Goal: Task Accomplishment & Management: Manage account settings

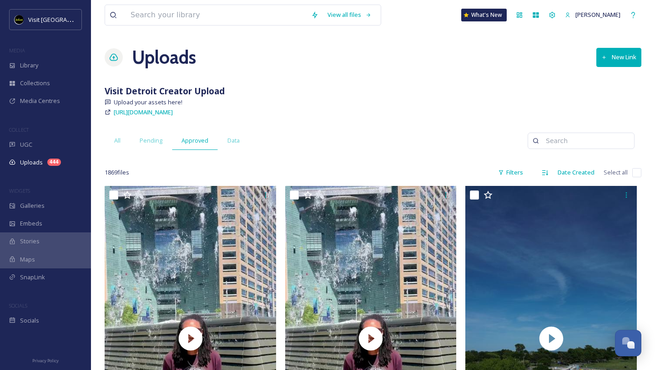
click at [150, 10] on input at bounding box center [216, 15] width 181 height 20
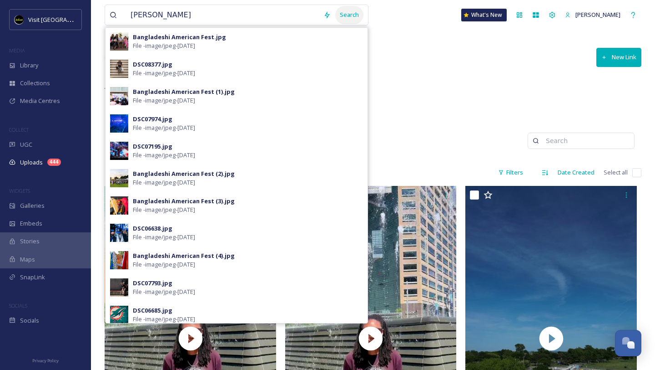
type input "brandon"
click at [342, 18] on div "Search" at bounding box center [349, 15] width 28 height 18
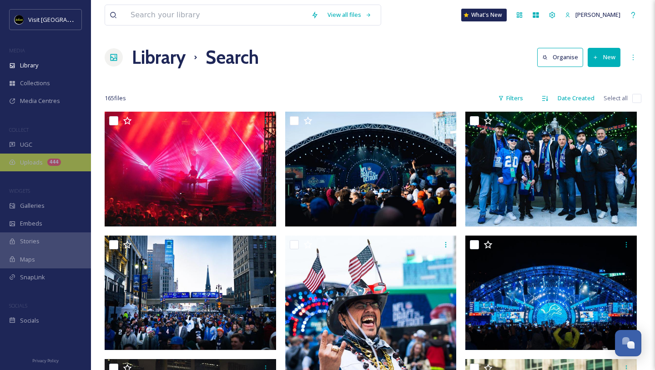
click at [44, 165] on div "Uploads 444" at bounding box center [45, 162] width 91 height 18
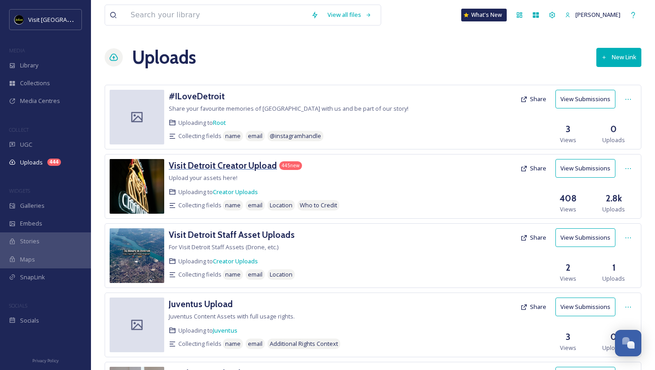
click at [258, 166] on h3 "Visit Detroit Creator Upload" at bounding box center [223, 165] width 108 height 11
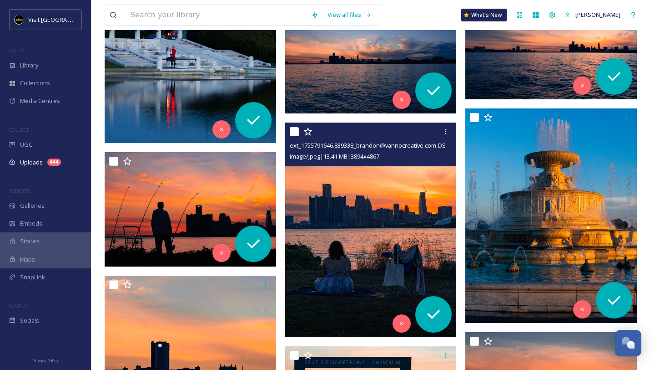
scroll to position [6452, 0]
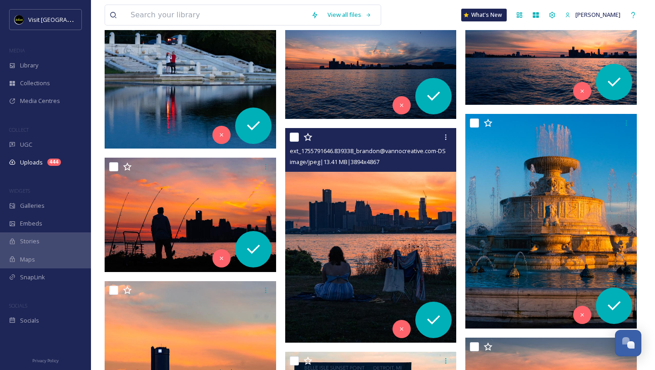
click at [329, 213] on img at bounding box center [371, 235] width 172 height 214
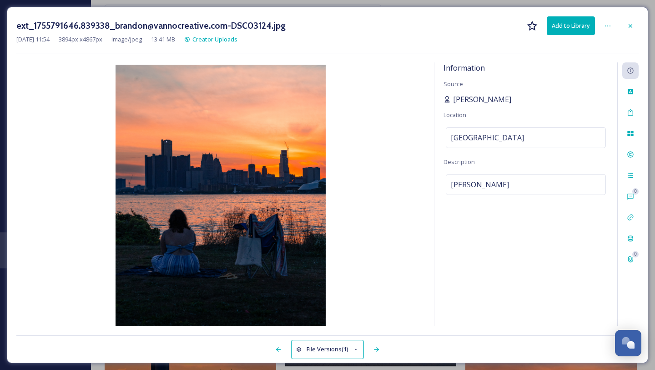
click at [482, 97] on span "[PERSON_NAME]" at bounding box center [482, 99] width 58 height 11
click at [629, 23] on icon at bounding box center [630, 25] width 7 height 7
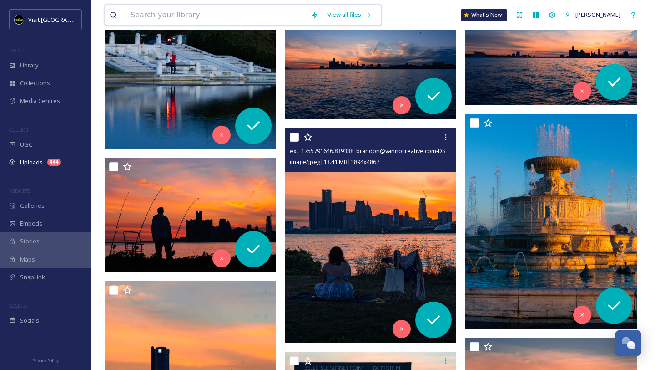
click at [265, 9] on input at bounding box center [216, 15] width 181 height 20
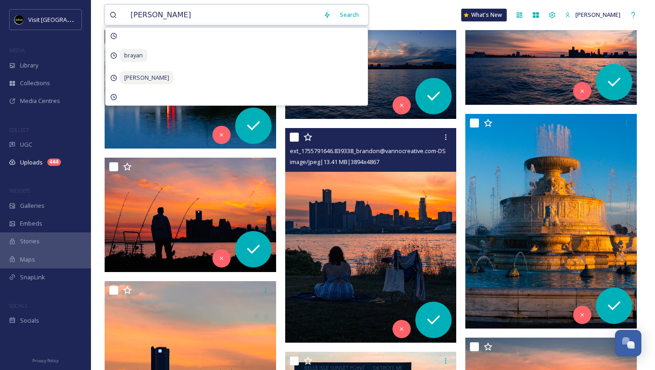
type input "[PERSON_NAME]"
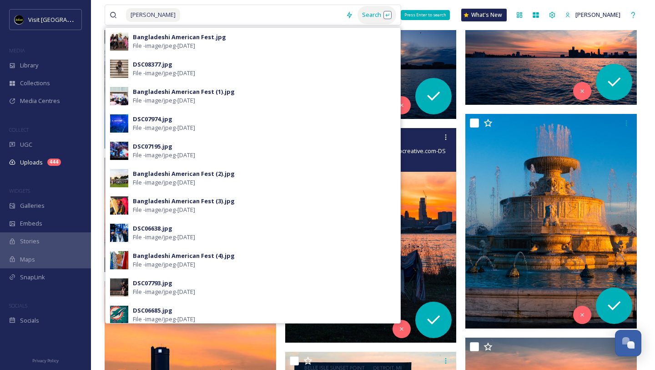
click at [369, 13] on div "Search Press Enter to search" at bounding box center [377, 15] width 39 height 18
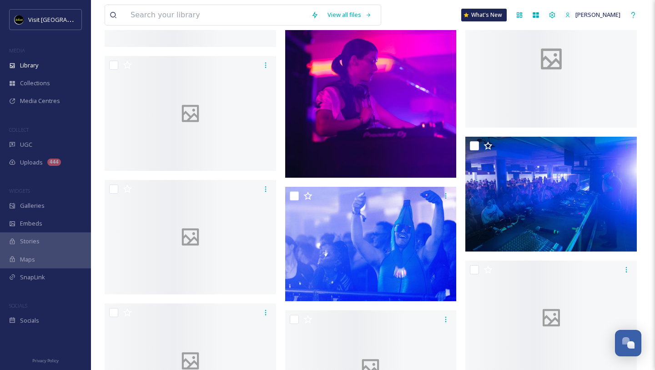
scroll to position [2299, 0]
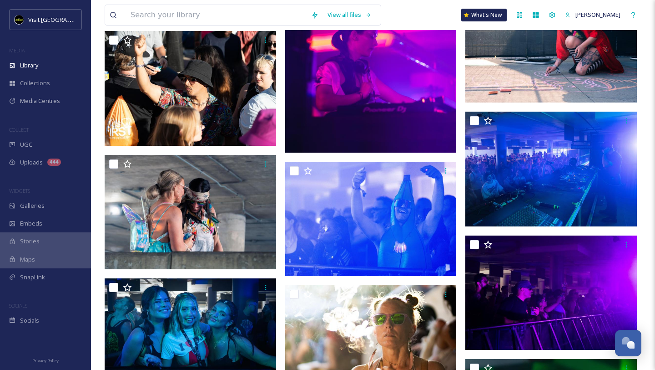
click at [349, 110] on img at bounding box center [371, 45] width 172 height 214
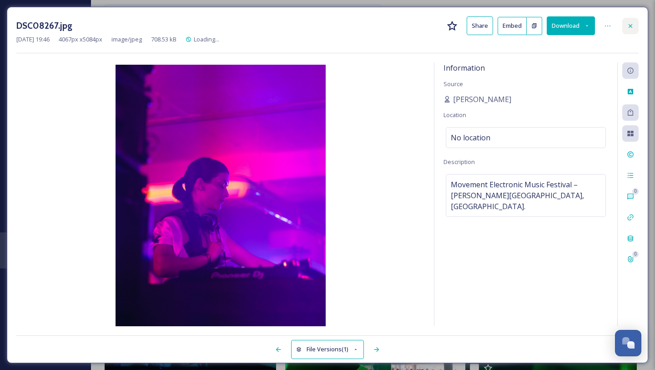
click at [631, 25] on icon at bounding box center [631, 26] width 4 height 4
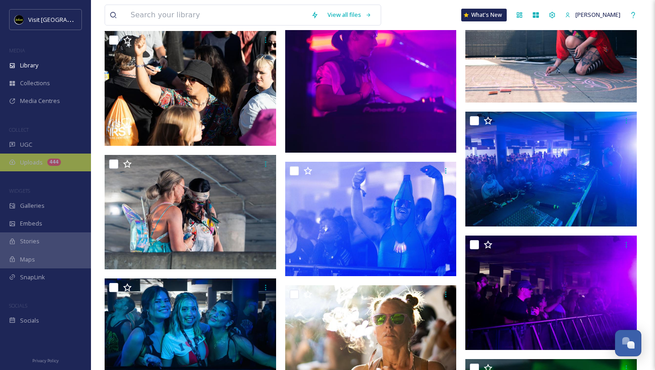
click at [38, 160] on span "Uploads" at bounding box center [31, 162] width 23 height 9
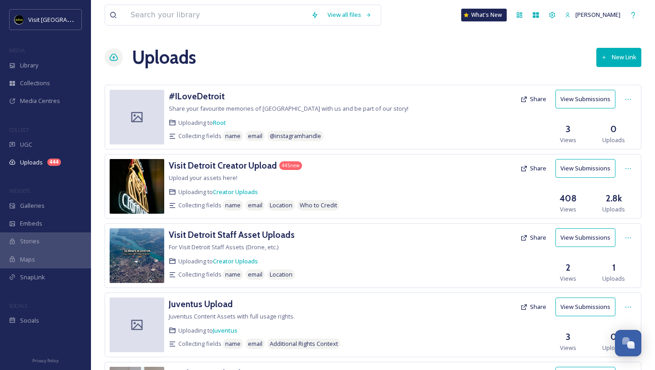
click at [569, 172] on button "View Submissions" at bounding box center [586, 168] width 60 height 19
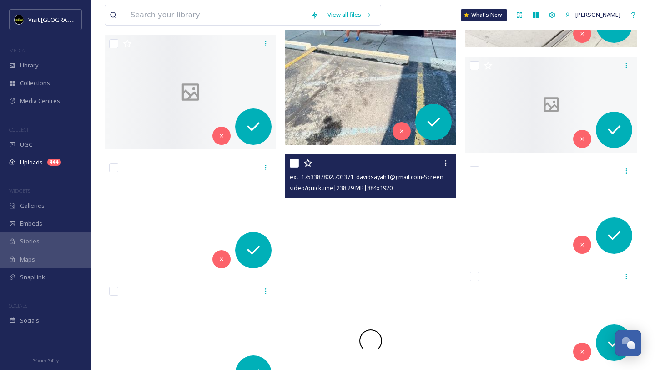
scroll to position [11248, 0]
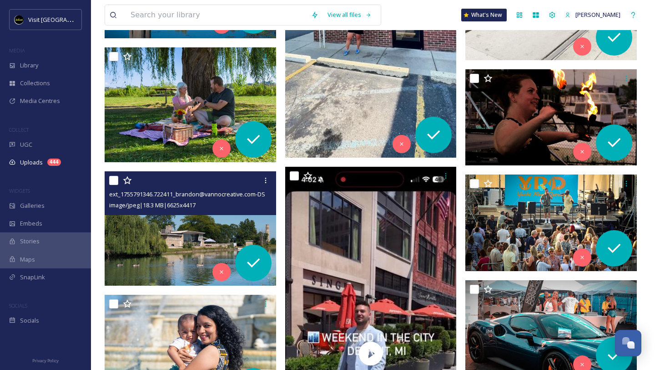
click at [152, 220] on img at bounding box center [191, 228] width 172 height 115
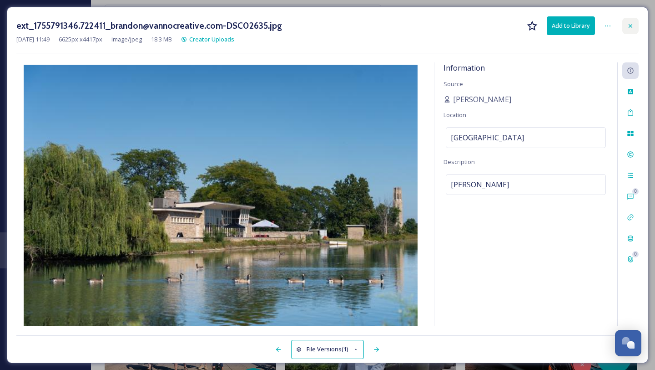
click at [629, 25] on icon at bounding box center [630, 25] width 7 height 7
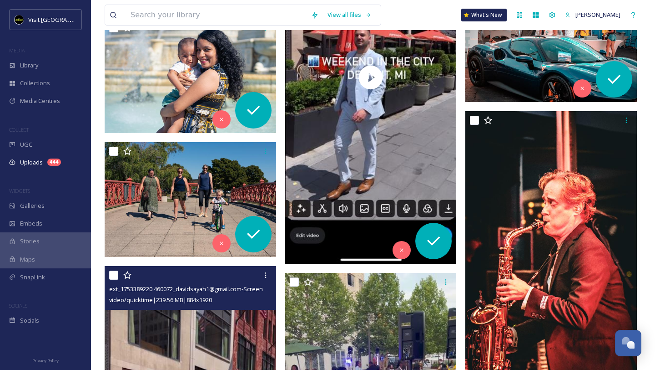
scroll to position [11518, 0]
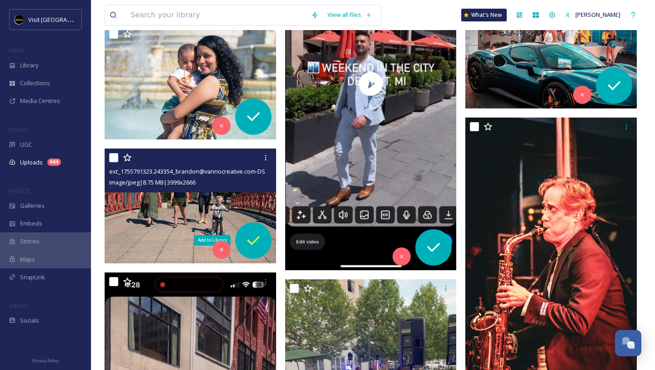
click at [252, 235] on icon at bounding box center [253, 240] width 18 height 18
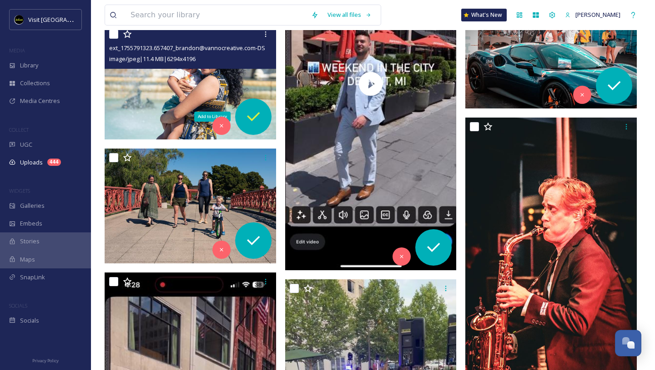
click at [256, 118] on icon at bounding box center [253, 116] width 18 height 18
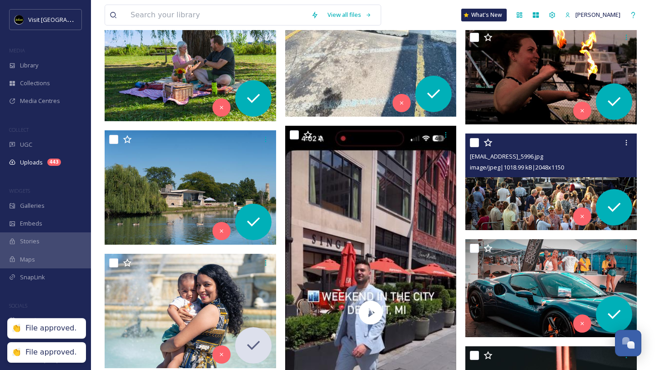
scroll to position [11281, 0]
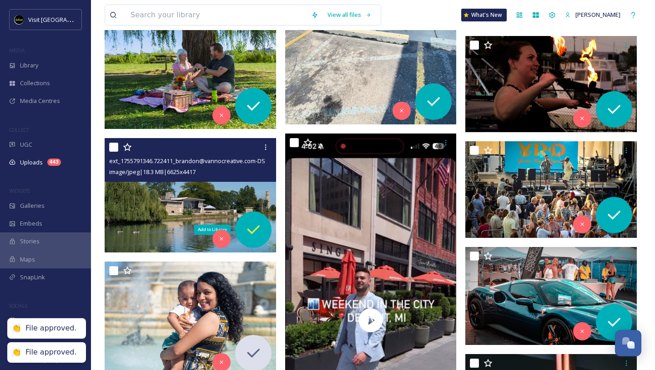
click at [245, 228] on icon at bounding box center [253, 229] width 18 height 18
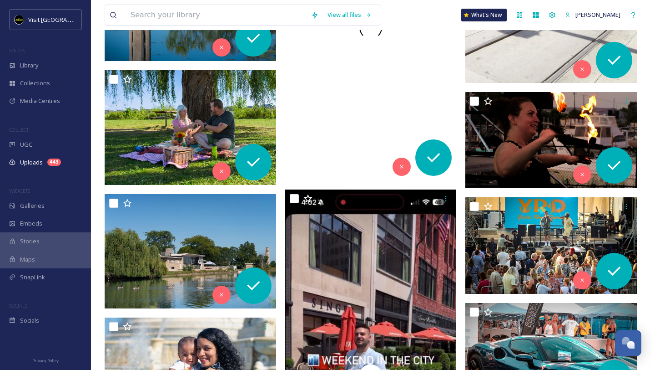
scroll to position [11208, 0]
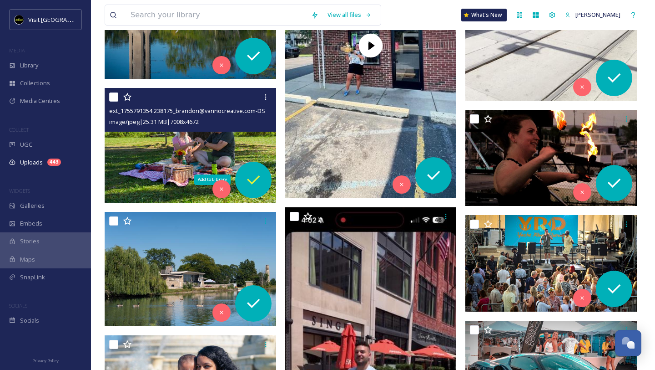
click at [248, 181] on icon at bounding box center [253, 180] width 18 height 18
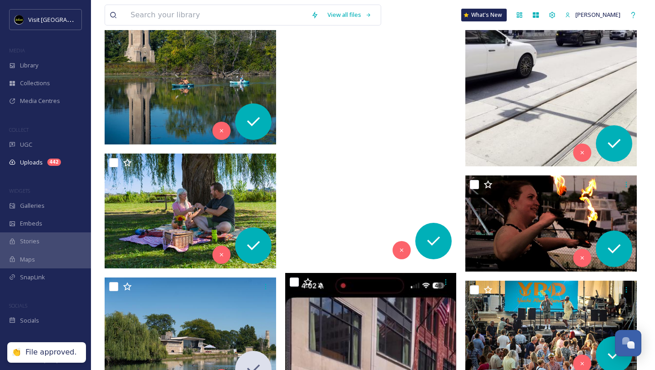
scroll to position [11053, 0]
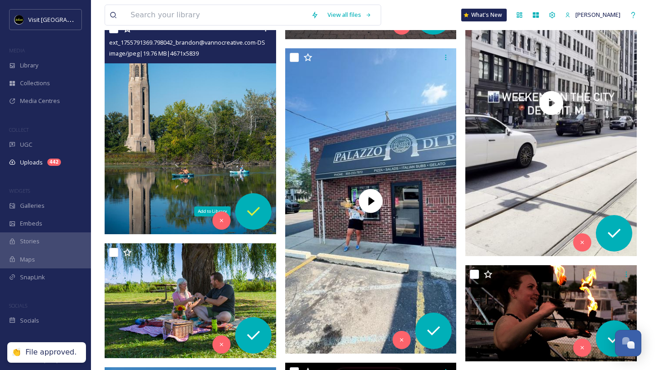
click at [255, 205] on icon at bounding box center [253, 211] width 18 height 18
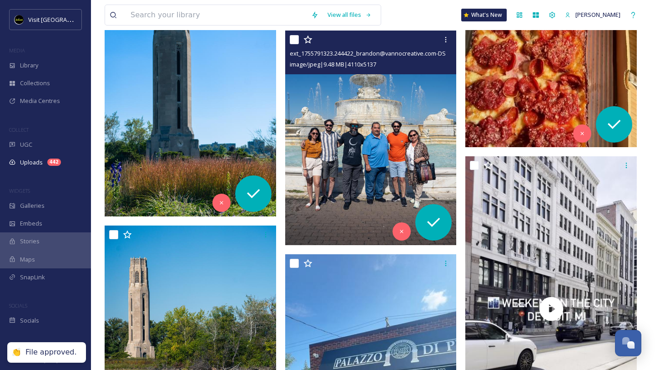
scroll to position [10845, 0]
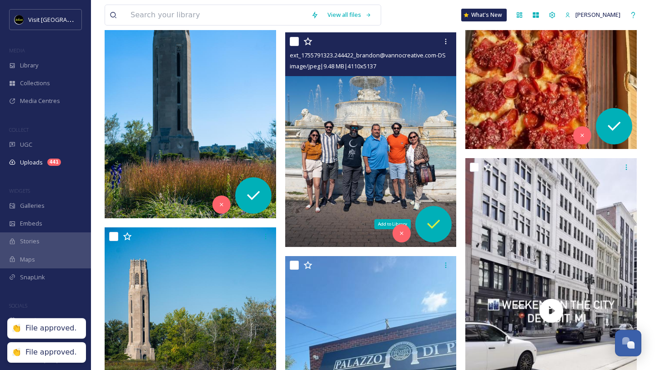
click at [436, 216] on icon at bounding box center [434, 224] width 18 height 18
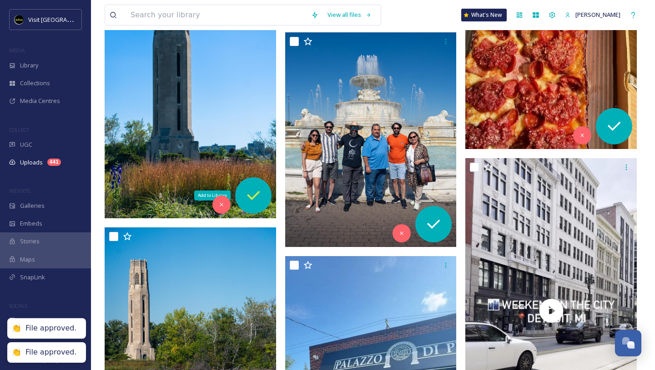
click at [253, 197] on icon at bounding box center [253, 195] width 13 height 9
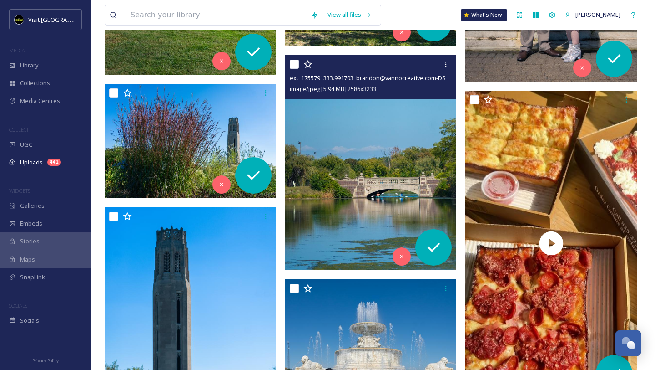
scroll to position [10596, 0]
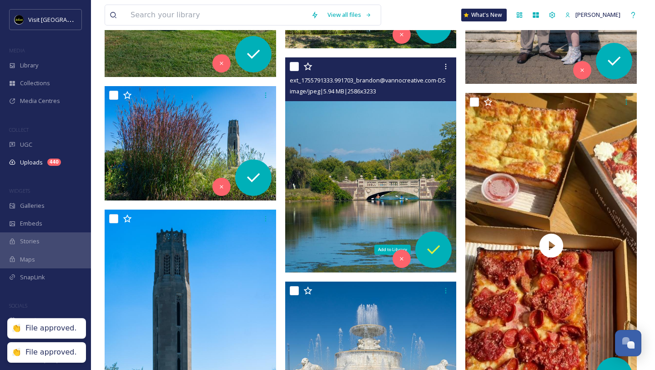
click at [436, 243] on icon at bounding box center [434, 249] width 18 height 18
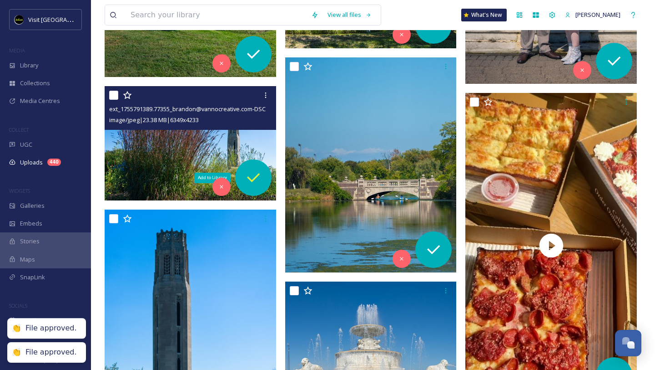
click at [257, 170] on icon at bounding box center [253, 177] width 18 height 18
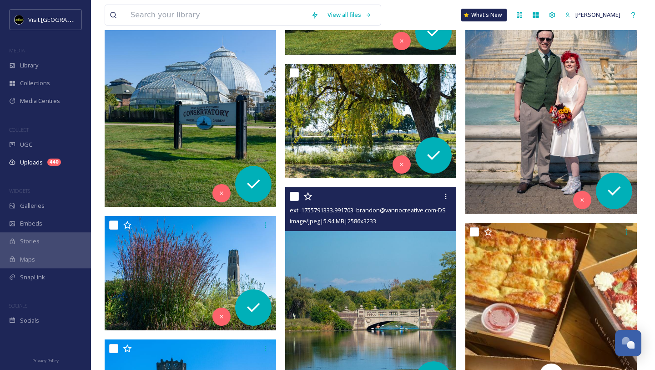
scroll to position [10452, 0]
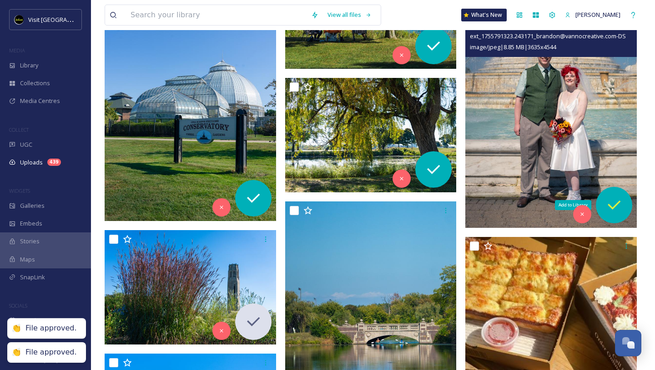
click at [618, 205] on icon at bounding box center [614, 205] width 18 height 18
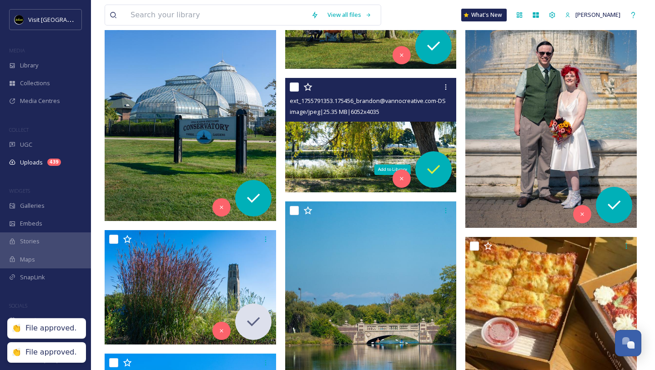
click at [435, 166] on icon at bounding box center [434, 169] width 18 height 18
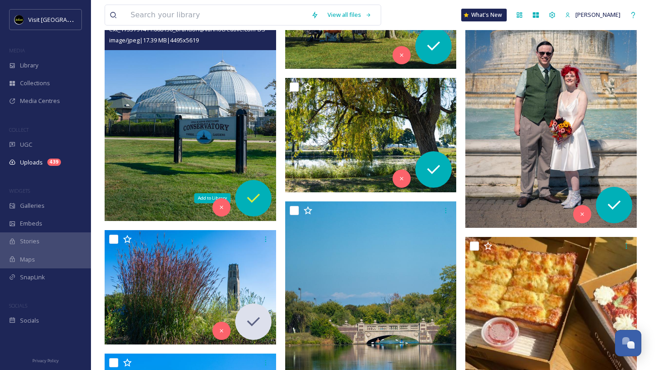
click at [252, 198] on icon at bounding box center [253, 198] width 18 height 18
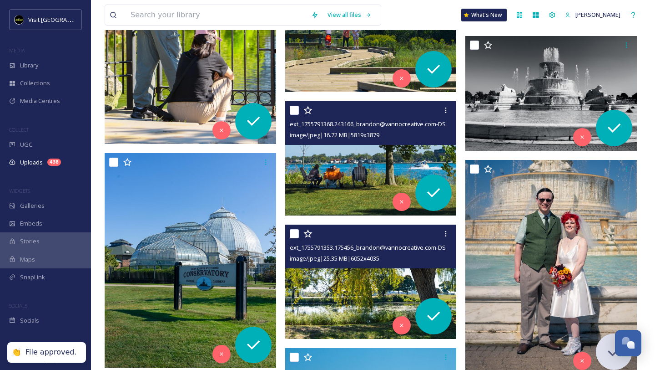
scroll to position [10300, 0]
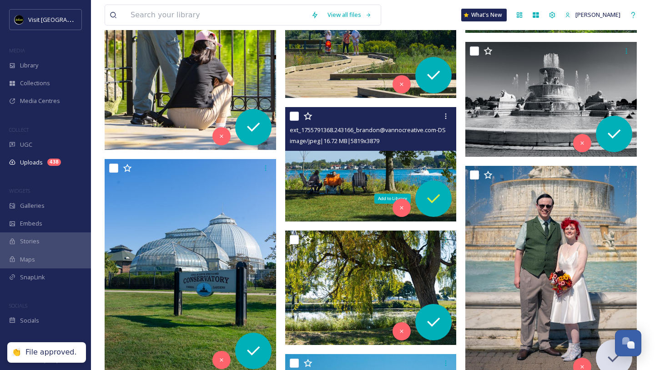
click at [438, 195] on icon at bounding box center [433, 198] width 13 height 9
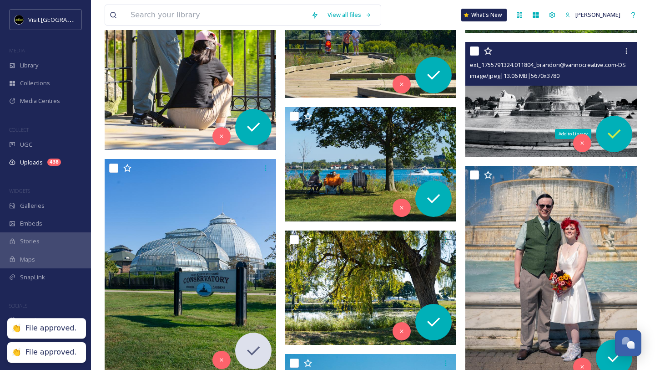
click at [613, 139] on icon at bounding box center [614, 134] width 18 height 18
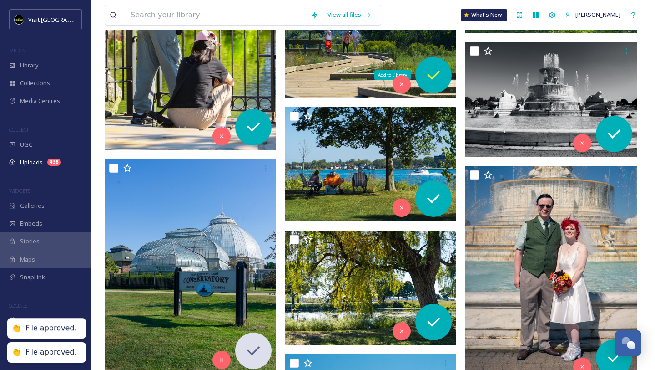
click at [435, 75] on icon at bounding box center [433, 75] width 13 height 9
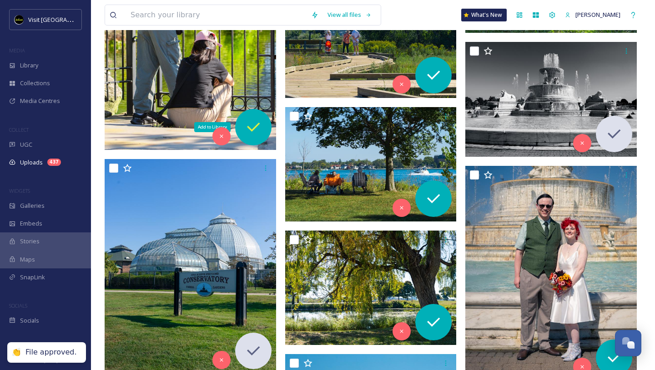
click at [246, 125] on icon at bounding box center [253, 127] width 18 height 18
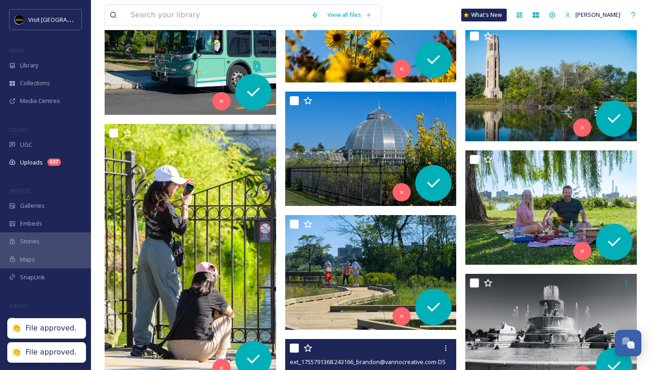
scroll to position [10059, 0]
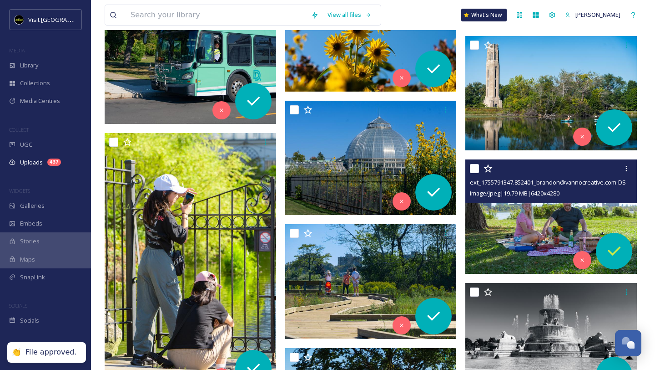
click at [626, 256] on div at bounding box center [614, 251] width 36 height 36
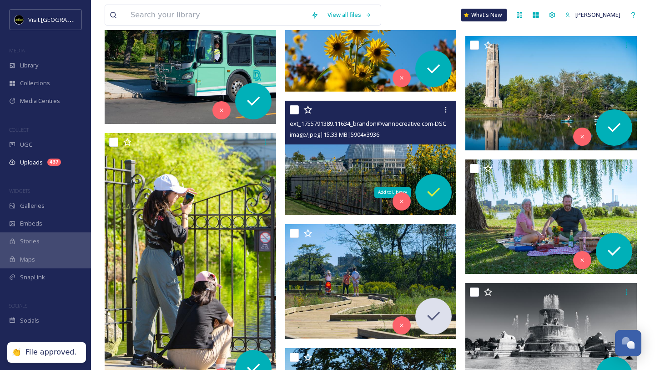
click at [437, 193] on icon at bounding box center [434, 192] width 18 height 18
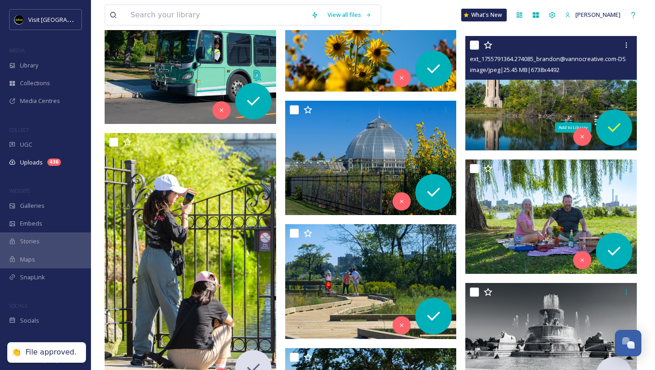
click at [613, 122] on icon at bounding box center [614, 127] width 18 height 18
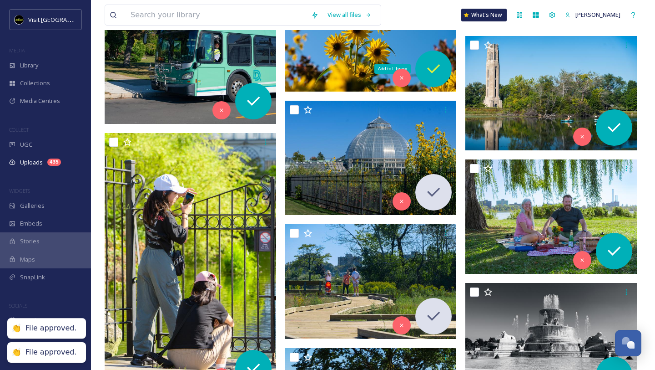
click at [434, 64] on icon at bounding box center [434, 69] width 18 height 18
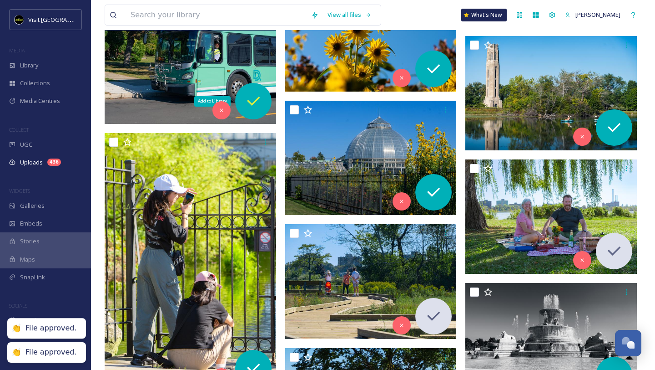
click at [253, 98] on icon at bounding box center [253, 101] width 18 height 18
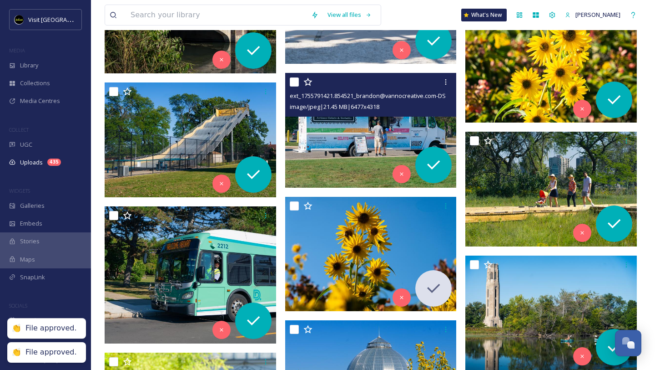
scroll to position [9839, 0]
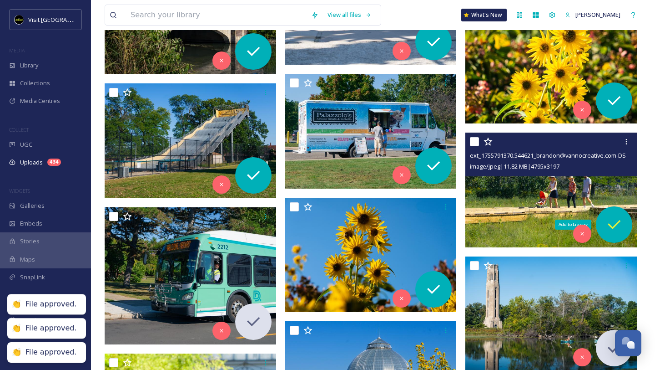
click at [607, 224] on icon at bounding box center [614, 224] width 18 height 18
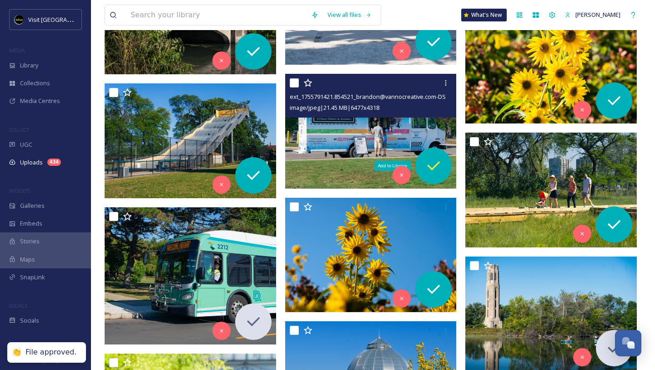
click at [434, 166] on icon at bounding box center [433, 165] width 13 height 9
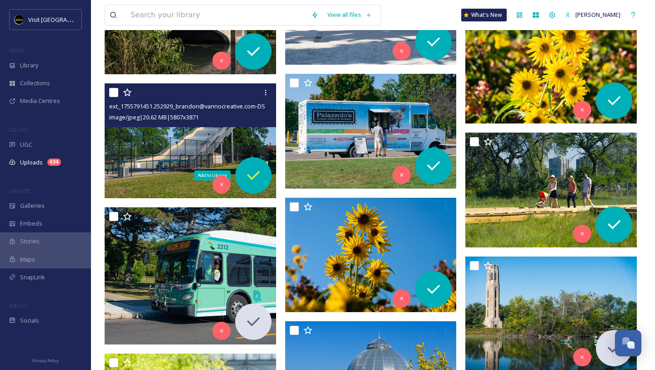
click at [249, 176] on icon at bounding box center [253, 175] width 13 height 9
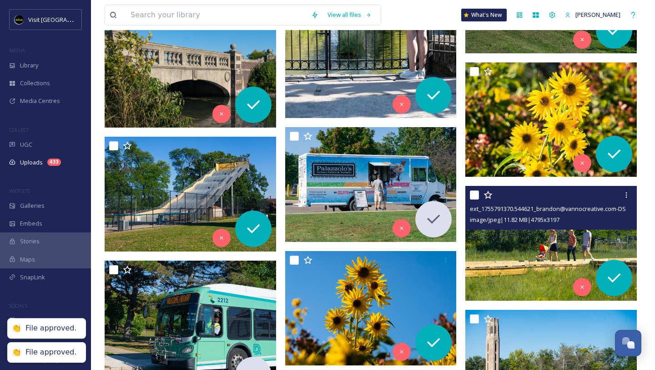
scroll to position [9750, 0]
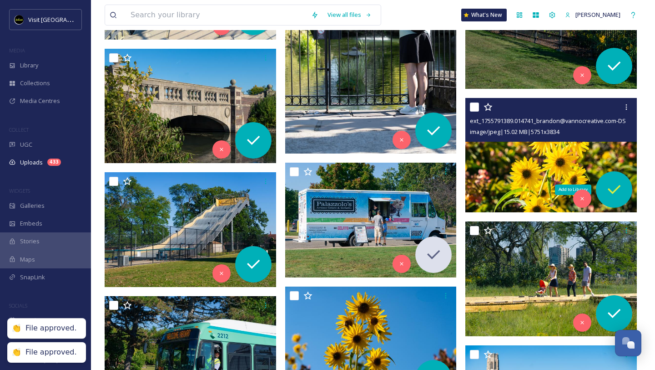
click at [628, 190] on div "Add to Library" at bounding box center [614, 189] width 36 height 36
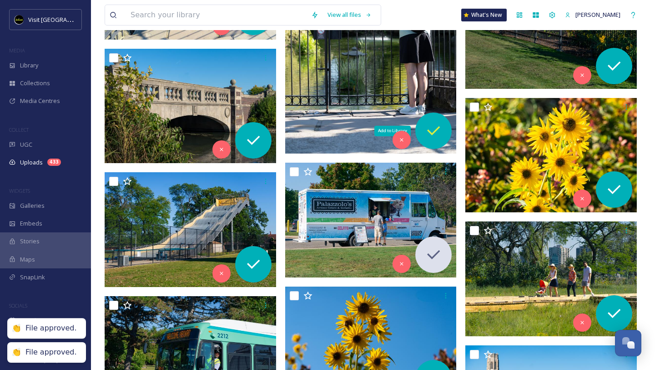
click at [434, 128] on icon at bounding box center [434, 131] width 18 height 18
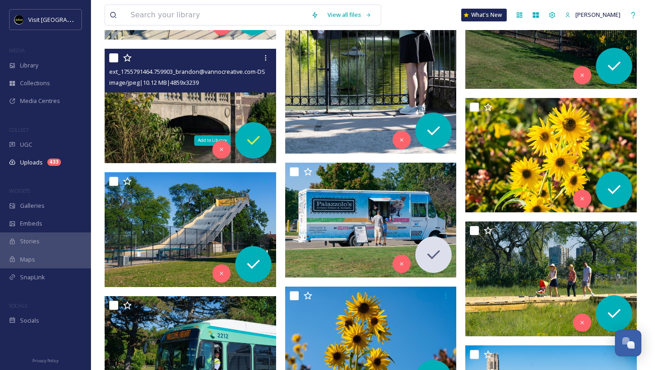
click at [258, 140] on icon at bounding box center [253, 140] width 18 height 18
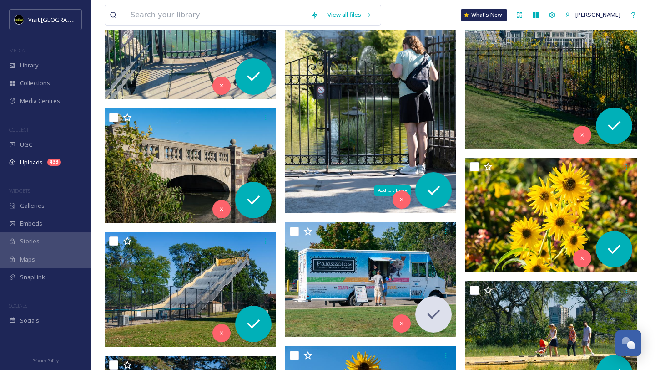
scroll to position [9645, 0]
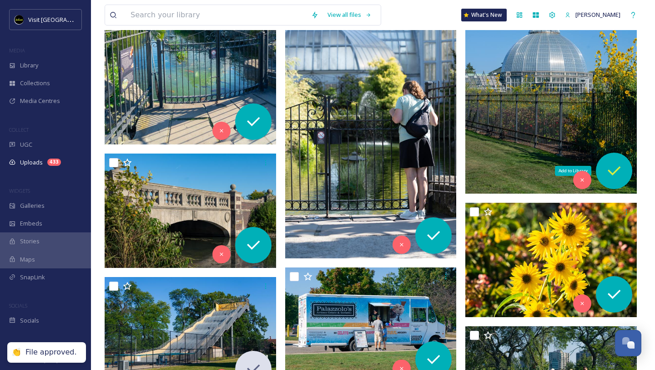
click at [612, 172] on icon at bounding box center [614, 170] width 13 height 9
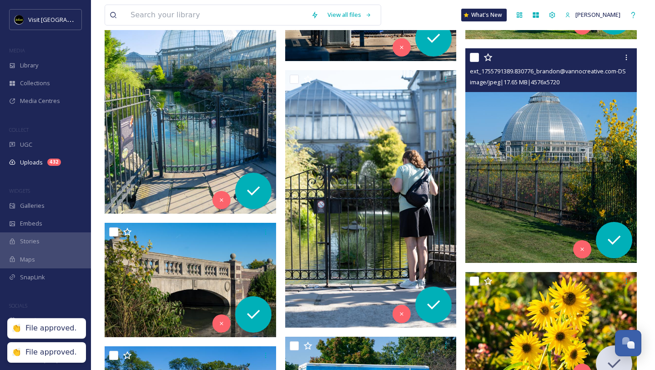
scroll to position [9574, 0]
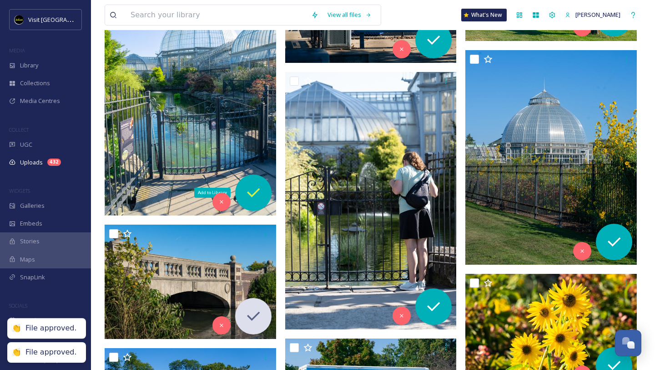
click at [252, 190] on icon at bounding box center [253, 192] width 18 height 18
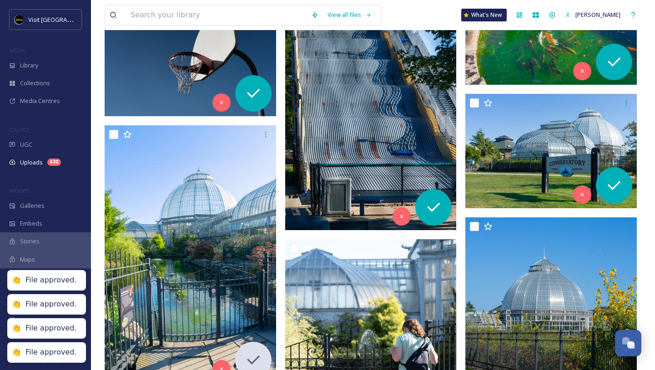
scroll to position [9373, 0]
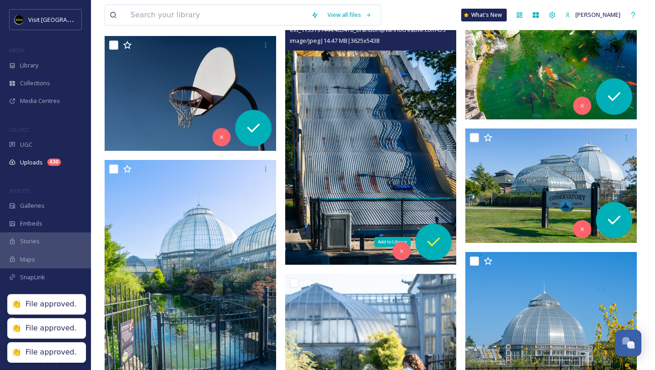
click at [430, 240] on icon at bounding box center [434, 242] width 18 height 18
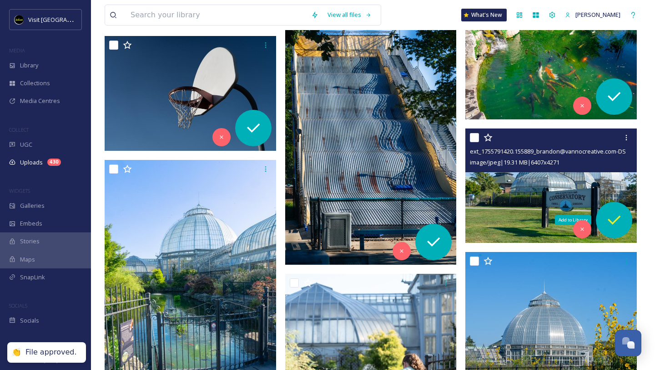
click at [608, 223] on icon at bounding box center [614, 220] width 18 height 18
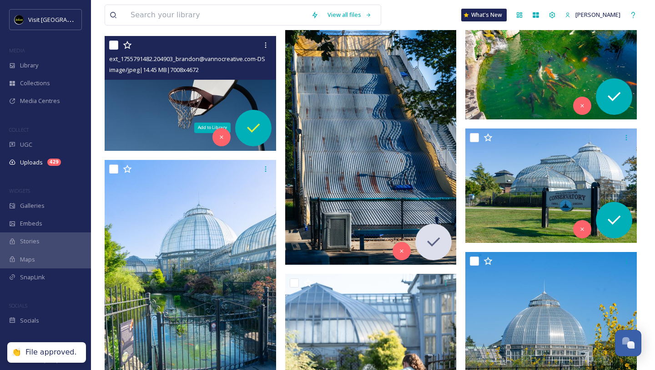
click at [248, 124] on icon at bounding box center [253, 128] width 18 height 18
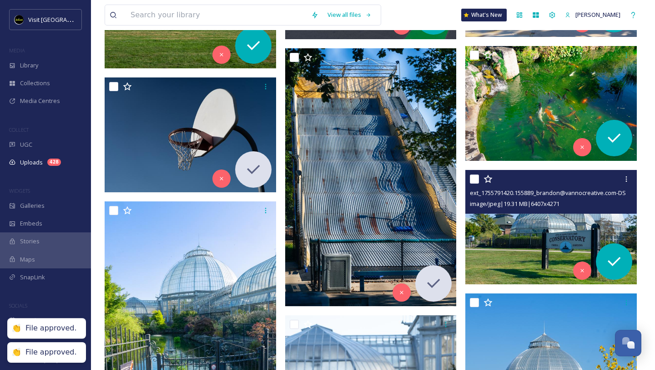
scroll to position [9250, 0]
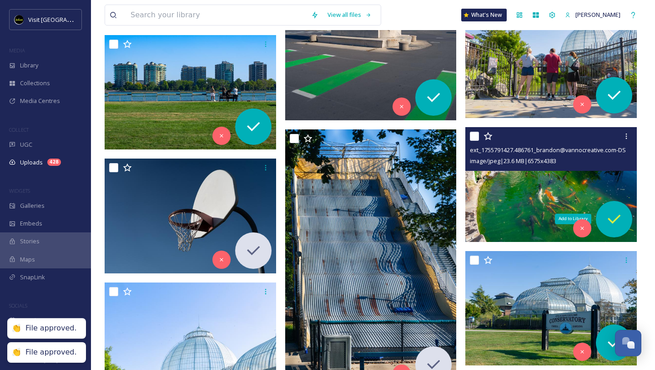
click at [613, 223] on icon at bounding box center [614, 219] width 18 height 18
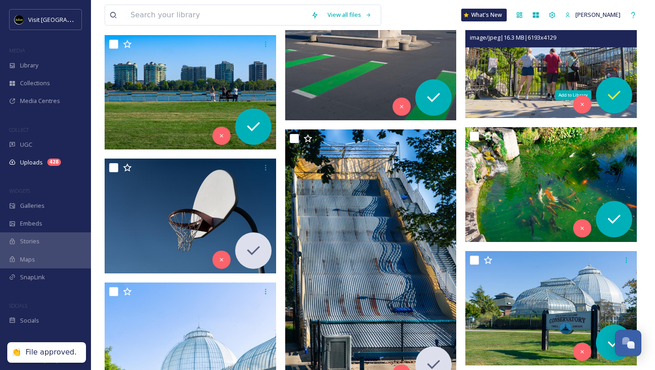
click at [615, 95] on icon at bounding box center [614, 95] width 18 height 18
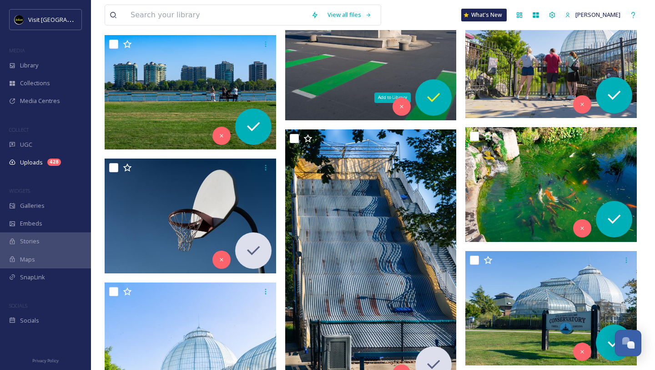
click at [435, 96] on icon at bounding box center [434, 97] width 18 height 18
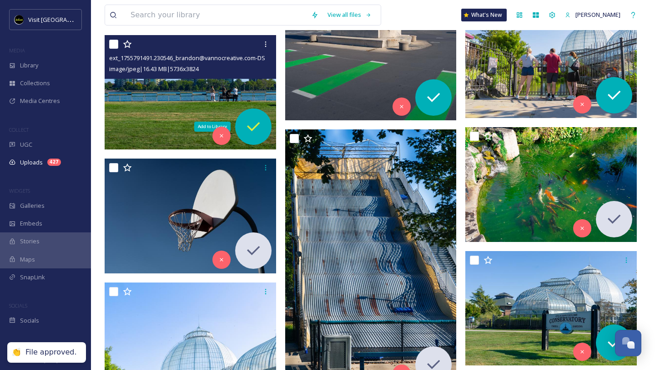
click at [253, 122] on icon at bounding box center [253, 126] width 18 height 18
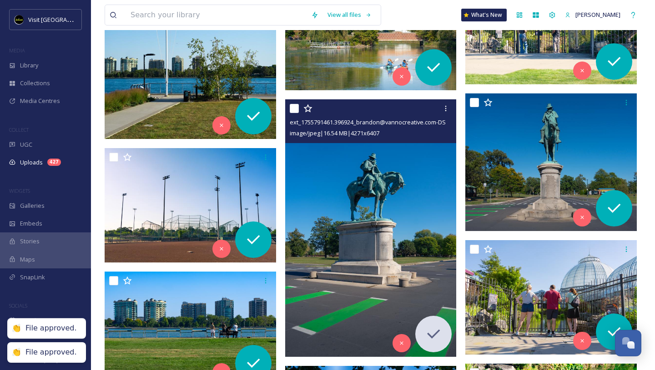
scroll to position [8987, 0]
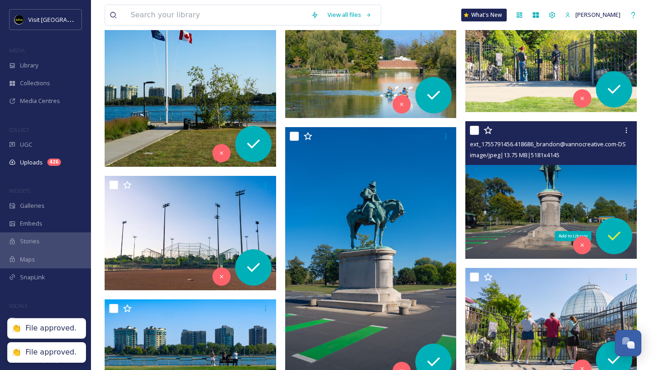
click at [618, 238] on icon at bounding box center [614, 236] width 18 height 18
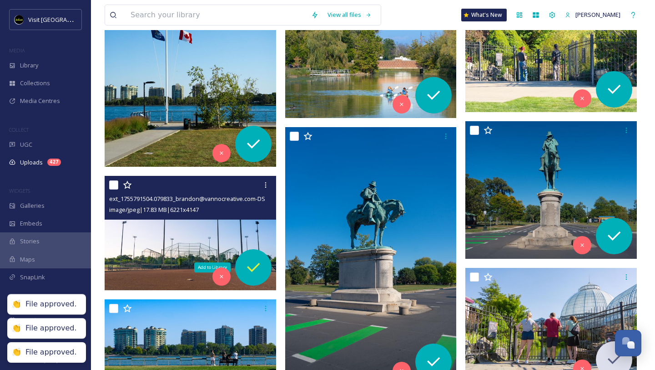
click at [243, 266] on div "Add to Library" at bounding box center [253, 267] width 36 height 36
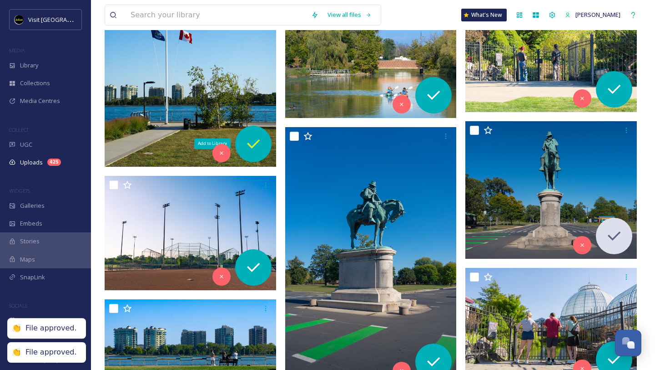
click at [251, 145] on icon at bounding box center [253, 144] width 18 height 18
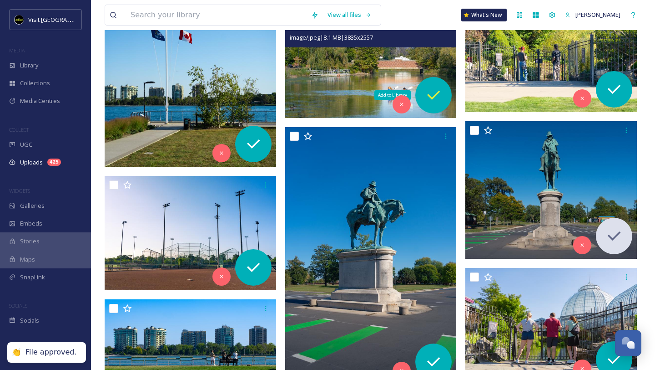
click at [427, 92] on icon at bounding box center [434, 95] width 18 height 18
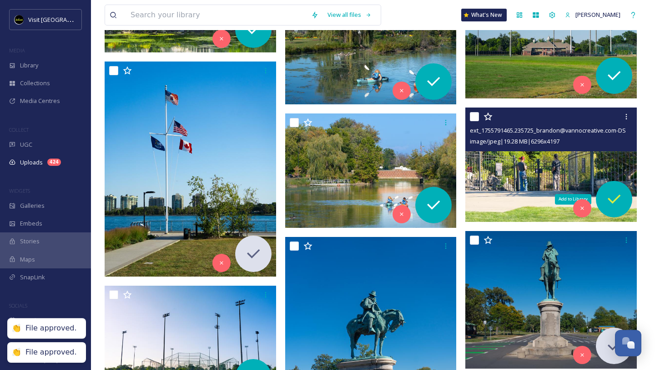
click at [617, 206] on icon at bounding box center [614, 199] width 18 height 18
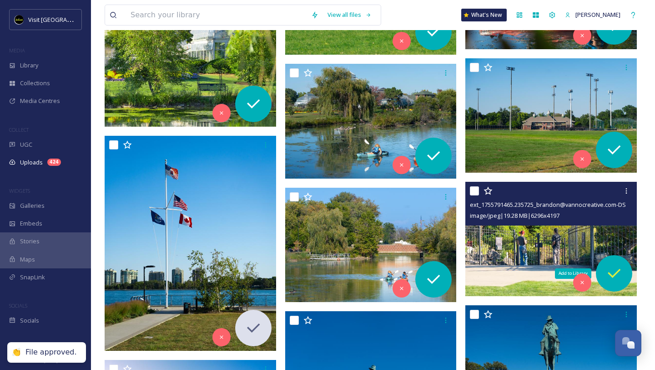
scroll to position [8780, 0]
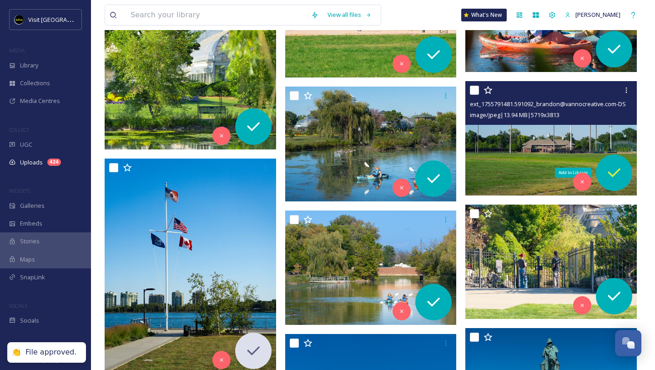
click at [616, 177] on icon at bounding box center [614, 172] width 18 height 18
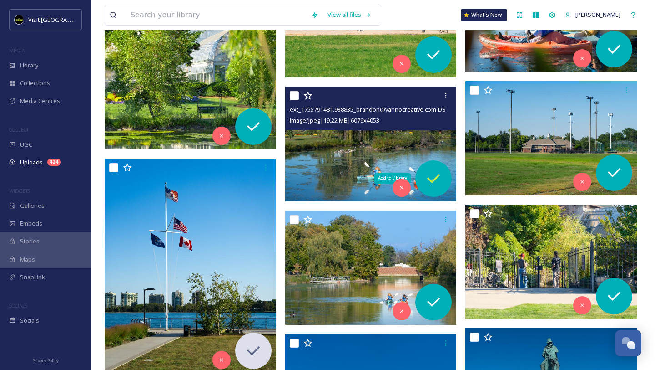
click at [424, 178] on div "Add to Library" at bounding box center [433, 178] width 36 height 36
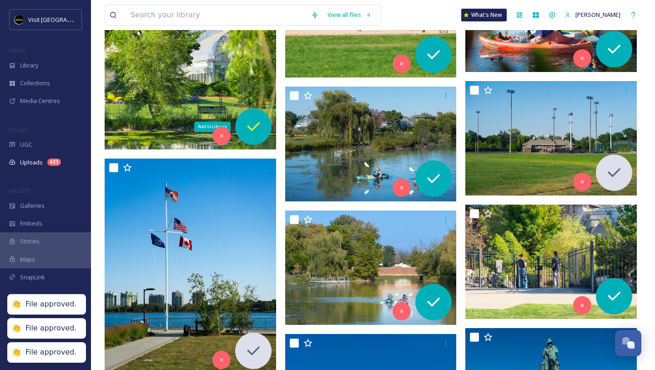
click at [258, 127] on icon at bounding box center [253, 126] width 18 height 18
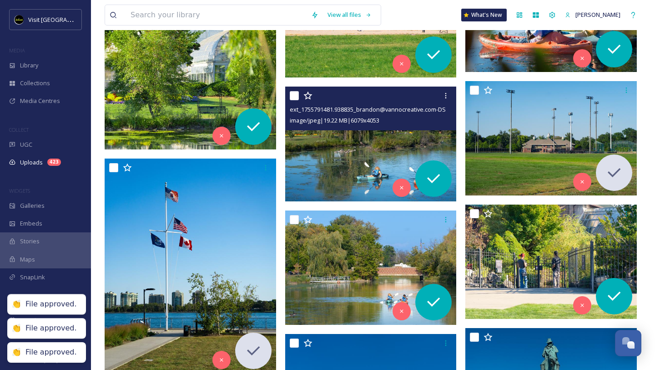
click at [381, 150] on img at bounding box center [371, 143] width 172 height 115
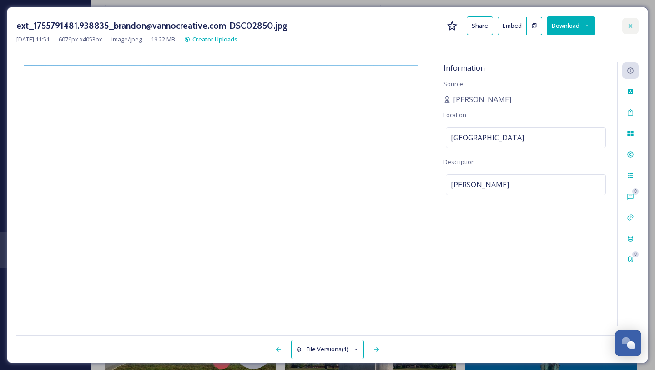
click at [629, 27] on icon at bounding box center [630, 25] width 7 height 7
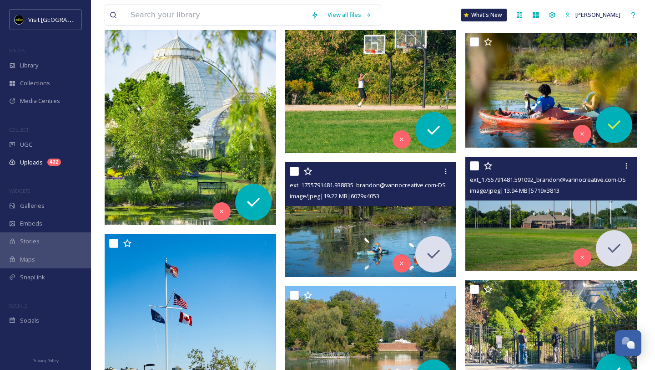
scroll to position [8695, 0]
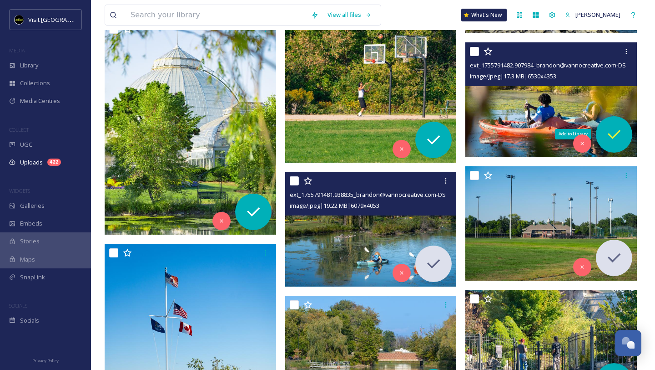
click at [618, 127] on icon at bounding box center [614, 134] width 18 height 18
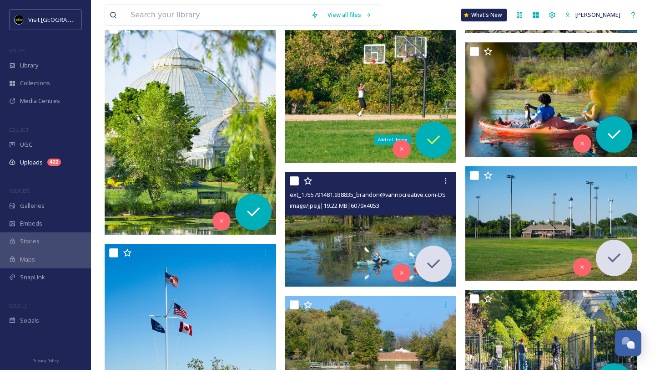
click at [435, 139] on icon at bounding box center [433, 139] width 13 height 9
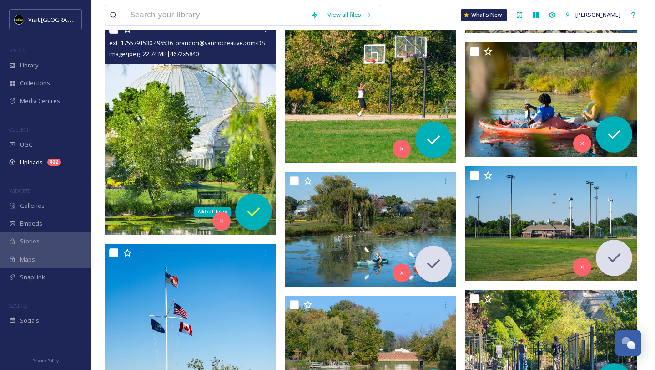
click at [241, 211] on div "Add to Library" at bounding box center [253, 211] width 36 height 36
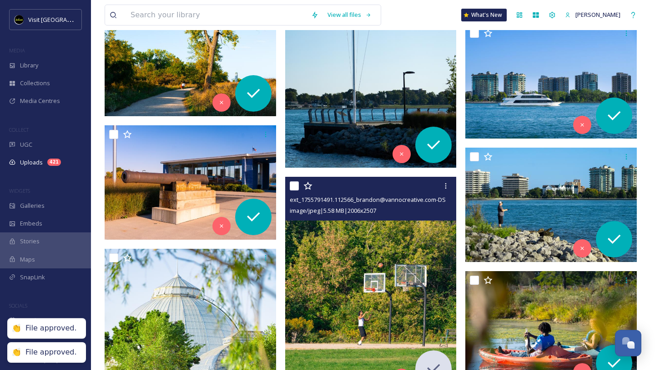
scroll to position [8450, 0]
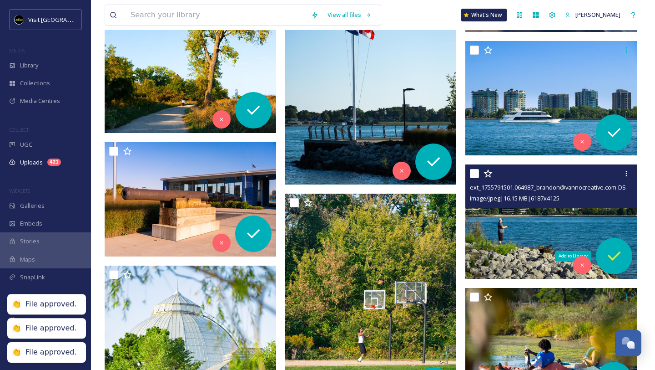
click at [617, 256] on icon at bounding box center [614, 255] width 13 height 9
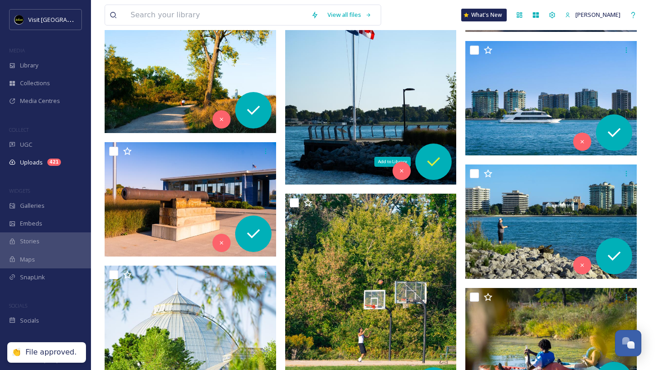
click at [426, 148] on div "Add to Library" at bounding box center [433, 161] width 36 height 36
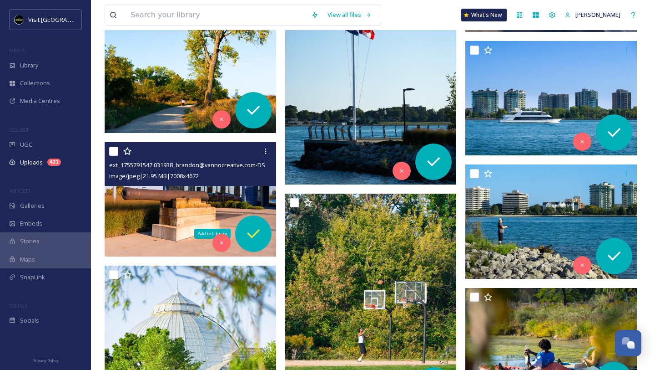
click at [248, 228] on icon at bounding box center [253, 233] width 18 height 18
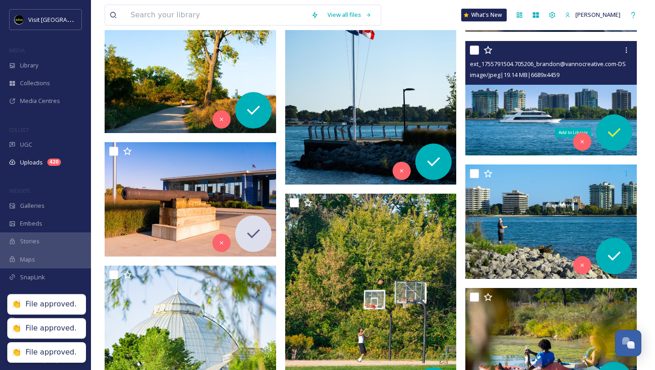
click at [604, 137] on div "Add to Library" at bounding box center [614, 132] width 36 height 36
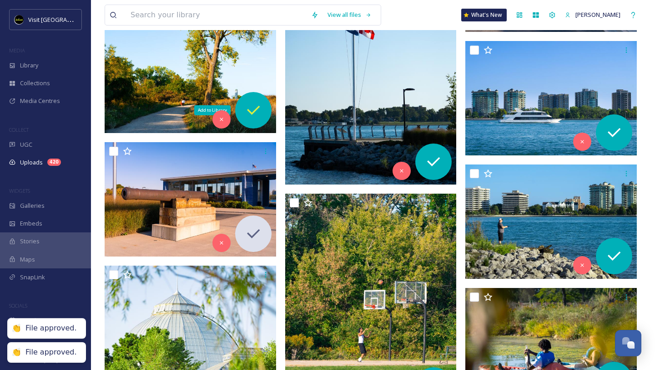
click at [257, 116] on icon at bounding box center [253, 110] width 18 height 18
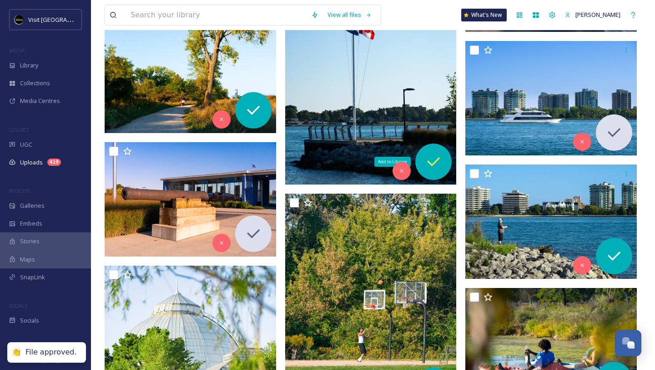
click at [429, 160] on icon at bounding box center [434, 161] width 18 height 18
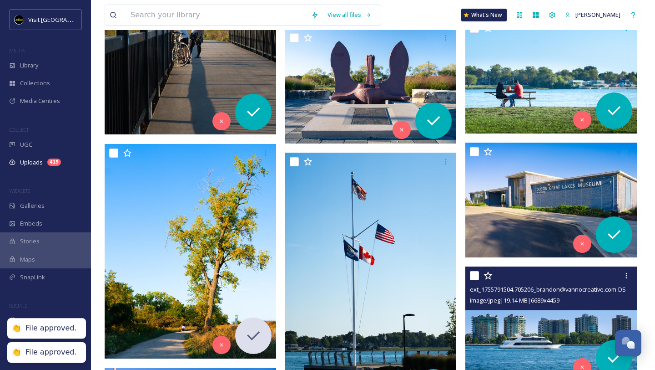
scroll to position [8221, 0]
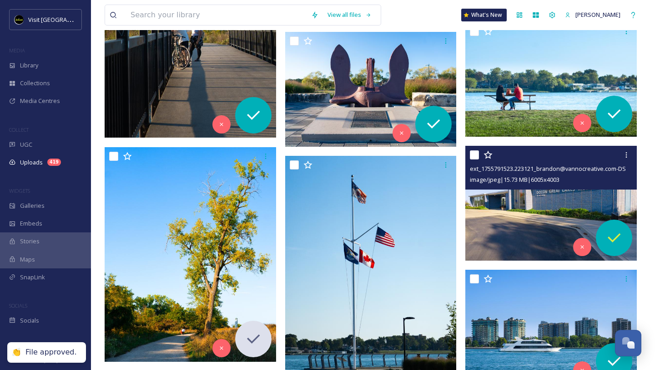
click at [612, 230] on icon at bounding box center [614, 237] width 18 height 18
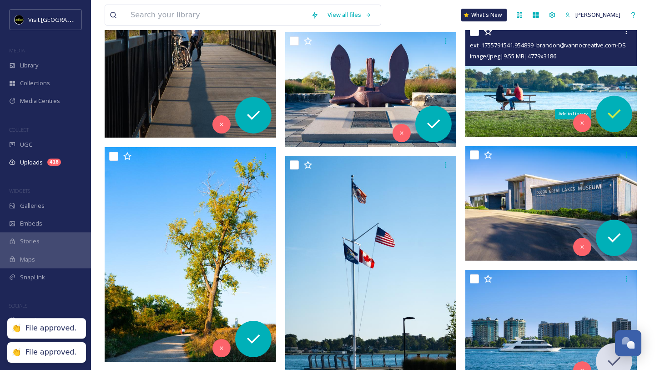
click at [612, 126] on div "Add to Library" at bounding box center [614, 114] width 36 height 36
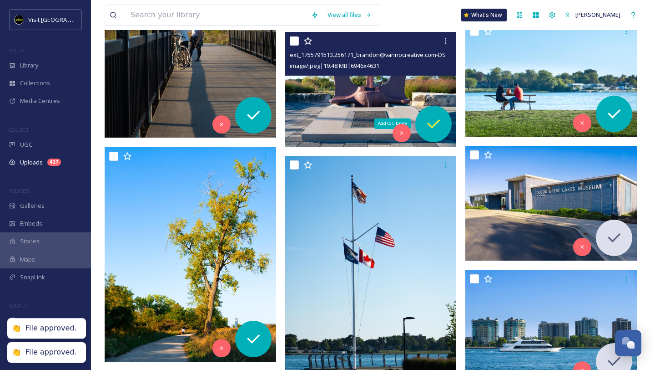
click at [428, 127] on icon at bounding box center [434, 124] width 18 height 18
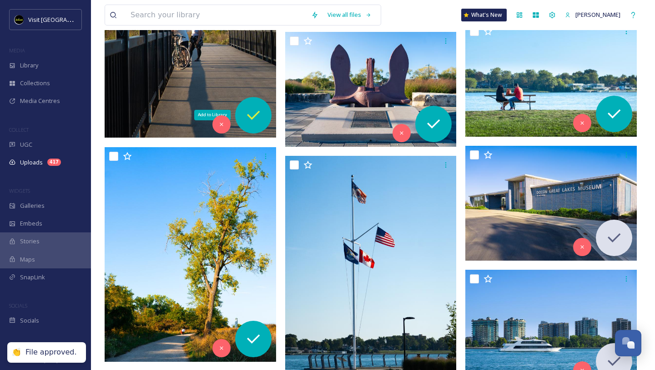
click at [250, 117] on icon at bounding box center [253, 114] width 13 height 9
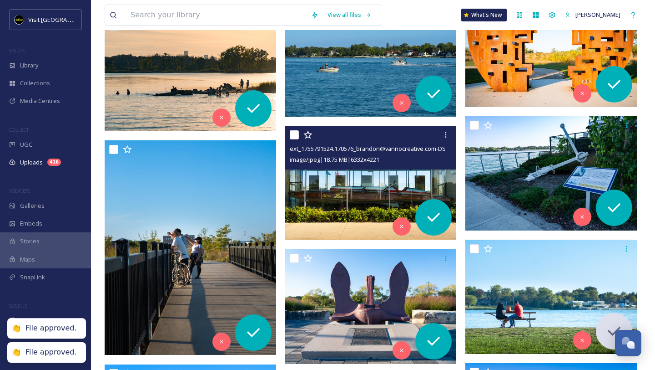
scroll to position [7999, 0]
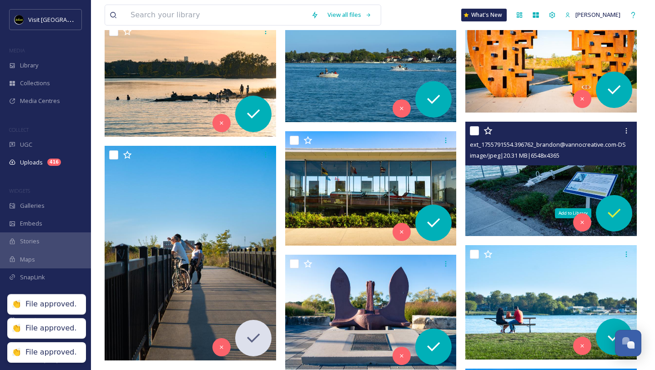
click at [607, 216] on icon at bounding box center [614, 213] width 18 height 18
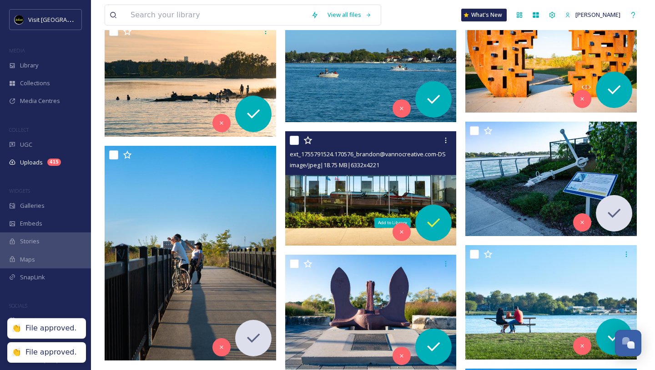
click at [438, 220] on icon at bounding box center [433, 222] width 13 height 9
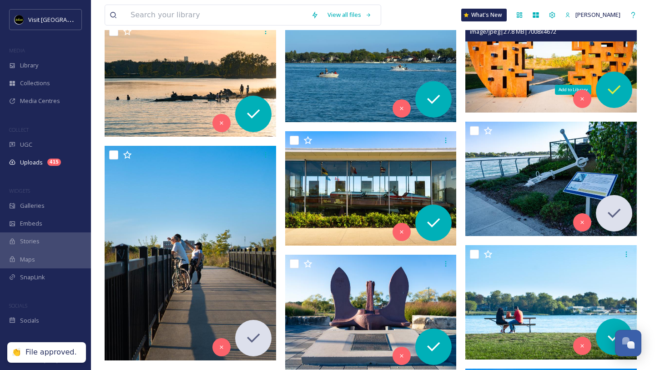
click at [613, 89] on icon at bounding box center [614, 90] width 18 height 18
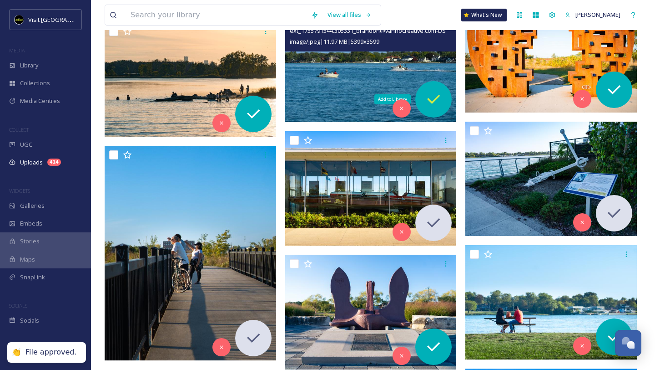
click at [434, 101] on icon at bounding box center [433, 99] width 13 height 9
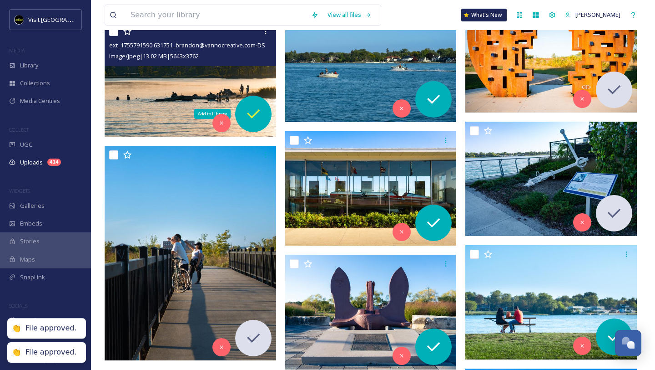
click at [260, 107] on icon at bounding box center [253, 114] width 18 height 18
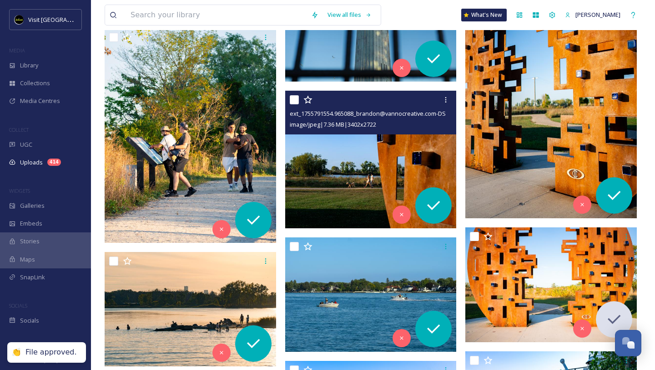
scroll to position [7762, 0]
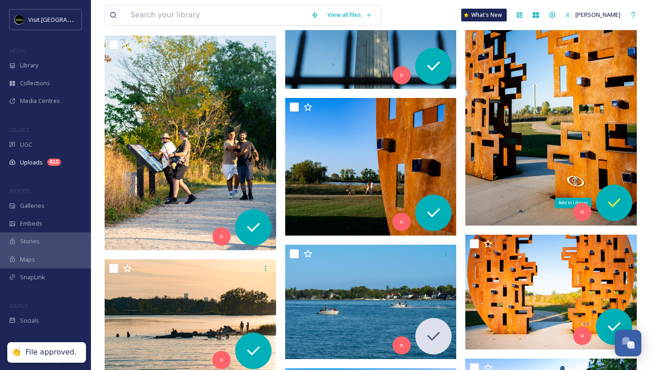
click at [613, 203] on icon at bounding box center [614, 202] width 18 height 18
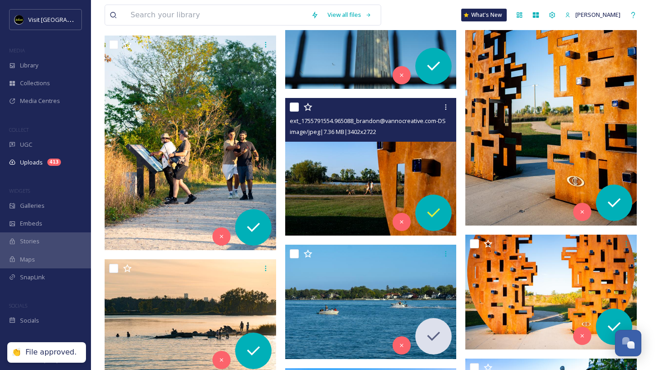
click at [433, 215] on icon at bounding box center [433, 212] width 13 height 9
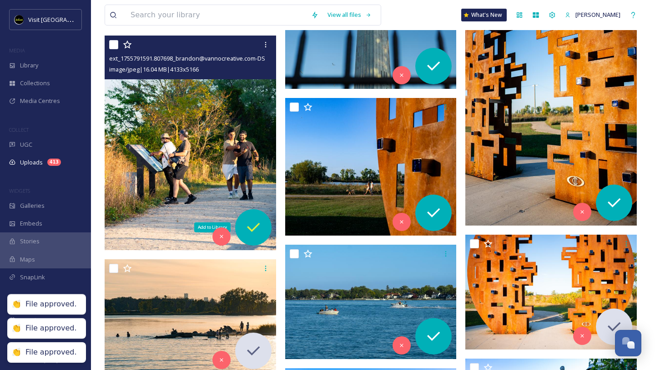
click at [257, 226] on icon at bounding box center [253, 227] width 13 height 9
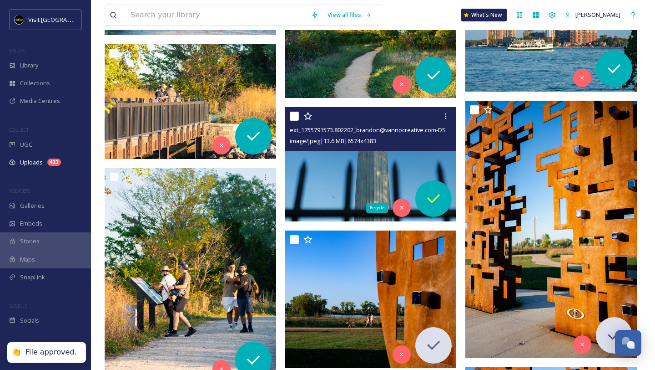
scroll to position [7628, 0]
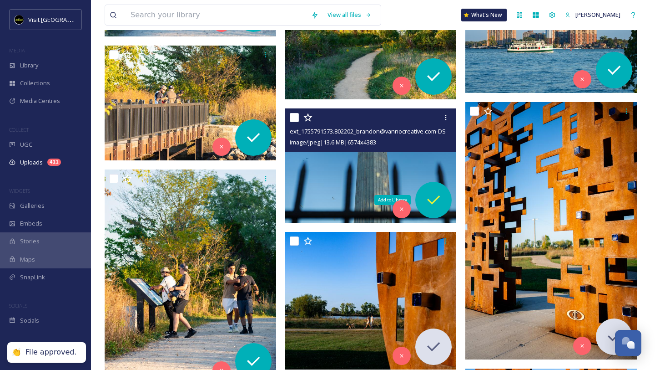
click at [435, 200] on icon at bounding box center [433, 199] width 13 height 9
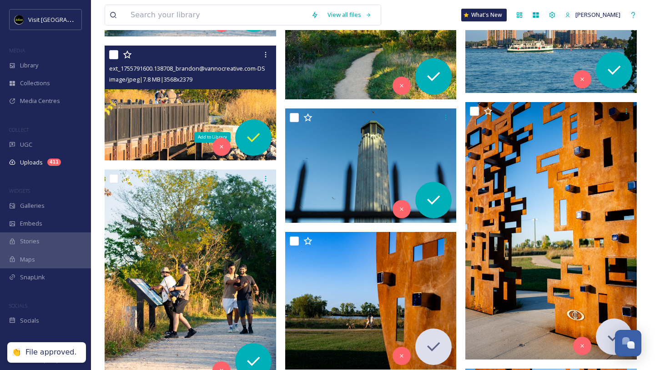
click at [250, 140] on icon at bounding box center [253, 137] width 18 height 18
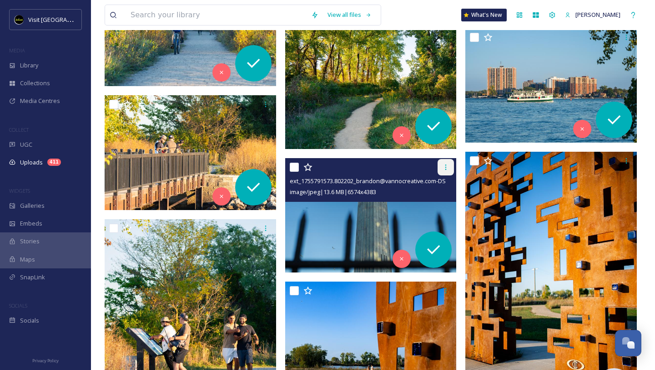
scroll to position [7548, 0]
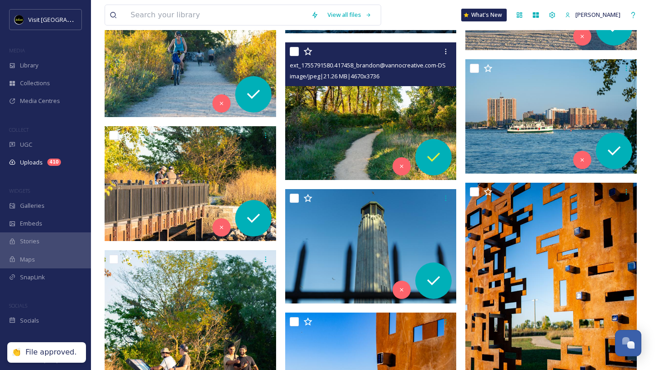
click at [439, 152] on icon at bounding box center [434, 157] width 18 height 18
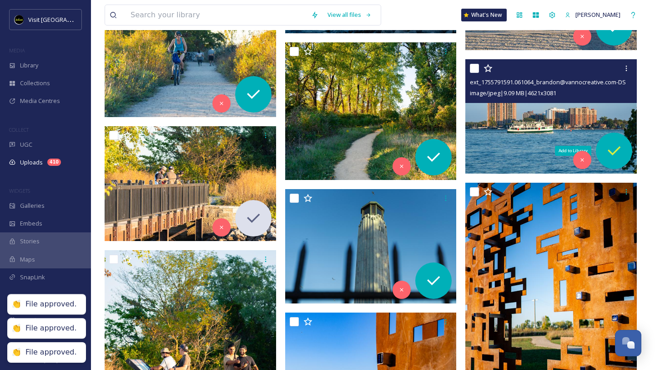
click at [609, 151] on icon at bounding box center [614, 150] width 13 height 9
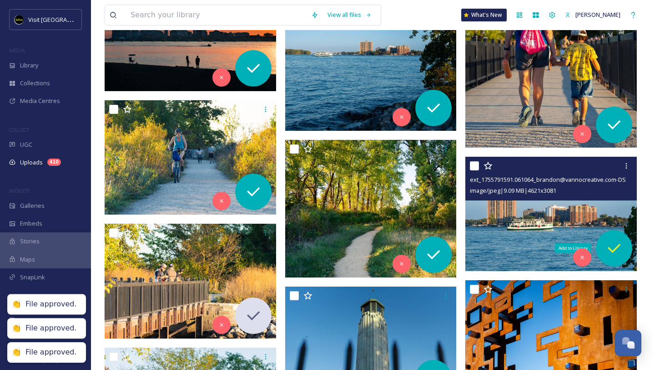
scroll to position [7448, 0]
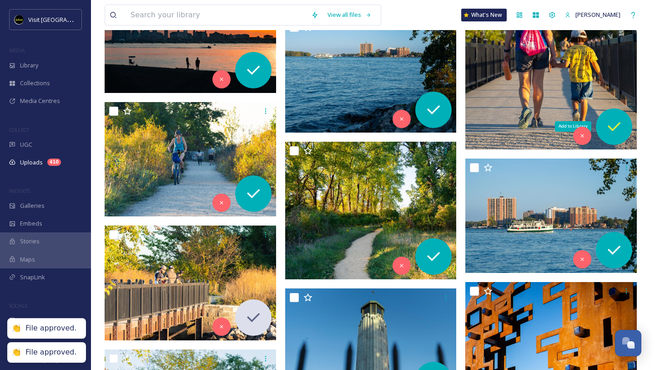
click at [610, 129] on icon at bounding box center [614, 126] width 18 height 18
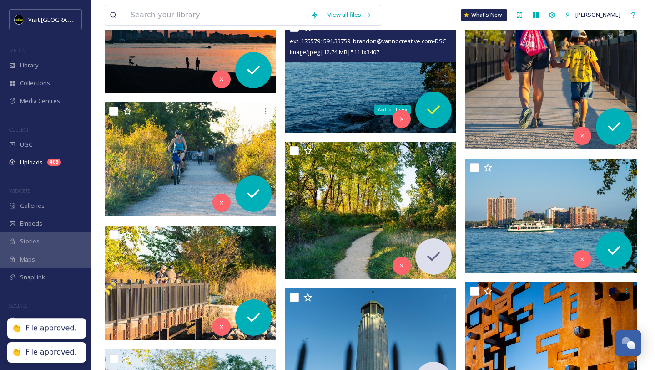
click at [432, 106] on icon at bounding box center [434, 110] width 18 height 18
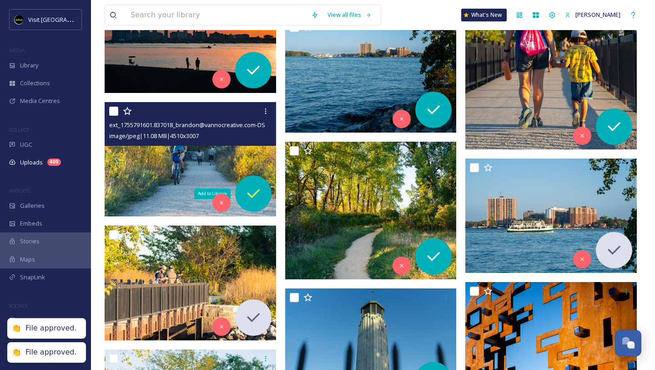
click at [258, 187] on icon at bounding box center [253, 193] width 18 height 18
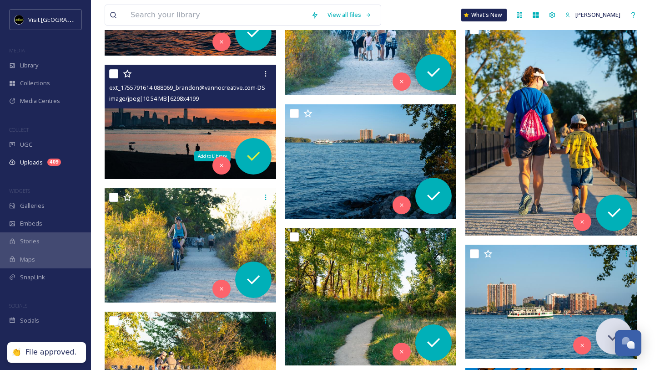
click at [255, 167] on div "Add to Library" at bounding box center [253, 156] width 36 height 36
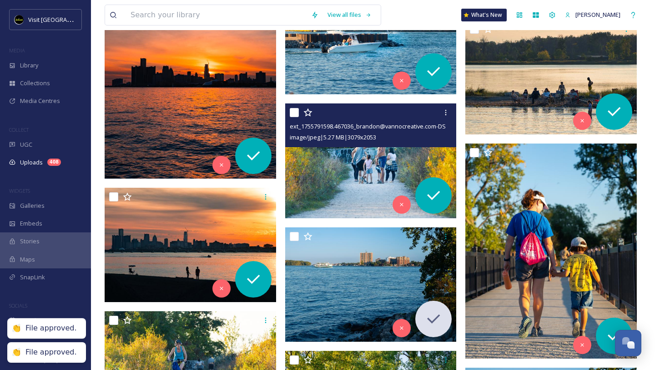
scroll to position [7238, 0]
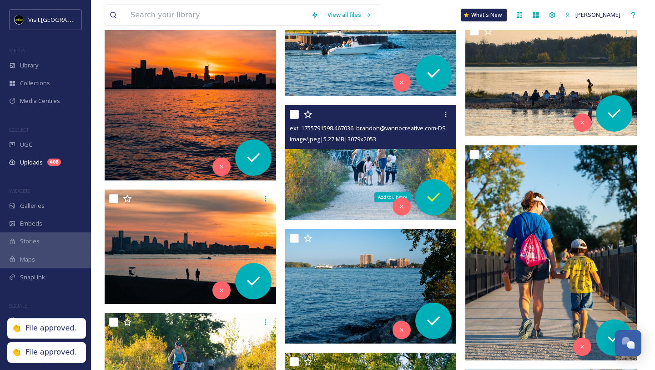
click at [434, 194] on icon at bounding box center [434, 197] width 18 height 18
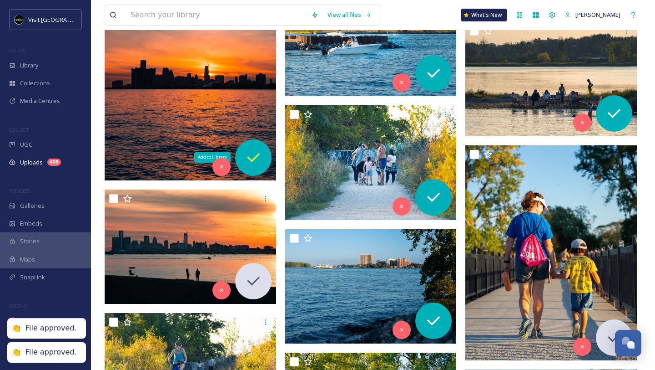
click at [261, 162] on icon at bounding box center [253, 157] width 18 height 18
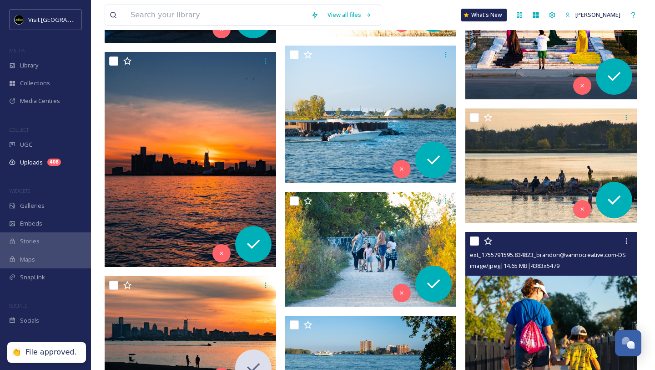
scroll to position [7148, 0]
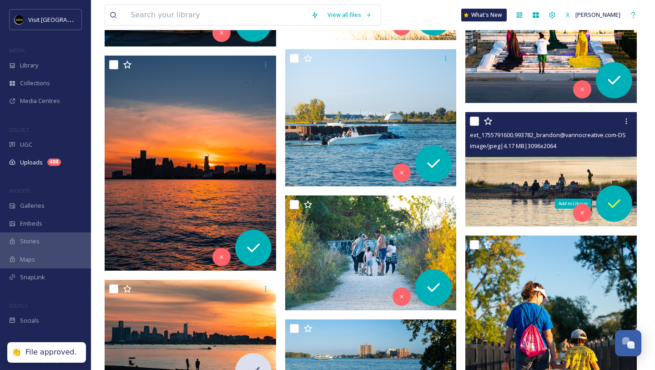
click at [613, 208] on icon at bounding box center [614, 203] width 13 height 9
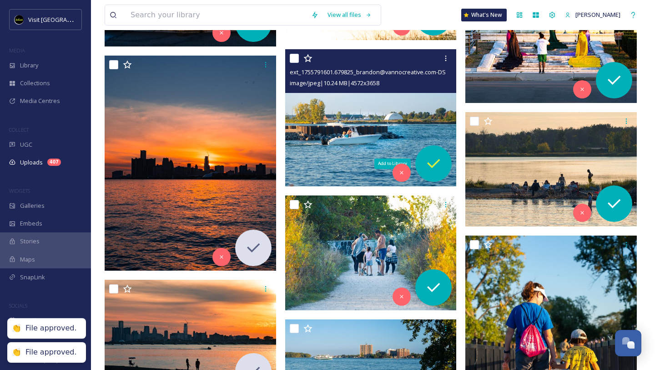
click at [440, 168] on icon at bounding box center [434, 163] width 18 height 18
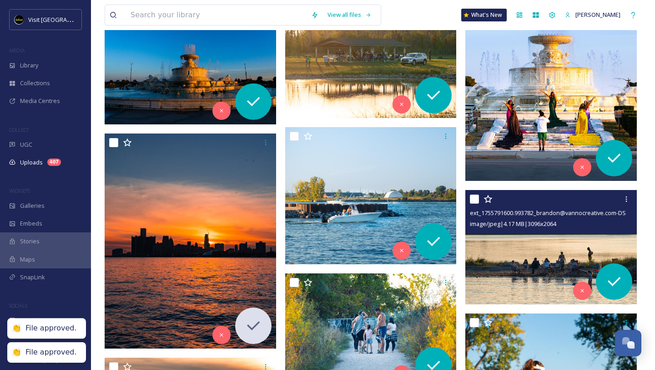
scroll to position [7066, 0]
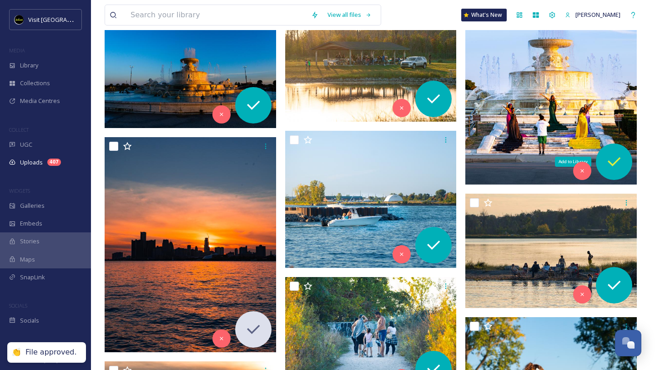
click at [610, 170] on icon at bounding box center [614, 161] width 18 height 18
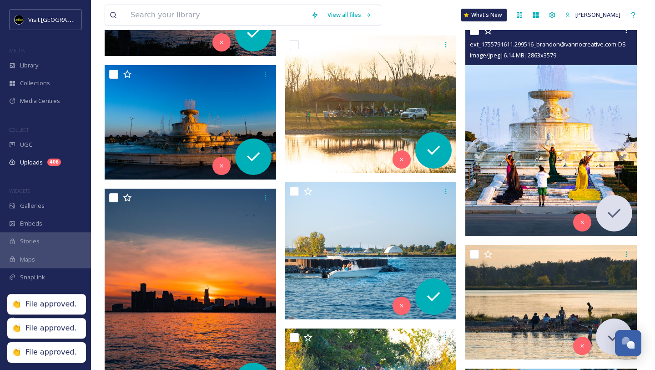
scroll to position [6959, 0]
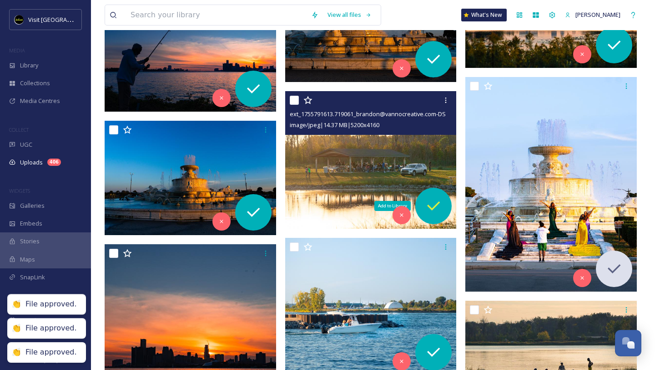
click at [438, 203] on icon at bounding box center [433, 205] width 13 height 9
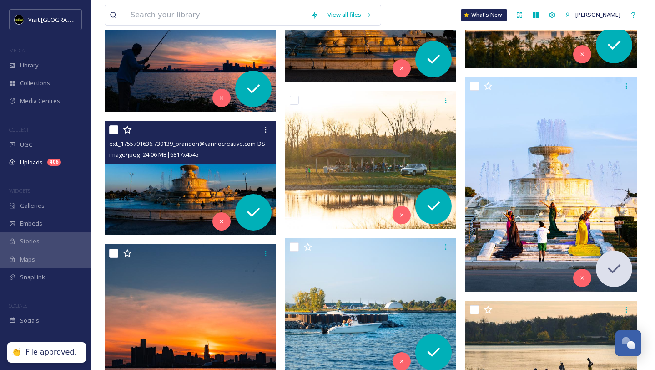
click at [233, 203] on img at bounding box center [191, 178] width 172 height 115
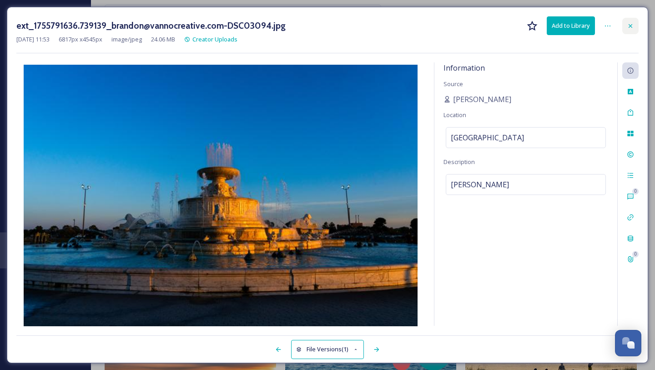
click at [633, 26] on icon at bounding box center [630, 25] width 7 height 7
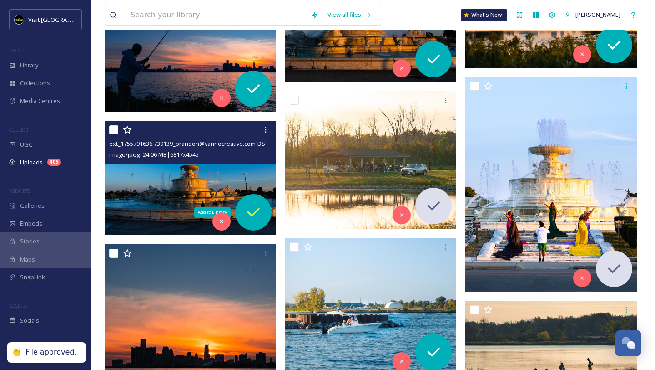
click at [243, 214] on div "Add to Library" at bounding box center [253, 212] width 36 height 36
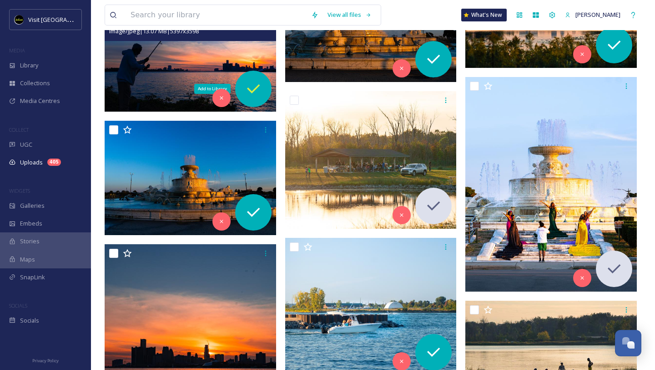
click at [254, 97] on div "Add to Library" at bounding box center [253, 89] width 36 height 36
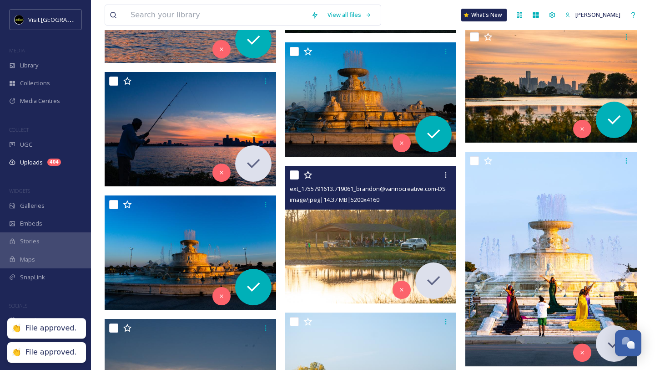
scroll to position [6883, 0]
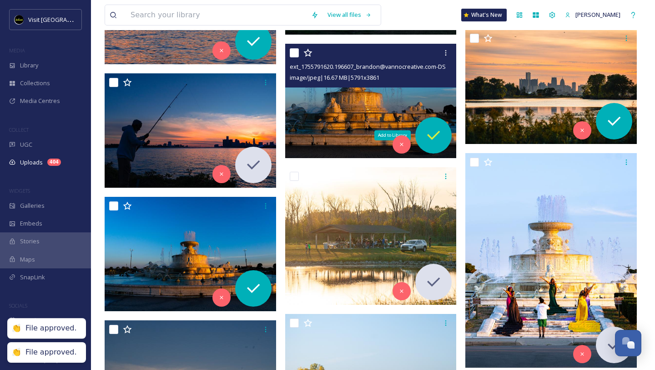
click at [432, 135] on icon at bounding box center [434, 135] width 18 height 18
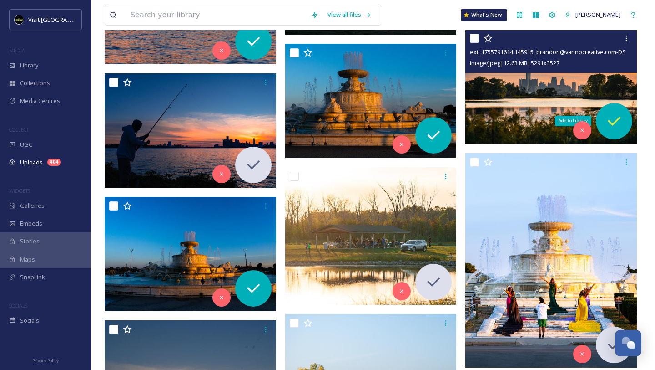
click at [614, 124] on icon at bounding box center [614, 120] width 13 height 9
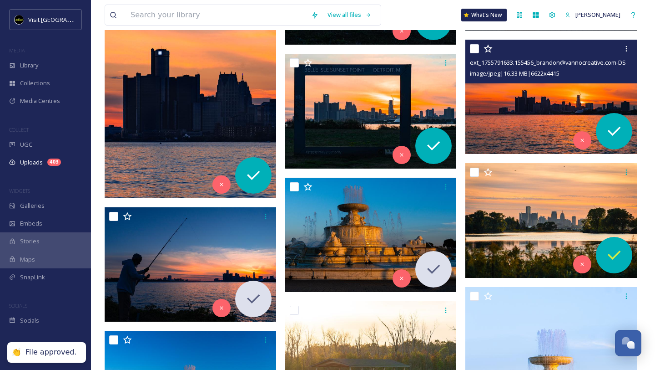
scroll to position [6723, 0]
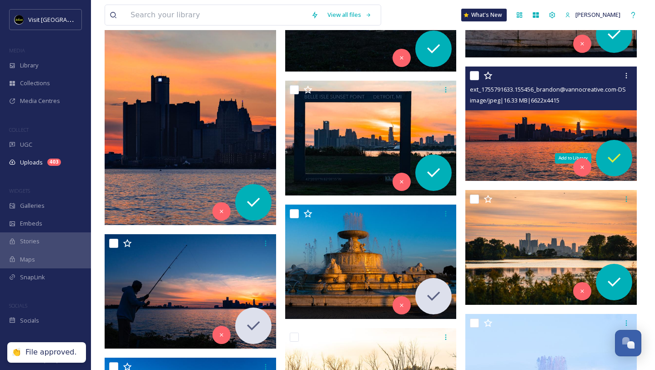
click at [618, 148] on div "Add to Library" at bounding box center [614, 158] width 36 height 36
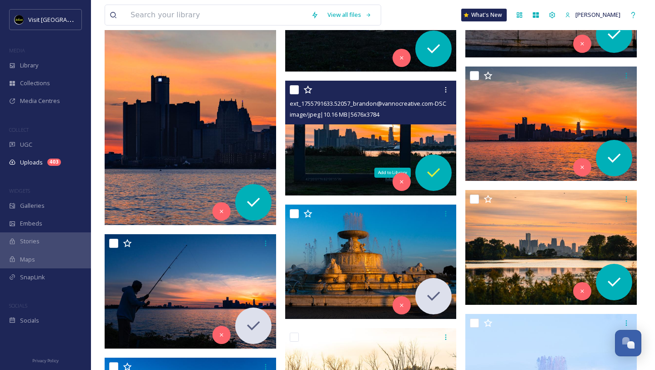
click at [430, 175] on icon at bounding box center [434, 172] width 18 height 18
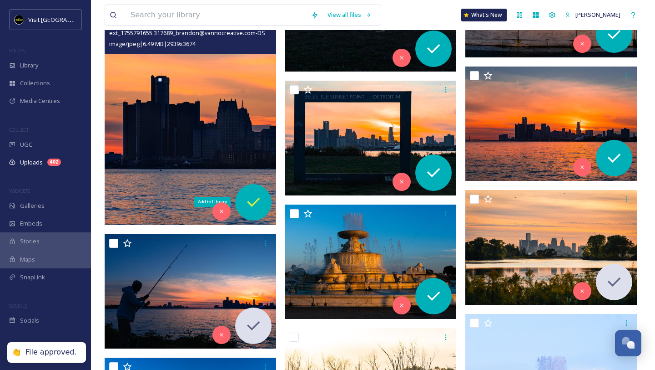
click at [250, 212] on div "Add to Library" at bounding box center [253, 202] width 36 height 36
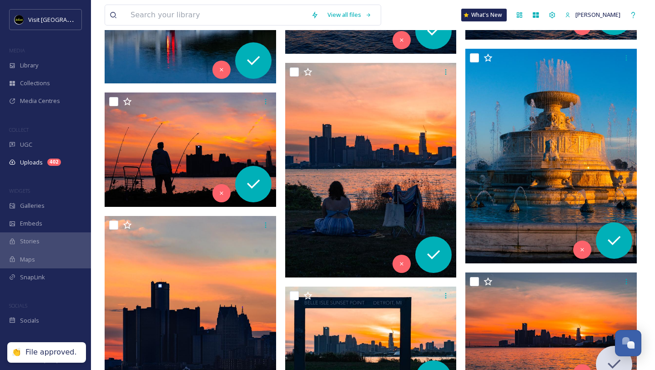
scroll to position [6508, 0]
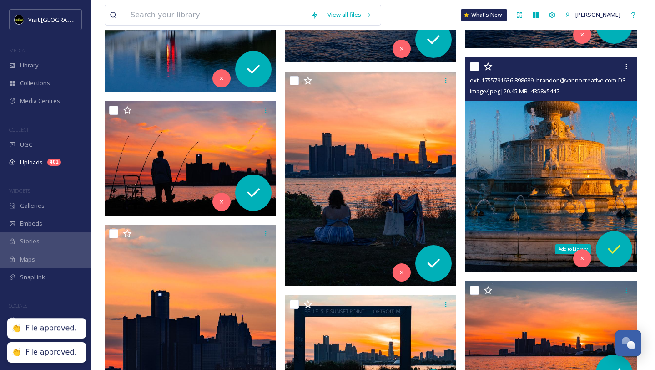
click at [617, 247] on icon at bounding box center [614, 249] width 18 height 18
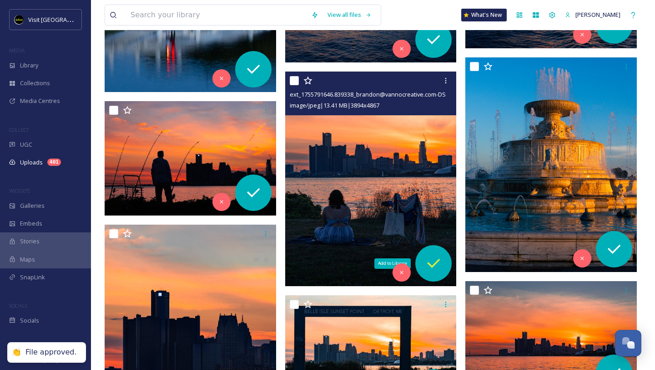
click at [431, 264] on icon at bounding box center [434, 263] width 18 height 18
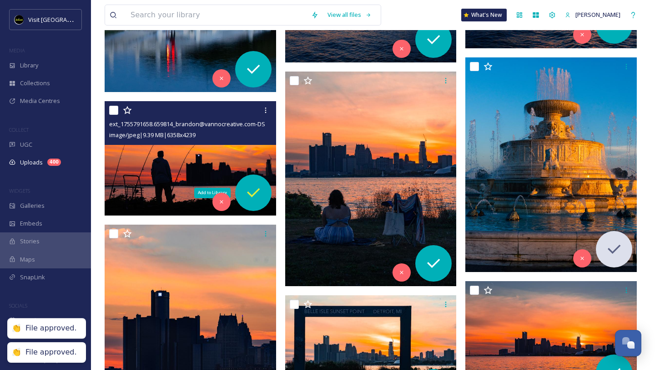
click at [255, 191] on icon at bounding box center [253, 192] width 18 height 18
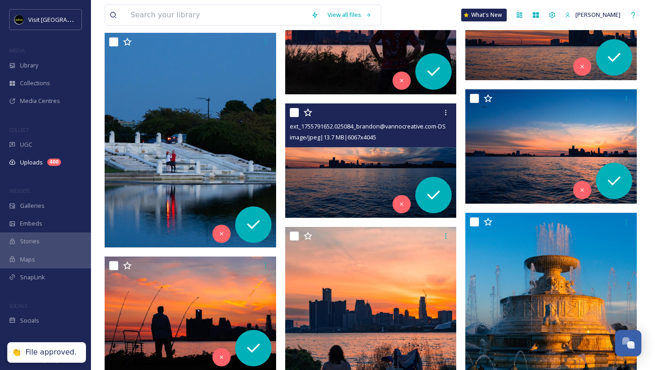
scroll to position [6341, 0]
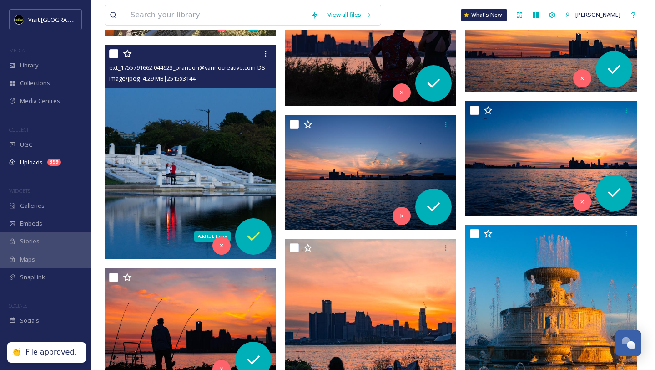
click at [258, 228] on icon at bounding box center [253, 236] width 18 height 18
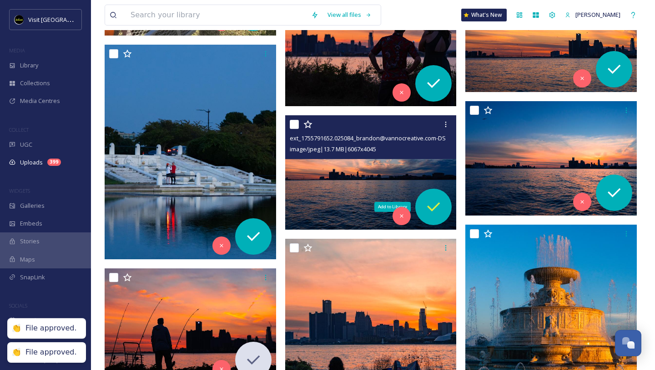
click at [438, 202] on icon at bounding box center [434, 206] width 18 height 18
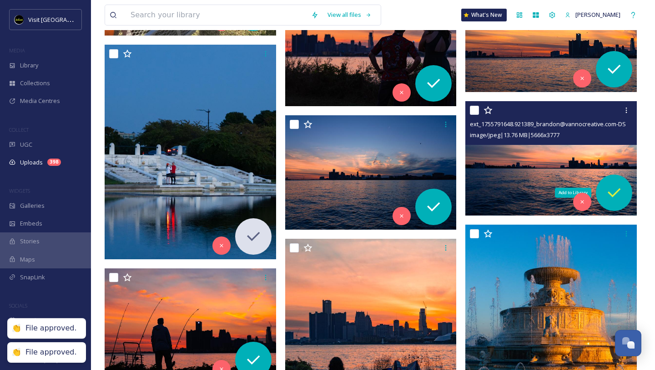
click at [609, 193] on icon at bounding box center [614, 192] width 18 height 18
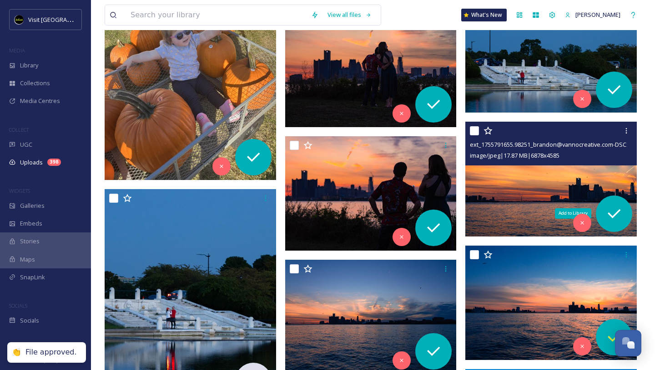
scroll to position [6192, 0]
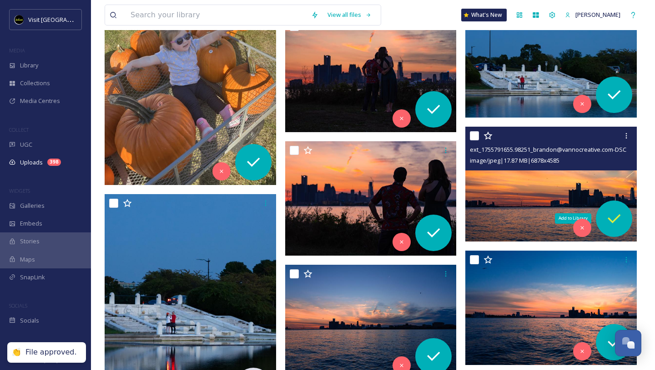
click at [613, 213] on icon at bounding box center [614, 218] width 18 height 18
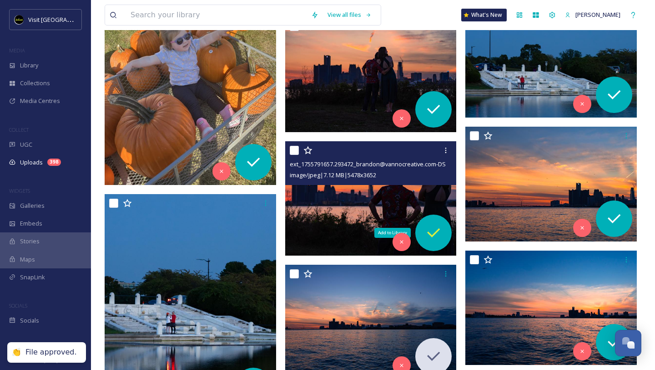
click at [427, 235] on icon at bounding box center [434, 232] width 18 height 18
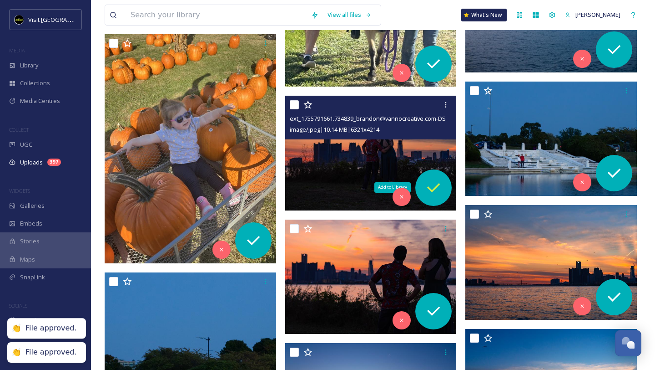
scroll to position [6111, 0]
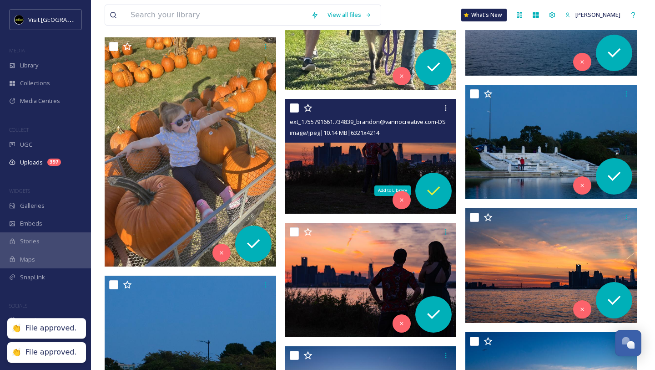
click at [432, 184] on icon at bounding box center [434, 191] width 18 height 18
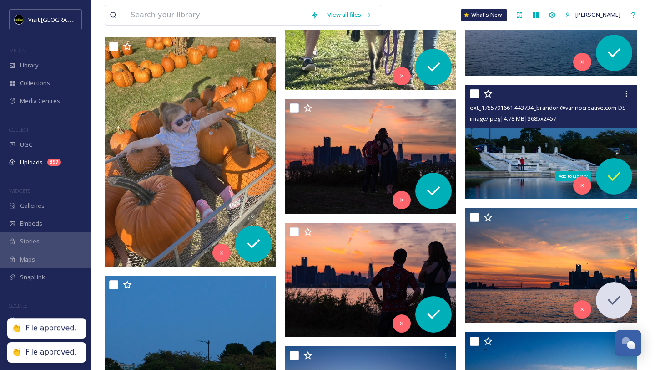
click at [599, 175] on div "Add to Library" at bounding box center [614, 176] width 36 height 36
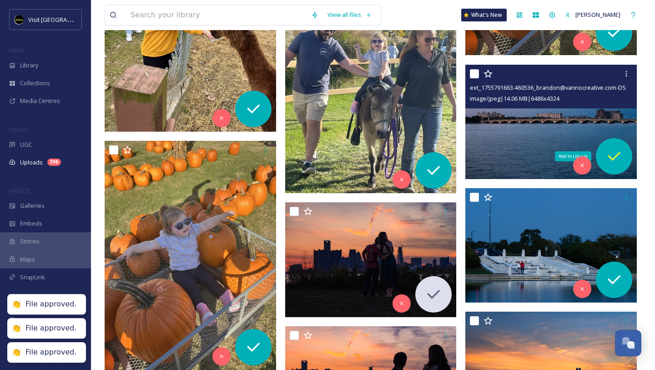
click at [610, 162] on icon at bounding box center [614, 156] width 18 height 18
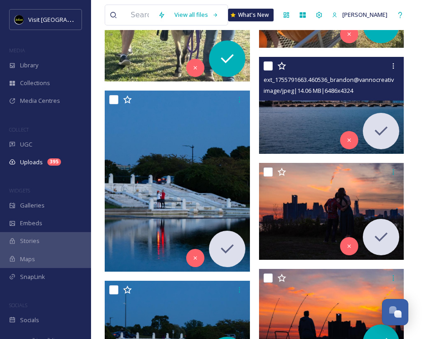
scroll to position [7839, 0]
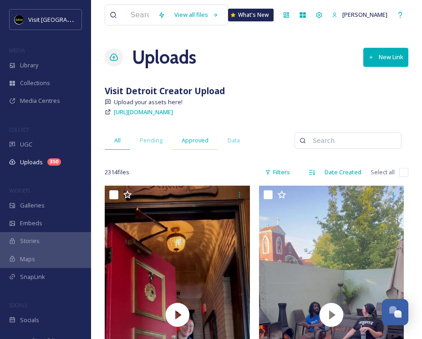
click at [195, 140] on span "Approved" at bounding box center [195, 140] width 27 height 9
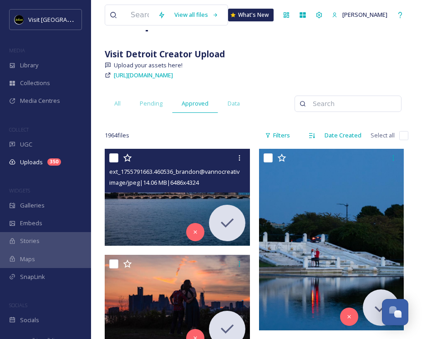
scroll to position [48, 0]
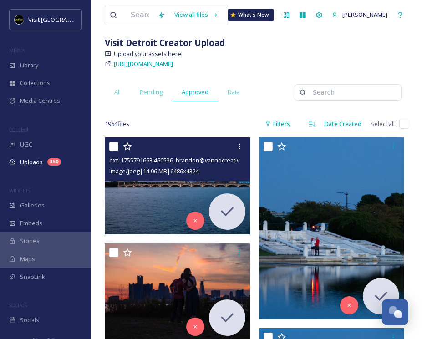
click at [112, 143] on input "checkbox" at bounding box center [113, 146] width 9 height 9
checkbox input "true"
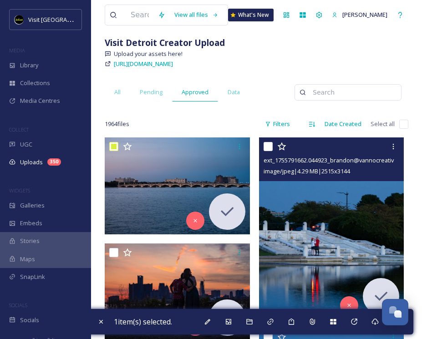
click at [268, 146] on input "checkbox" at bounding box center [267, 146] width 9 height 9
checkbox input "true"
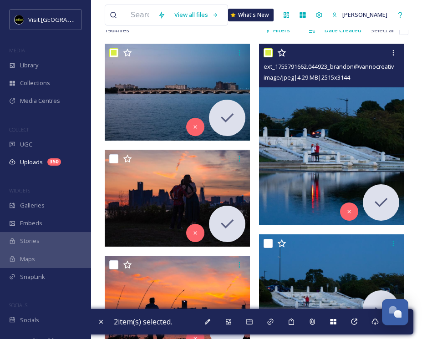
scroll to position [183, 0]
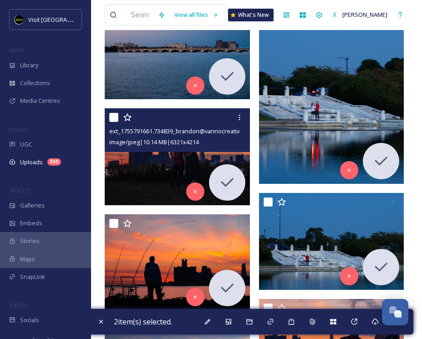
click at [113, 121] on input "checkbox" at bounding box center [113, 117] width 9 height 9
checkbox input "true"
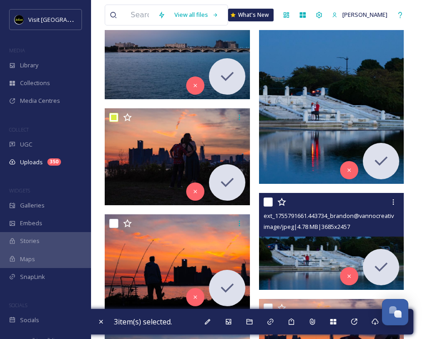
click at [268, 203] on input "checkbox" at bounding box center [267, 201] width 9 height 9
checkbox input "true"
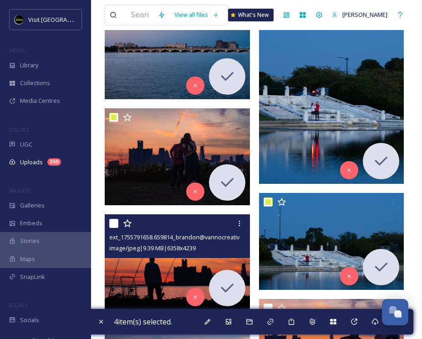
click at [115, 225] on input "checkbox" at bounding box center [113, 223] width 9 height 9
checkbox input "true"
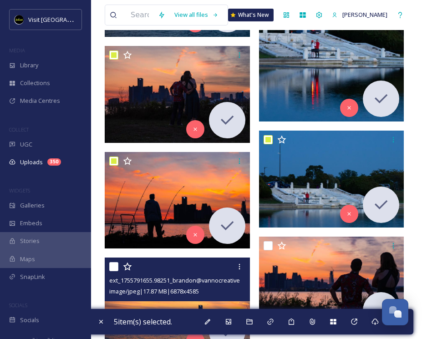
scroll to position [333, 0]
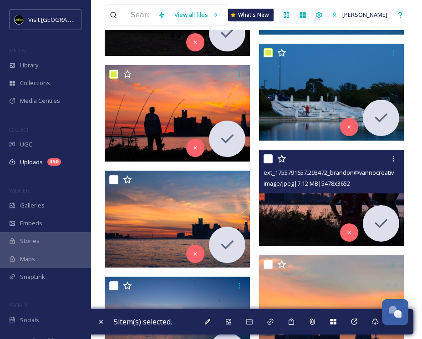
click at [268, 157] on input "checkbox" at bounding box center [267, 158] width 9 height 9
checkbox input "true"
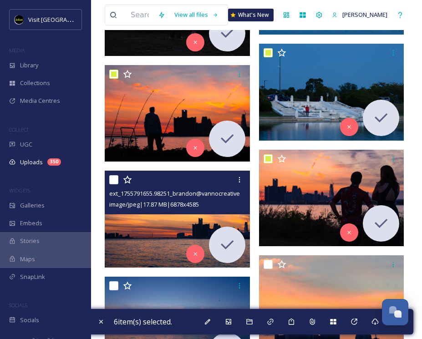
click at [112, 180] on input "checkbox" at bounding box center [113, 179] width 9 height 9
checkbox input "true"
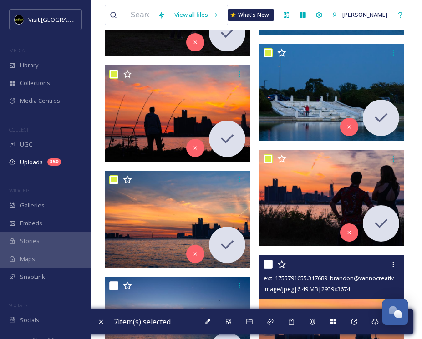
click at [266, 262] on input "checkbox" at bounding box center [267, 264] width 9 height 9
checkbox input "true"
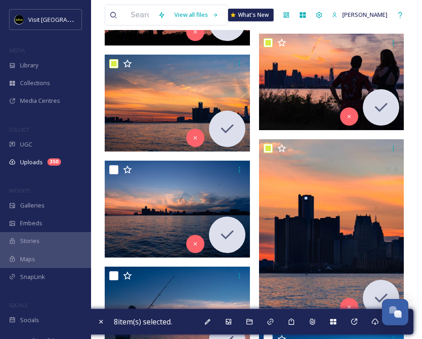
scroll to position [479, 0]
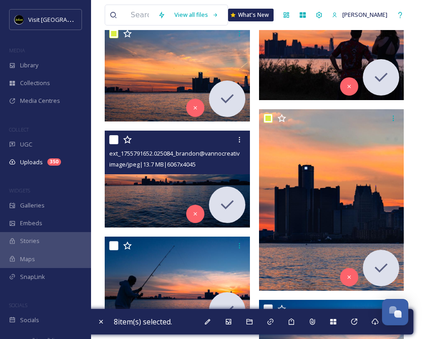
click at [112, 139] on input "checkbox" at bounding box center [113, 139] width 9 height 9
checkbox input "true"
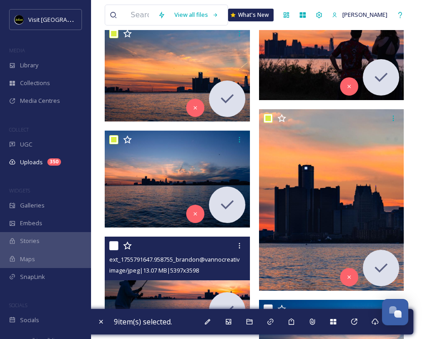
click at [114, 246] on input "checkbox" at bounding box center [113, 245] width 9 height 9
checkbox input "true"
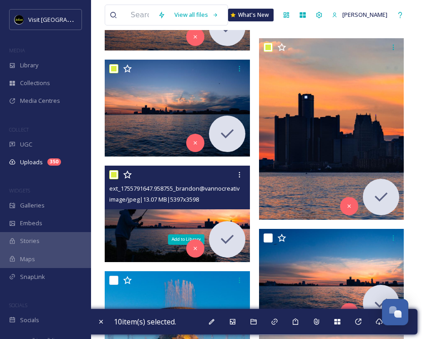
scroll to position [552, 0]
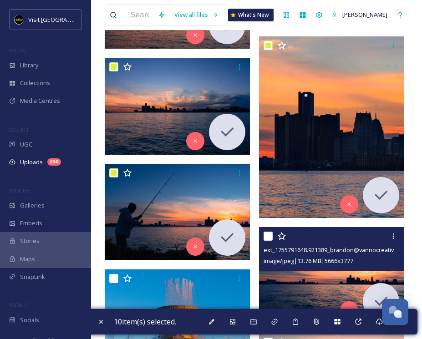
click at [266, 238] on input "checkbox" at bounding box center [267, 236] width 9 height 9
checkbox input "true"
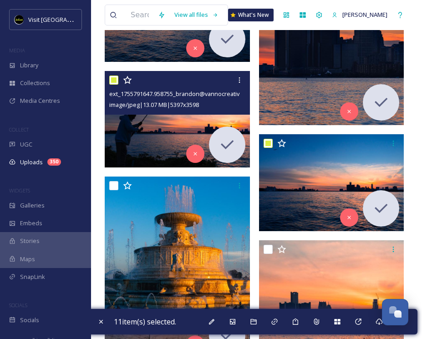
scroll to position [708, 0]
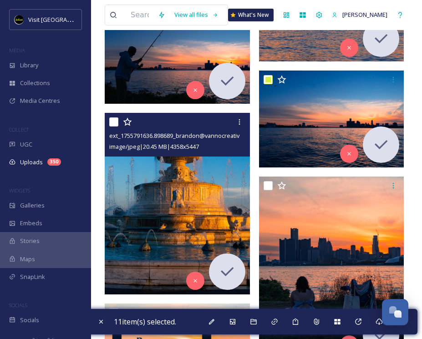
click at [113, 122] on input "checkbox" at bounding box center [113, 121] width 9 height 9
checkbox input "true"
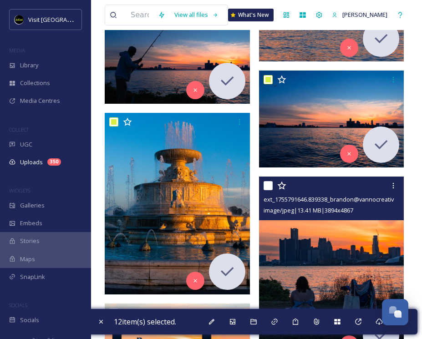
click at [268, 188] on input "checkbox" at bounding box center [267, 185] width 9 height 9
checkbox input "true"
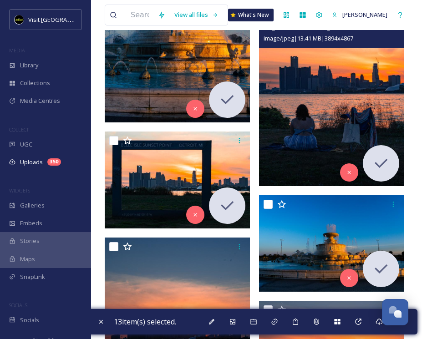
scroll to position [881, 0]
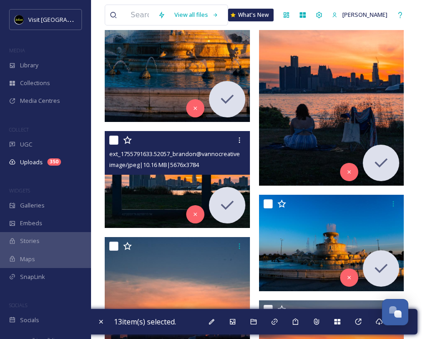
click at [113, 137] on input "checkbox" at bounding box center [113, 140] width 9 height 9
checkbox input "true"
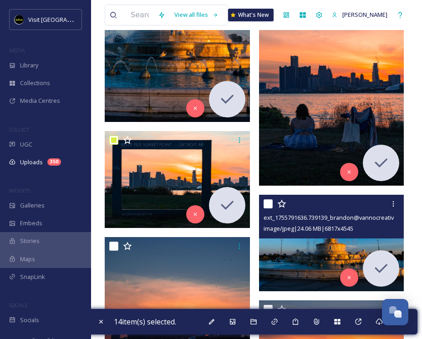
click at [268, 204] on input "checkbox" at bounding box center [267, 203] width 9 height 9
checkbox input "true"
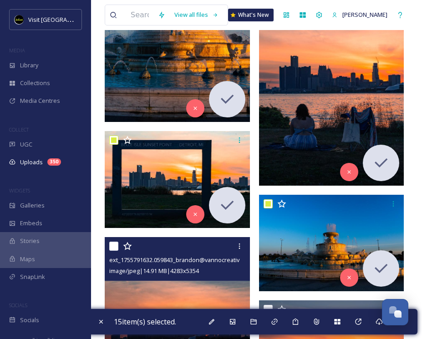
click at [113, 248] on input "checkbox" at bounding box center [113, 246] width 9 height 9
checkbox input "true"
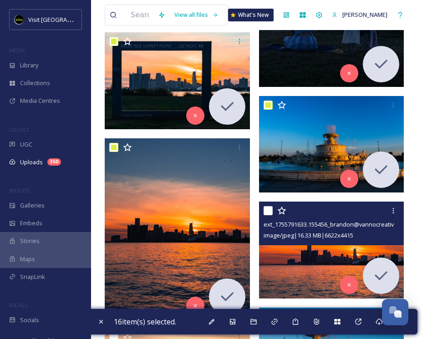
scroll to position [982, 0]
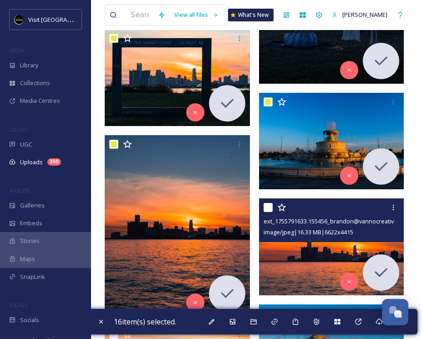
click at [266, 202] on div at bounding box center [332, 207] width 138 height 16
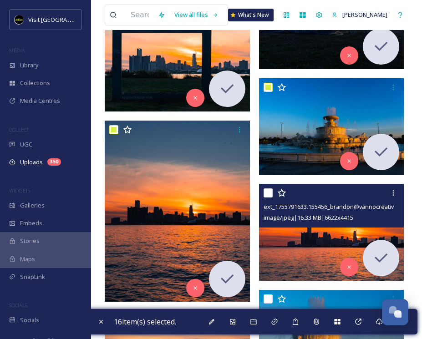
scroll to position [1001, 0]
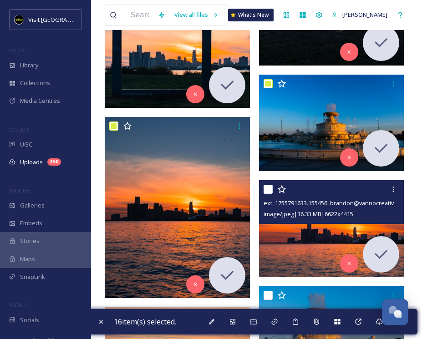
click at [268, 189] on input "checkbox" at bounding box center [267, 189] width 9 height 9
checkbox input "true"
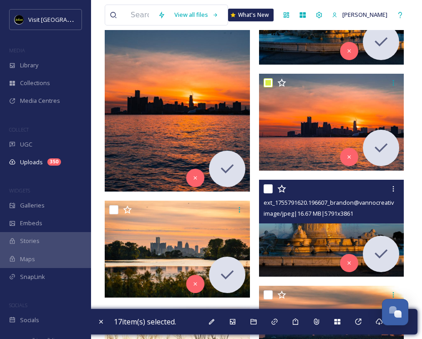
scroll to position [1122, 0]
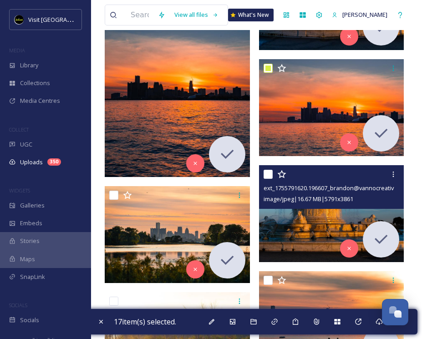
click at [268, 172] on input "checkbox" at bounding box center [267, 174] width 9 height 9
checkbox input "true"
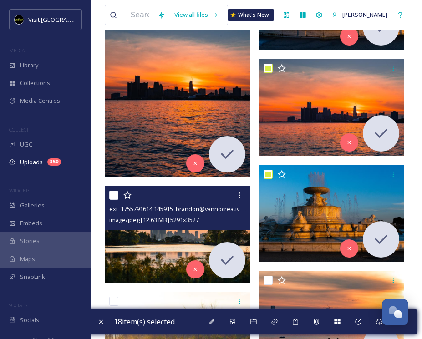
click at [110, 196] on input "checkbox" at bounding box center [113, 195] width 9 height 9
checkbox input "true"
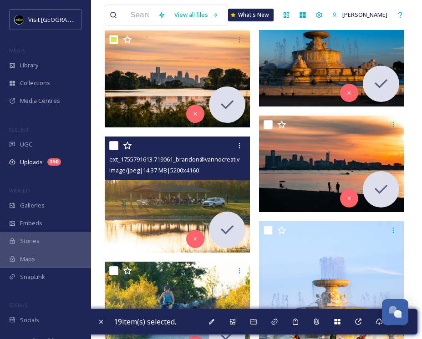
scroll to position [1284, 0]
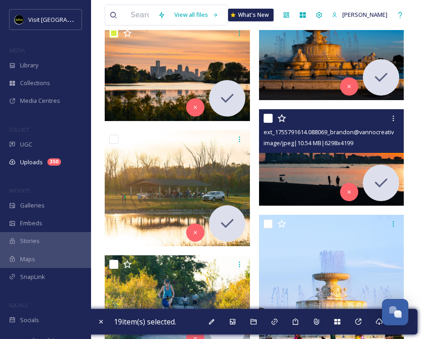
click at [268, 120] on input "checkbox" at bounding box center [267, 118] width 9 height 9
checkbox input "true"
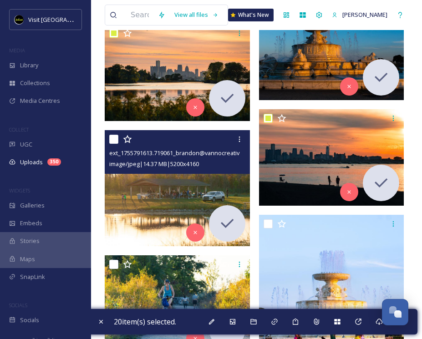
click at [113, 141] on input "checkbox" at bounding box center [113, 139] width 9 height 9
checkbox input "true"
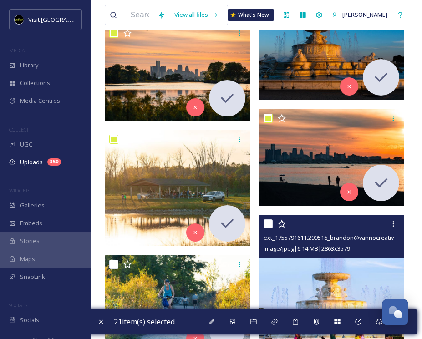
click at [268, 228] on input "checkbox" at bounding box center [267, 223] width 9 height 9
checkbox input "true"
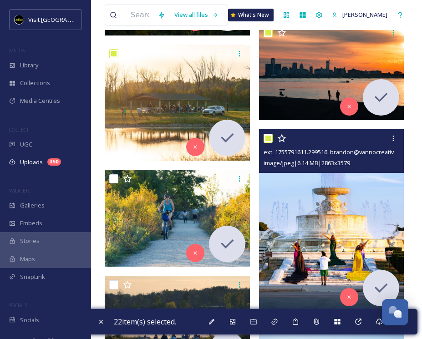
scroll to position [1372, 0]
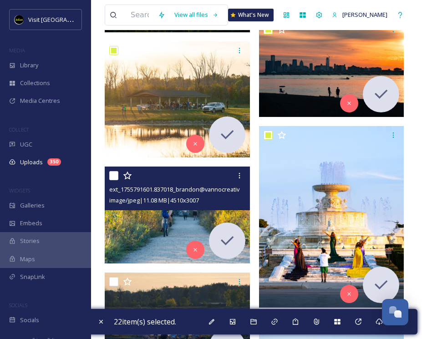
click at [115, 175] on input "checkbox" at bounding box center [113, 175] width 9 height 9
checkbox input "true"
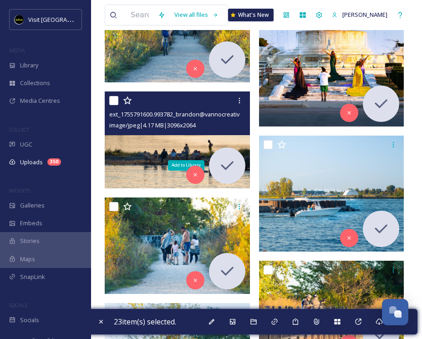
scroll to position [1561, 0]
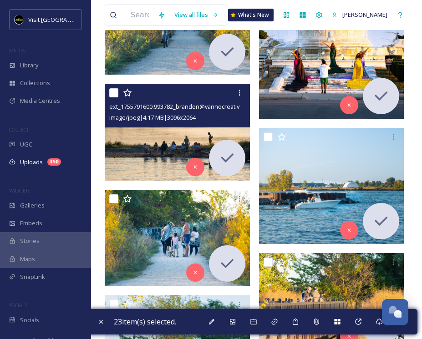
click at [114, 95] on input "checkbox" at bounding box center [113, 92] width 9 height 9
checkbox input "true"
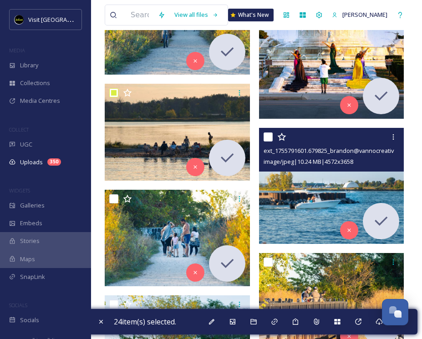
click at [266, 136] on input "checkbox" at bounding box center [267, 136] width 9 height 9
checkbox input "true"
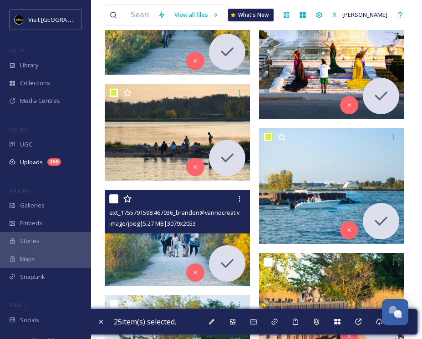
click at [113, 197] on input "checkbox" at bounding box center [113, 198] width 9 height 9
checkbox input "true"
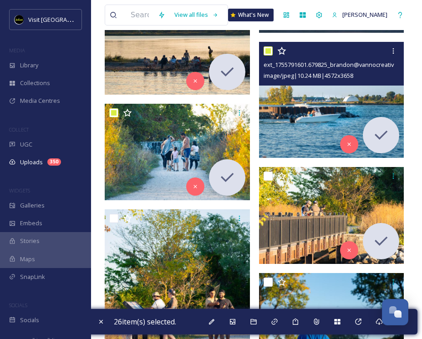
scroll to position [1677, 0]
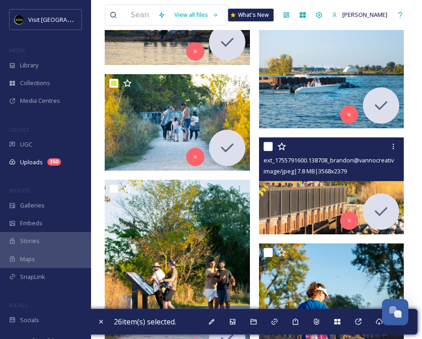
click at [268, 145] on input "checkbox" at bounding box center [267, 146] width 9 height 9
checkbox input "true"
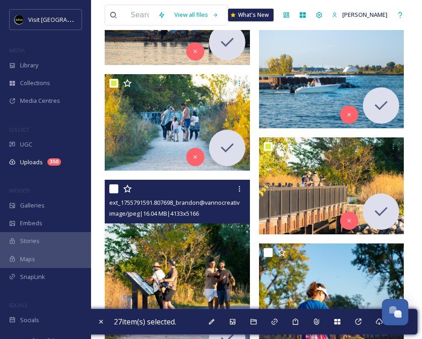
click at [114, 191] on input "checkbox" at bounding box center [113, 188] width 9 height 9
checkbox input "true"
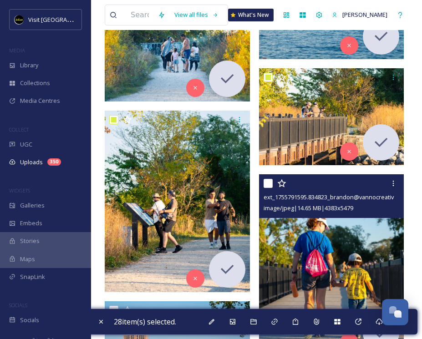
scroll to position [1756, 0]
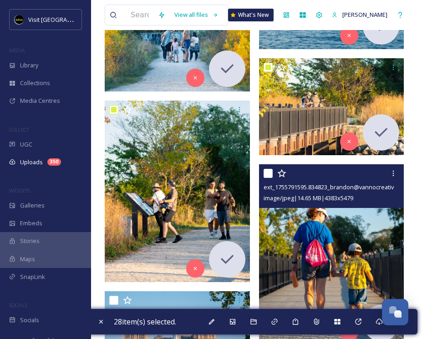
click at [267, 176] on input "checkbox" at bounding box center [267, 173] width 9 height 9
checkbox input "true"
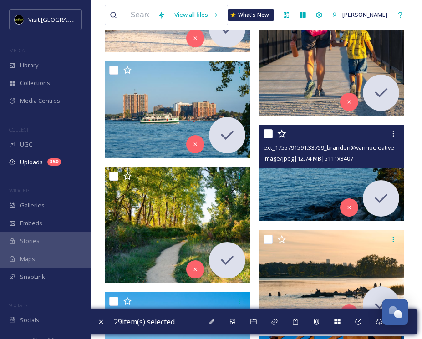
scroll to position [1993, 0]
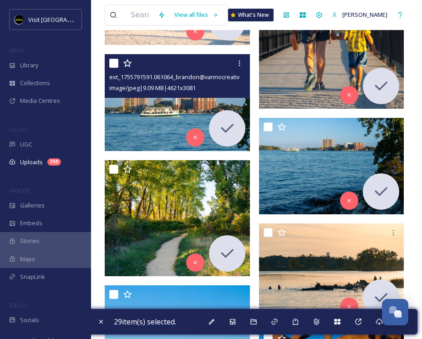
click at [112, 62] on input "checkbox" at bounding box center [113, 63] width 9 height 9
checkbox input "true"
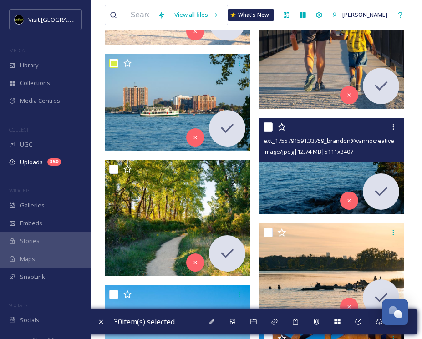
click at [268, 125] on input "checkbox" at bounding box center [267, 126] width 9 height 9
checkbox input "true"
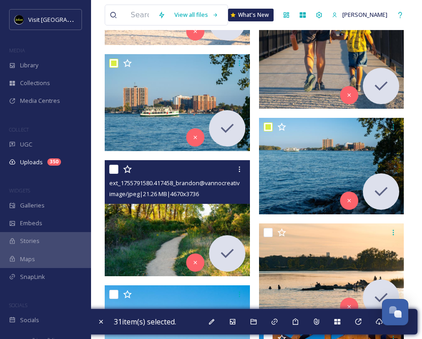
click at [117, 169] on input "checkbox" at bounding box center [113, 169] width 9 height 9
checkbox input "true"
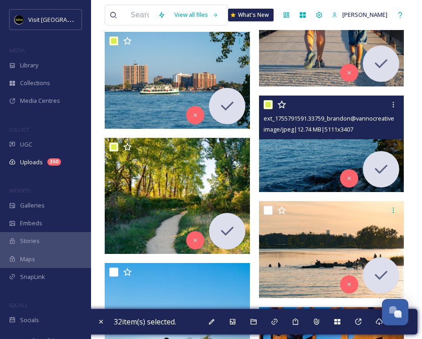
scroll to position [2081, 0]
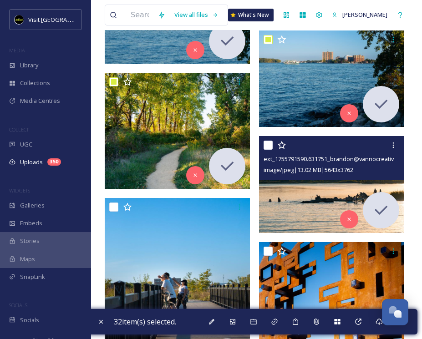
click at [267, 145] on input "checkbox" at bounding box center [267, 145] width 9 height 9
checkbox input "true"
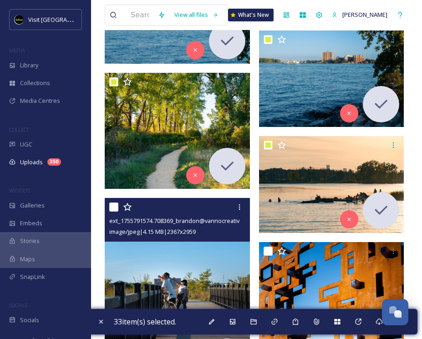
click at [114, 209] on input "checkbox" at bounding box center [113, 207] width 9 height 9
checkbox input "true"
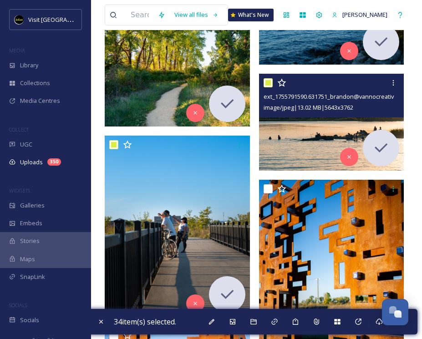
scroll to position [2147, 0]
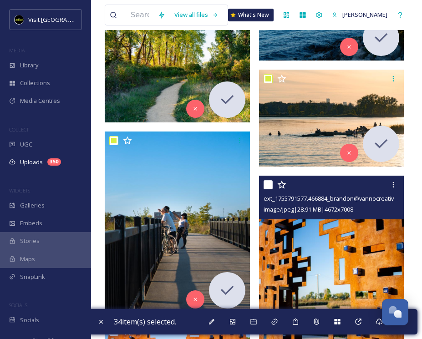
click at [267, 187] on input "checkbox" at bounding box center [267, 184] width 9 height 9
checkbox input "true"
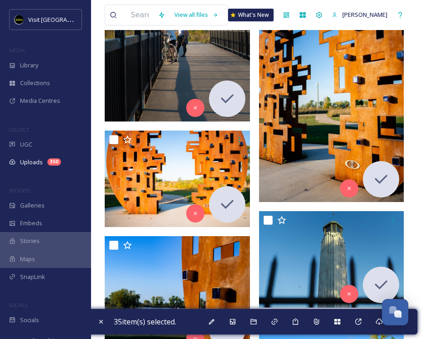
scroll to position [2355, 0]
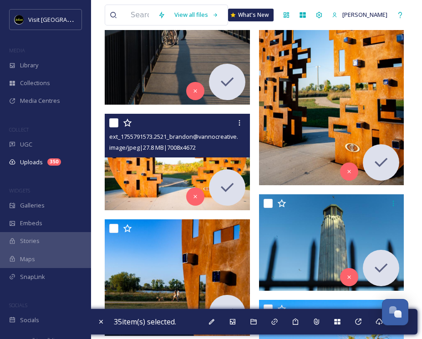
click at [112, 126] on input "checkbox" at bounding box center [113, 122] width 9 height 9
checkbox input "true"
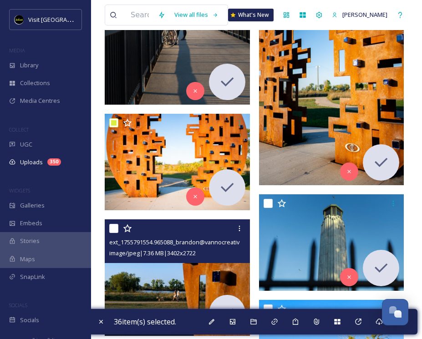
click at [114, 226] on input "checkbox" at bounding box center [113, 228] width 9 height 9
checkbox input "true"
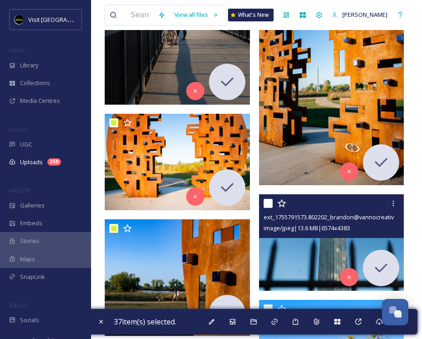
click at [270, 204] on input "checkbox" at bounding box center [267, 203] width 9 height 9
checkbox input "true"
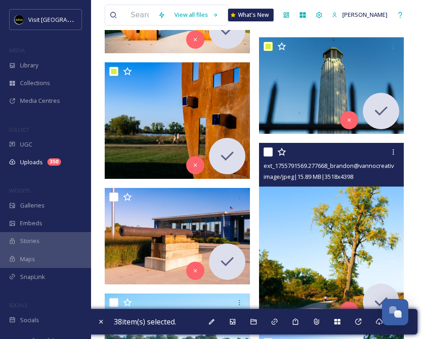
scroll to position [2513, 0]
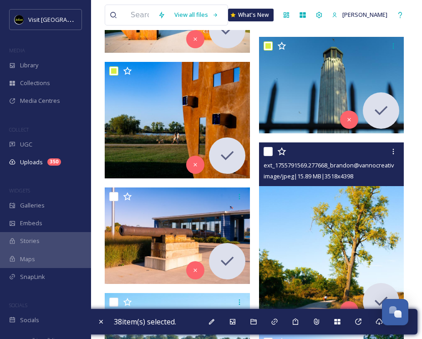
click at [267, 154] on input "checkbox" at bounding box center [267, 151] width 9 height 9
checkbox input "true"
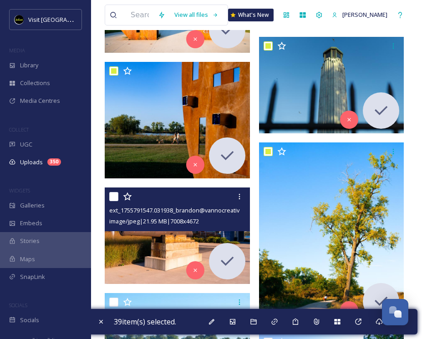
click at [112, 197] on input "checkbox" at bounding box center [113, 196] width 9 height 9
checkbox input "true"
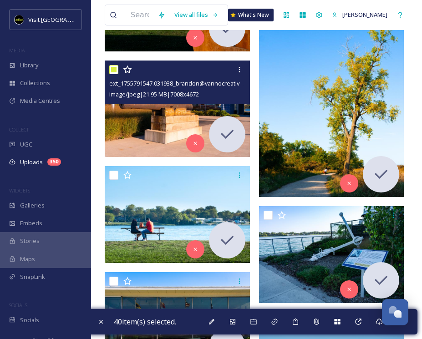
scroll to position [2687, 0]
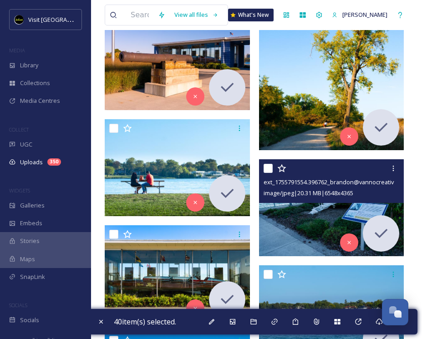
click at [268, 165] on input "checkbox" at bounding box center [267, 168] width 9 height 9
checkbox input "true"
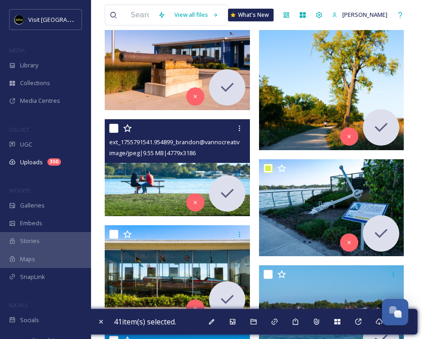
click at [112, 127] on input "checkbox" at bounding box center [113, 128] width 9 height 9
checkbox input "true"
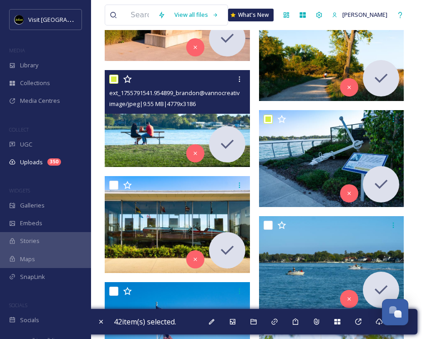
scroll to position [2742, 0]
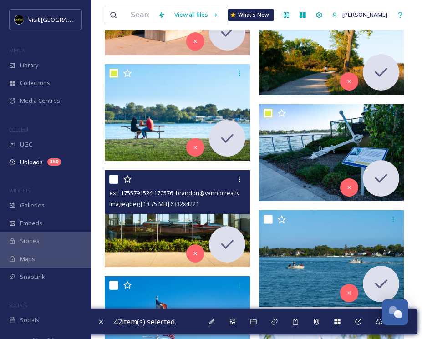
click at [116, 178] on input "checkbox" at bounding box center [113, 179] width 9 height 9
checkbox input "true"
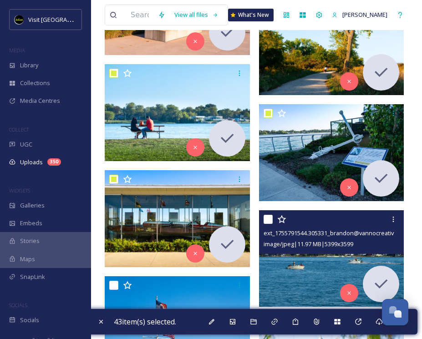
click at [266, 217] on input "checkbox" at bounding box center [267, 219] width 9 height 9
checkbox input "true"
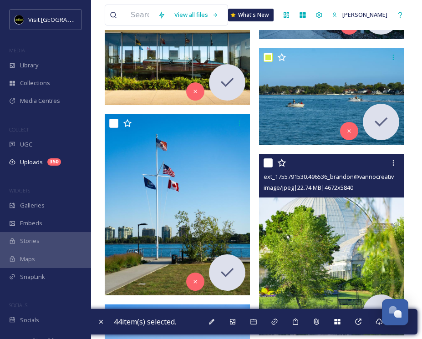
scroll to position [2919, 0]
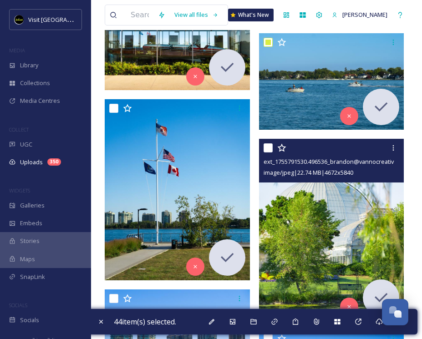
click at [266, 148] on input "checkbox" at bounding box center [267, 147] width 9 height 9
checkbox input "true"
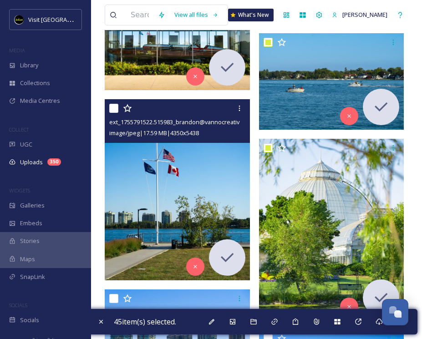
click at [113, 108] on input "checkbox" at bounding box center [113, 108] width 9 height 9
checkbox input "true"
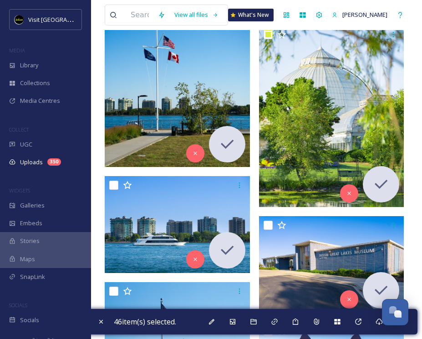
scroll to position [3149, 0]
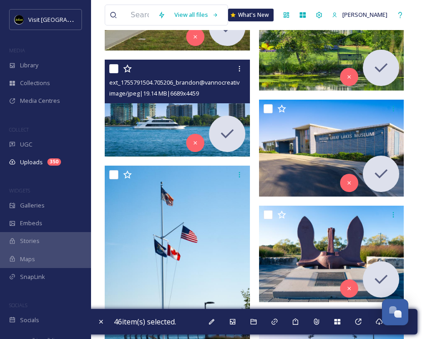
click at [113, 70] on input "checkbox" at bounding box center [113, 68] width 9 height 9
checkbox input "true"
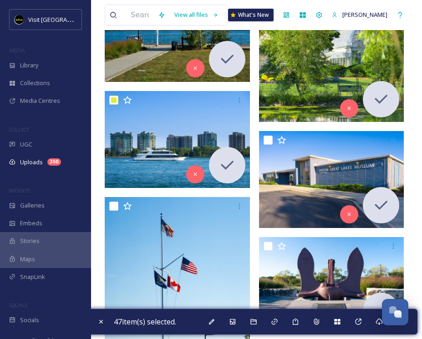
scroll to position [3121, 0]
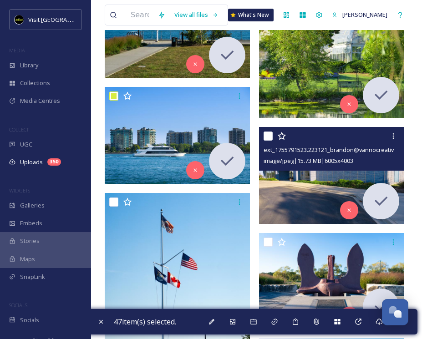
click at [270, 136] on input "checkbox" at bounding box center [267, 136] width 9 height 9
checkbox input "true"
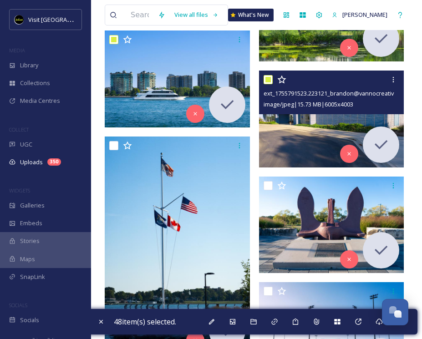
scroll to position [3190, 0]
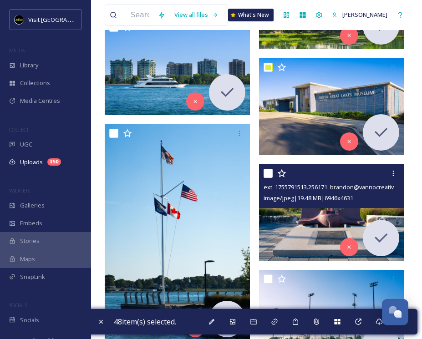
click at [266, 171] on input "checkbox" at bounding box center [267, 173] width 9 height 9
checkbox input "true"
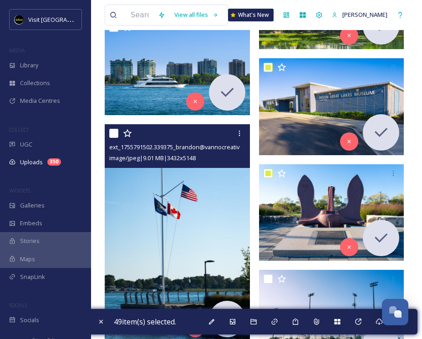
click at [114, 134] on input "checkbox" at bounding box center [113, 133] width 9 height 9
checkbox input "true"
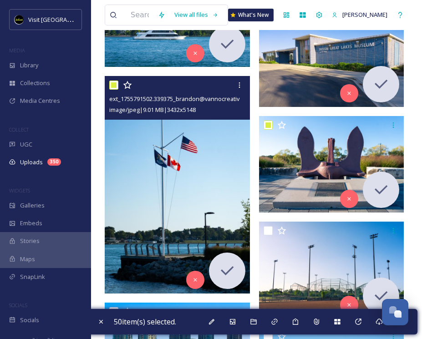
scroll to position [3338, 0]
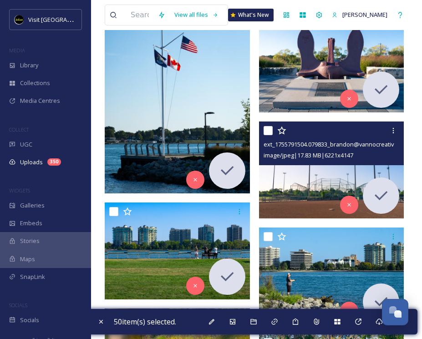
click at [268, 129] on input "checkbox" at bounding box center [267, 130] width 9 height 9
checkbox input "true"
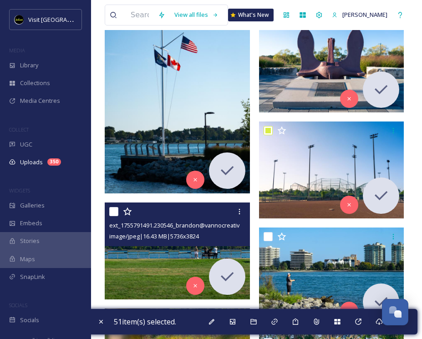
click at [115, 217] on div at bounding box center [178, 211] width 138 height 16
click at [117, 213] on input "checkbox" at bounding box center [113, 211] width 9 height 9
checkbox input "true"
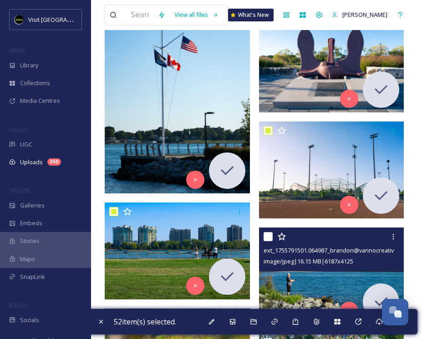
click at [268, 237] on input "checkbox" at bounding box center [267, 236] width 9 height 9
checkbox input "true"
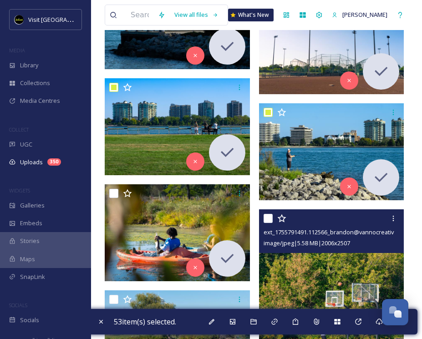
scroll to position [3465, 0]
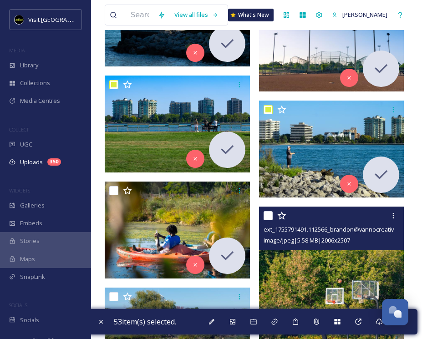
click at [268, 217] on input "checkbox" at bounding box center [267, 215] width 9 height 9
checkbox input "true"
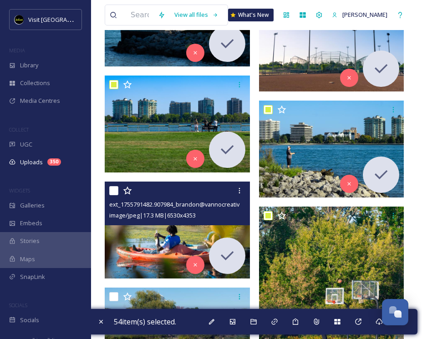
click at [113, 192] on input "checkbox" at bounding box center [113, 190] width 9 height 9
checkbox input "true"
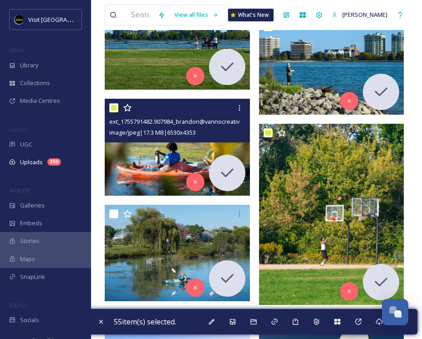
scroll to position [3569, 0]
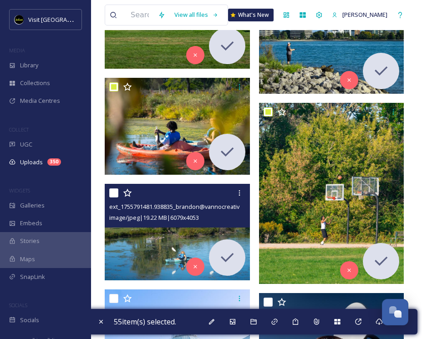
click at [111, 192] on input "checkbox" at bounding box center [113, 192] width 9 height 9
checkbox input "true"
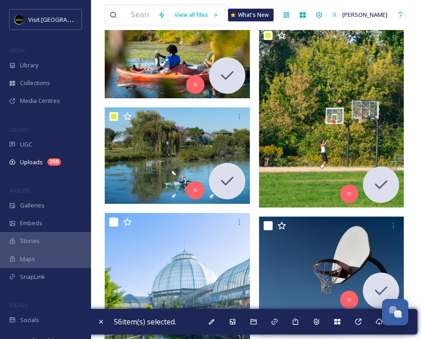
scroll to position [3673, 0]
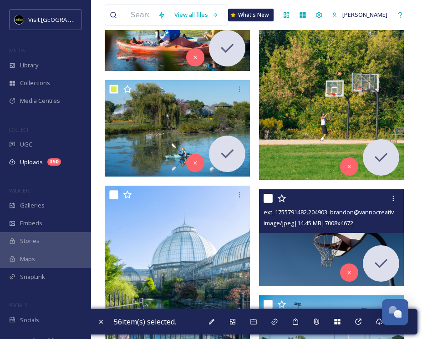
click at [266, 196] on input "checkbox" at bounding box center [267, 198] width 9 height 9
checkbox input "true"
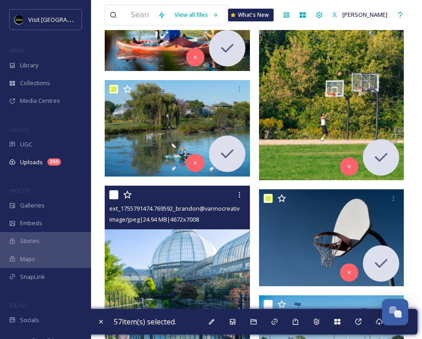
click at [112, 196] on input "checkbox" at bounding box center [113, 194] width 9 height 9
checkbox input "true"
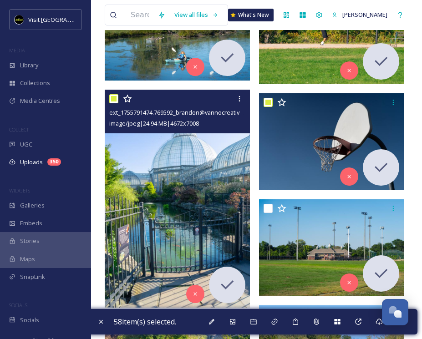
scroll to position [3779, 0]
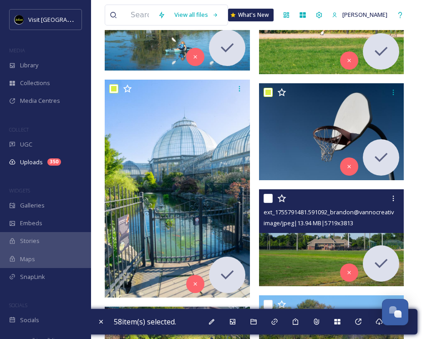
click at [267, 196] on input "checkbox" at bounding box center [267, 198] width 9 height 9
checkbox input "true"
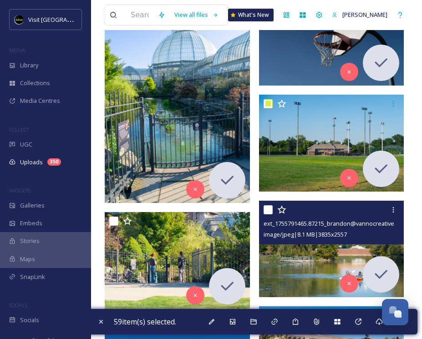
scroll to position [3948, 0]
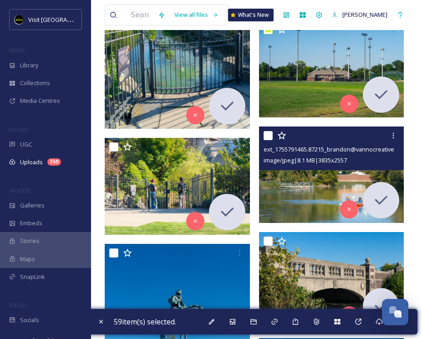
click at [267, 133] on input "checkbox" at bounding box center [267, 135] width 9 height 9
checkbox input "true"
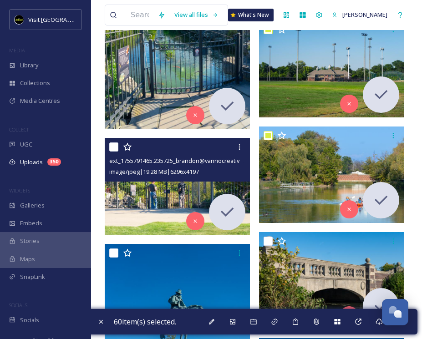
click at [115, 145] on input "checkbox" at bounding box center [113, 146] width 9 height 9
checkbox input "true"
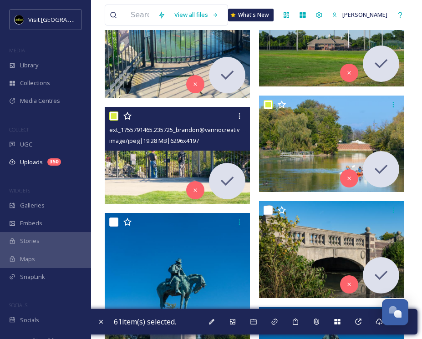
scroll to position [4053, 0]
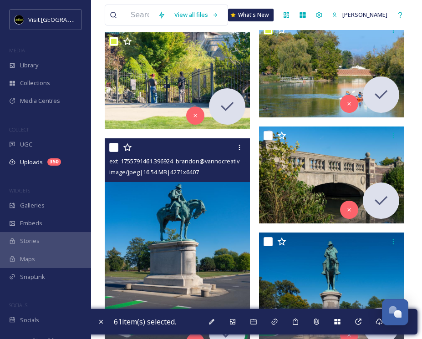
click at [114, 147] on input "checkbox" at bounding box center [113, 147] width 9 height 9
checkbox input "true"
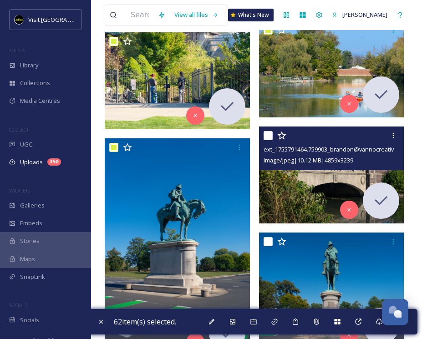
click at [268, 135] on input "checkbox" at bounding box center [267, 135] width 9 height 9
checkbox input "true"
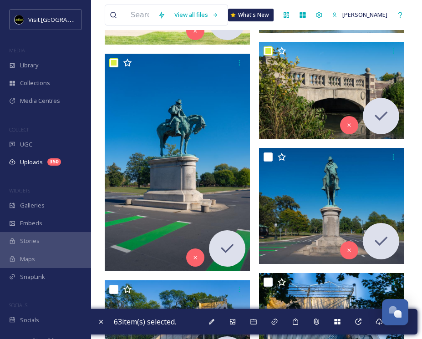
scroll to position [4141, 0]
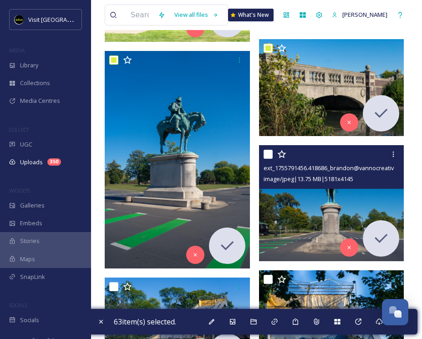
click at [268, 152] on input "checkbox" at bounding box center [267, 154] width 9 height 9
checkbox input "true"
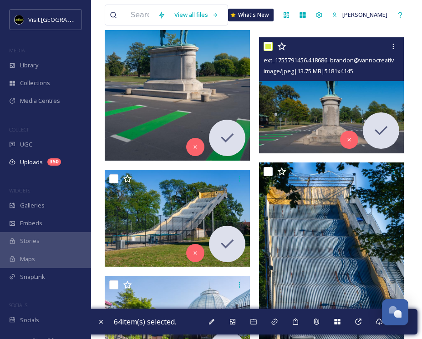
scroll to position [4251, 0]
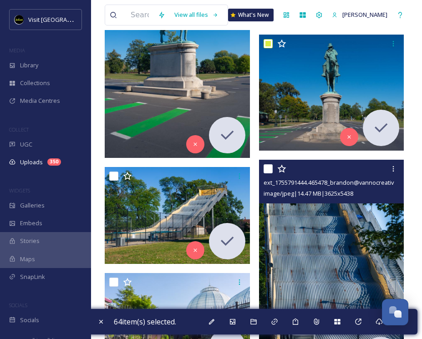
click at [270, 169] on input "checkbox" at bounding box center [267, 168] width 9 height 9
checkbox input "true"
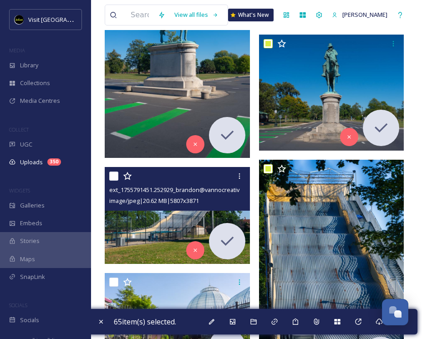
click at [113, 177] on input "checkbox" at bounding box center [113, 176] width 9 height 9
checkbox input "true"
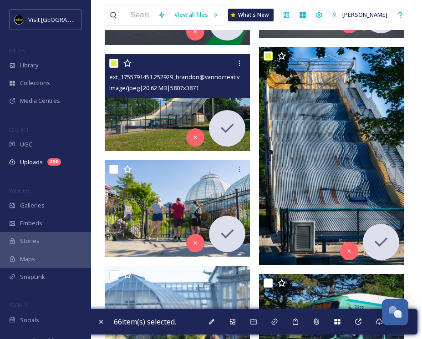
scroll to position [4400, 0]
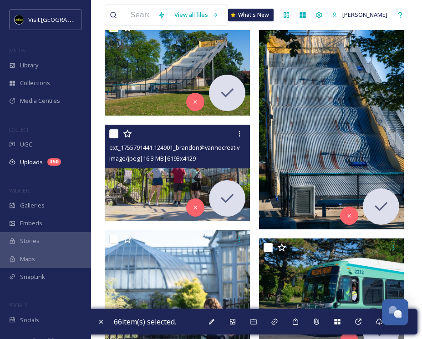
click at [111, 133] on input "checkbox" at bounding box center [113, 133] width 9 height 9
checkbox input "true"
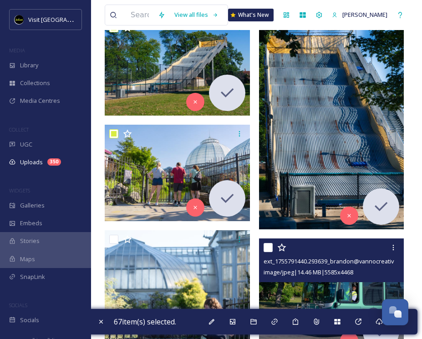
click at [268, 244] on input "checkbox" at bounding box center [267, 247] width 9 height 9
checkbox input "true"
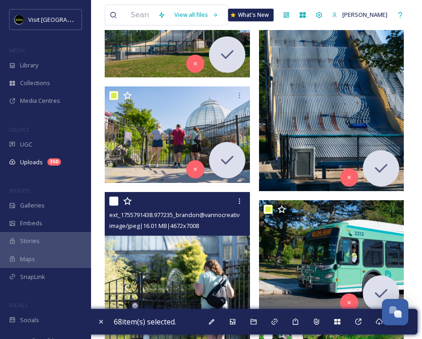
scroll to position [4445, 0]
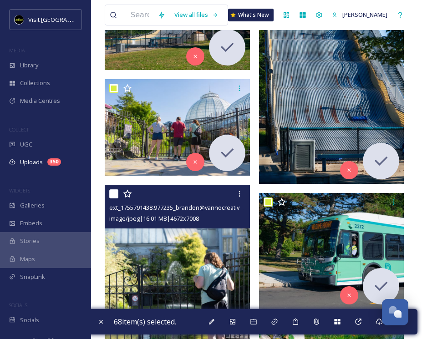
click at [112, 194] on input "checkbox" at bounding box center [113, 193] width 9 height 9
checkbox input "true"
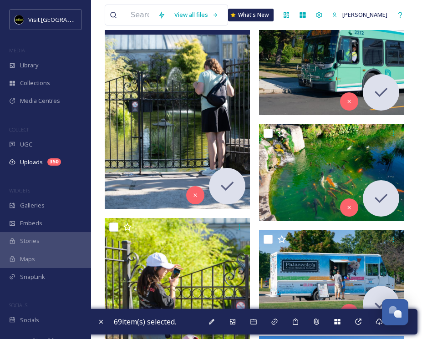
scroll to position [4650, 0]
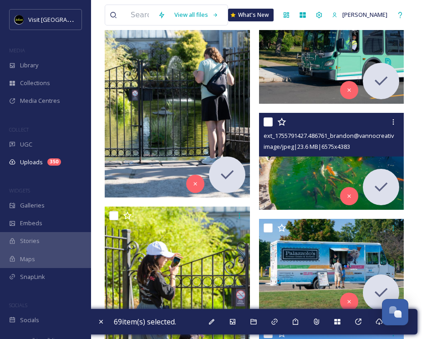
click at [266, 124] on input "checkbox" at bounding box center [267, 121] width 9 height 9
checkbox input "true"
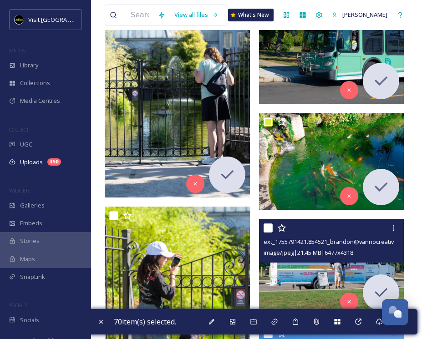
click at [267, 228] on input "checkbox" at bounding box center [267, 227] width 9 height 9
checkbox input "true"
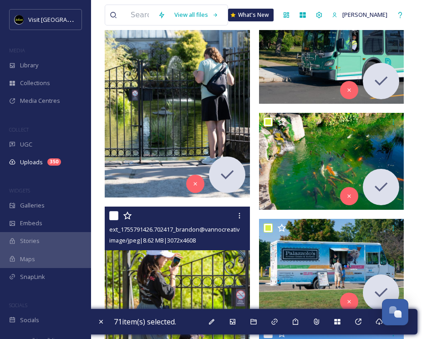
click at [112, 216] on input "checkbox" at bounding box center [113, 215] width 9 height 9
checkbox input "true"
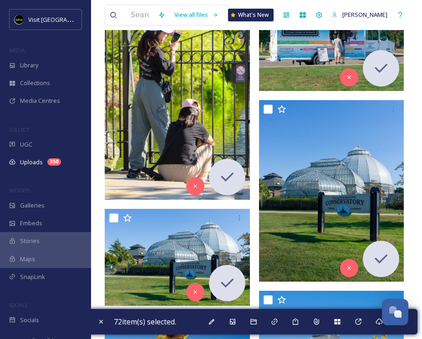
scroll to position [4881, 0]
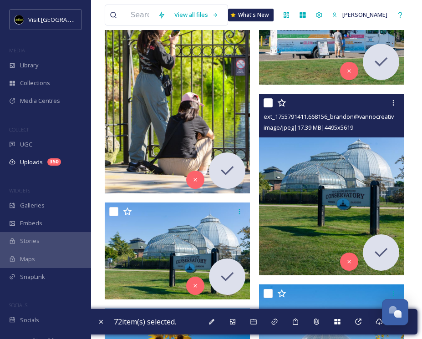
click at [267, 105] on input "checkbox" at bounding box center [267, 102] width 9 height 9
checkbox input "true"
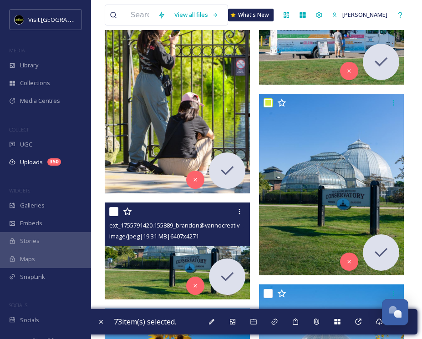
click at [115, 211] on input "checkbox" at bounding box center [113, 211] width 9 height 9
checkbox input "true"
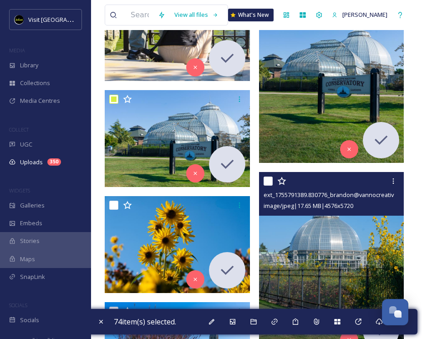
scroll to position [5021, 0]
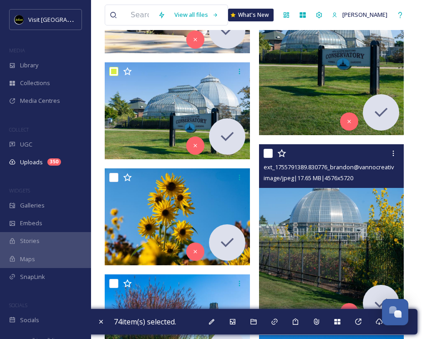
click at [269, 157] on input "checkbox" at bounding box center [267, 153] width 9 height 9
checkbox input "true"
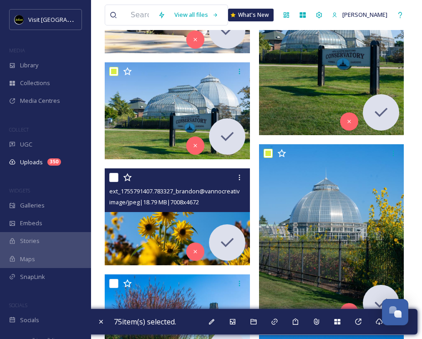
click at [113, 178] on input "checkbox" at bounding box center [113, 177] width 9 height 9
checkbox input "true"
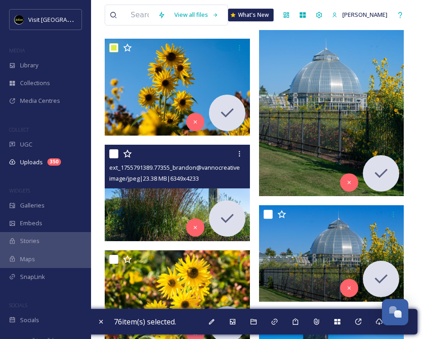
scroll to position [5155, 0]
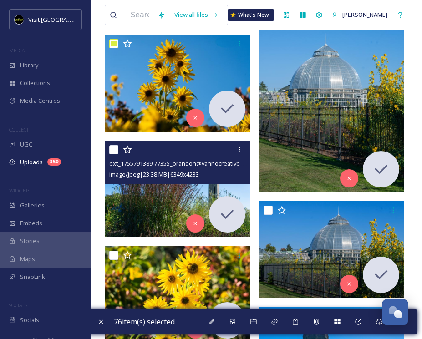
click at [112, 150] on input "checkbox" at bounding box center [113, 149] width 9 height 9
checkbox input "true"
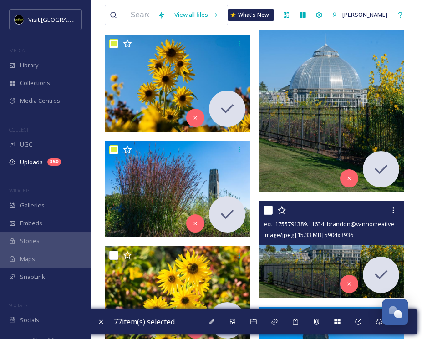
click at [266, 210] on input "checkbox" at bounding box center [267, 210] width 9 height 9
checkbox input "true"
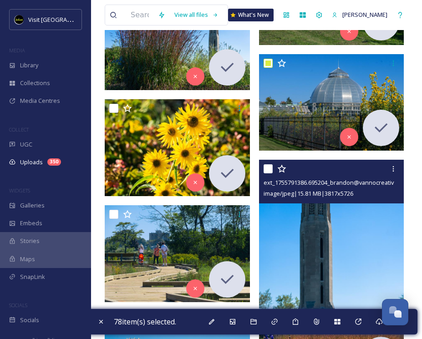
scroll to position [5307, 0]
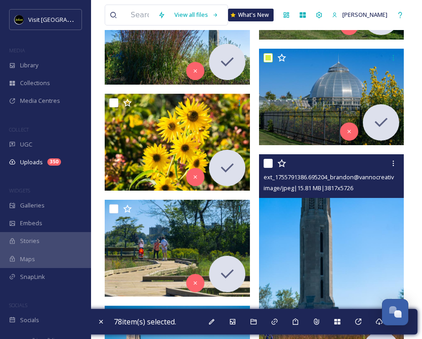
click at [268, 158] on div at bounding box center [332, 163] width 138 height 16
click at [268, 161] on input "checkbox" at bounding box center [267, 163] width 9 height 9
checkbox input "true"
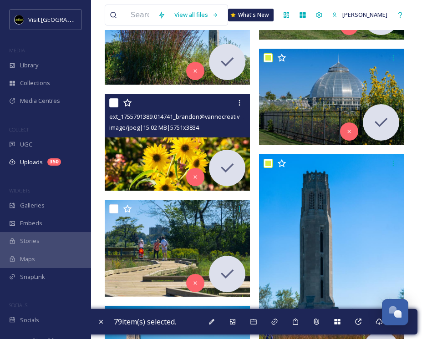
click at [113, 102] on input "checkbox" at bounding box center [113, 102] width 9 height 9
checkbox input "true"
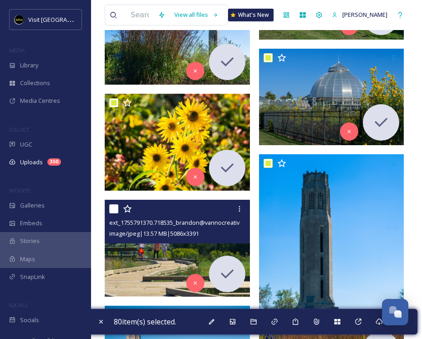
click at [113, 208] on input "checkbox" at bounding box center [113, 208] width 9 height 9
checkbox input "true"
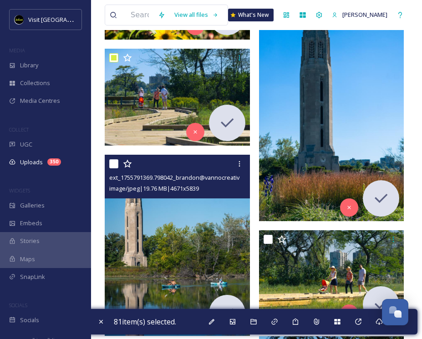
scroll to position [5548, 0]
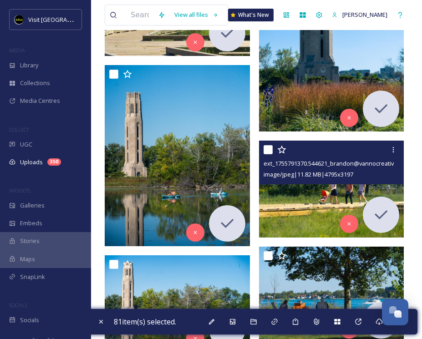
click at [271, 152] on input "checkbox" at bounding box center [267, 149] width 9 height 9
checkbox input "true"
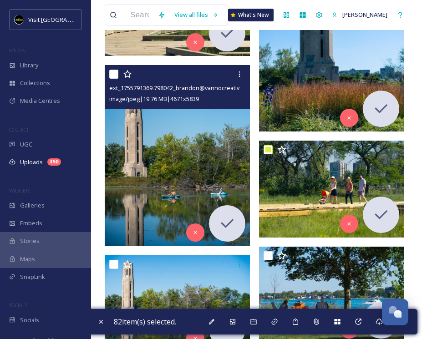
click at [114, 74] on input "checkbox" at bounding box center [113, 74] width 9 height 9
checkbox input "true"
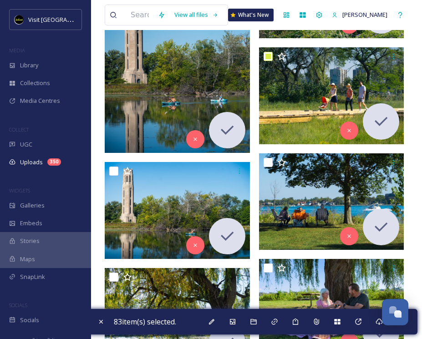
scroll to position [5691, 0]
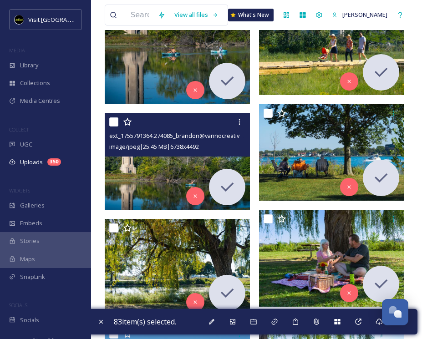
click at [116, 123] on input "checkbox" at bounding box center [113, 121] width 9 height 9
checkbox input "true"
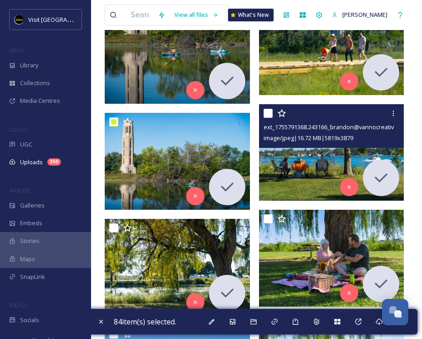
click at [268, 110] on input "checkbox" at bounding box center [267, 113] width 9 height 9
checkbox input "true"
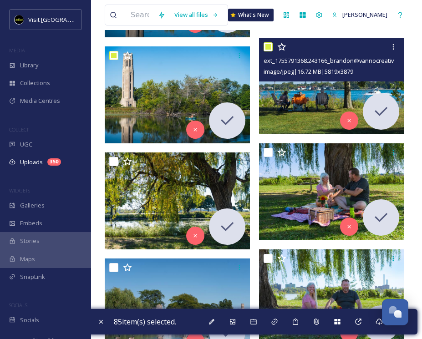
scroll to position [5763, 0]
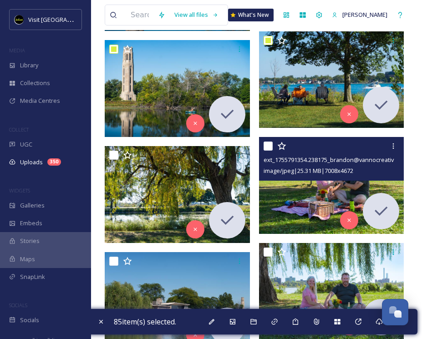
click at [268, 143] on input "checkbox" at bounding box center [267, 146] width 9 height 9
checkbox input "true"
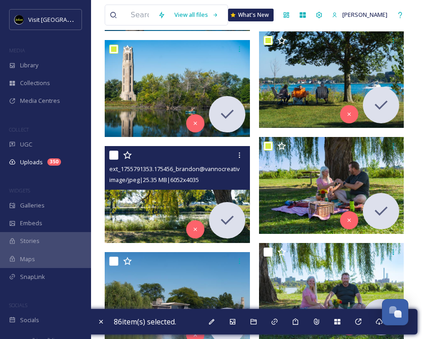
click at [116, 155] on input "checkbox" at bounding box center [113, 155] width 9 height 9
checkbox input "true"
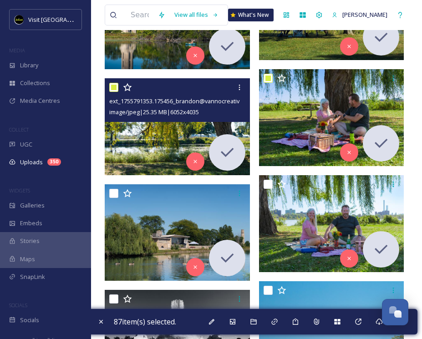
scroll to position [5866, 0]
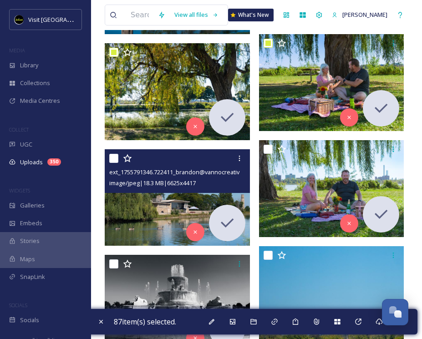
click at [116, 157] on input "checkbox" at bounding box center [113, 158] width 9 height 9
checkbox input "true"
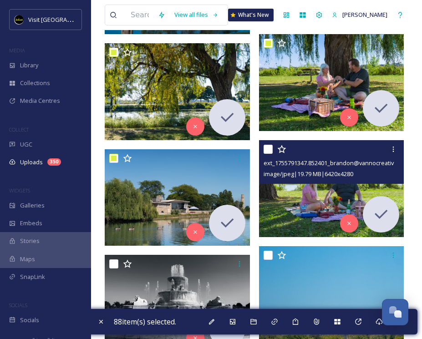
click at [268, 151] on input "checkbox" at bounding box center [267, 149] width 9 height 9
checkbox input "true"
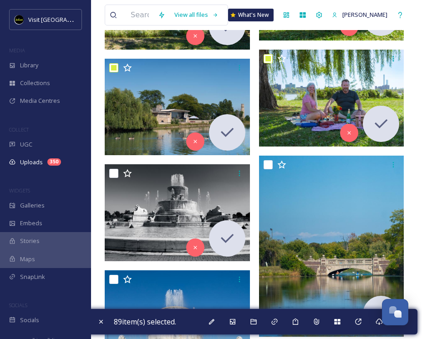
scroll to position [5964, 0]
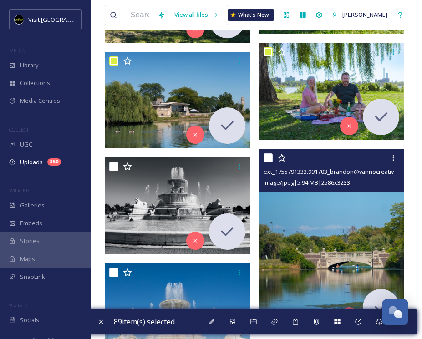
click at [268, 157] on input "checkbox" at bounding box center [267, 157] width 9 height 9
checkbox input "true"
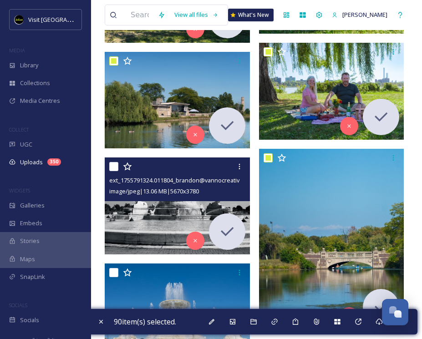
click at [112, 167] on input "checkbox" at bounding box center [113, 166] width 9 height 9
checkbox input "true"
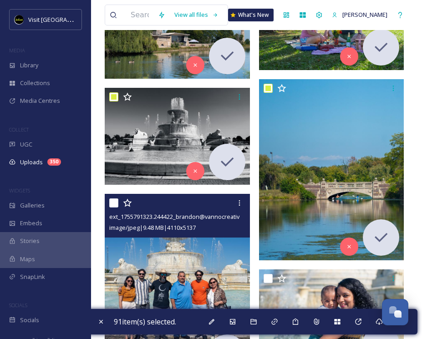
scroll to position [6086, 0]
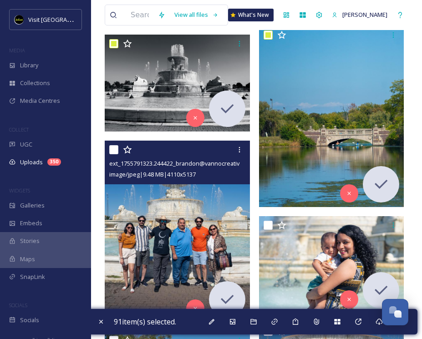
click at [112, 147] on input "checkbox" at bounding box center [113, 149] width 9 height 9
checkbox input "true"
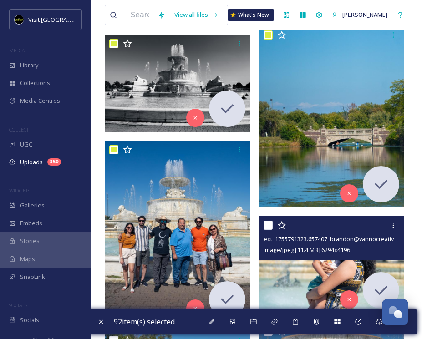
click at [267, 224] on input "checkbox" at bounding box center [267, 225] width 9 height 9
checkbox input "true"
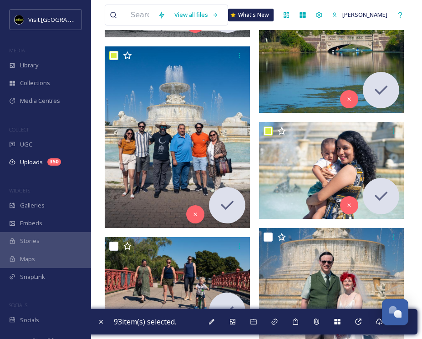
scroll to position [6286, 0]
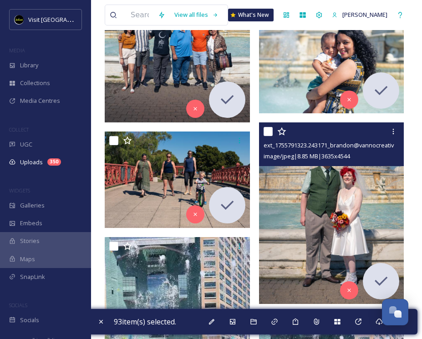
click at [269, 132] on input "checkbox" at bounding box center [267, 131] width 9 height 9
checkbox input "true"
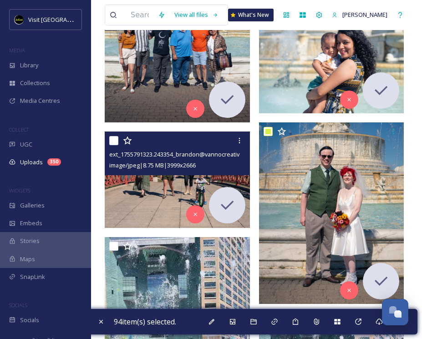
click at [112, 141] on input "checkbox" at bounding box center [113, 140] width 9 height 9
checkbox input "true"
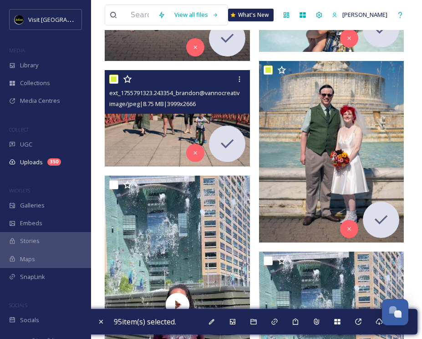
scroll to position [6349, 0]
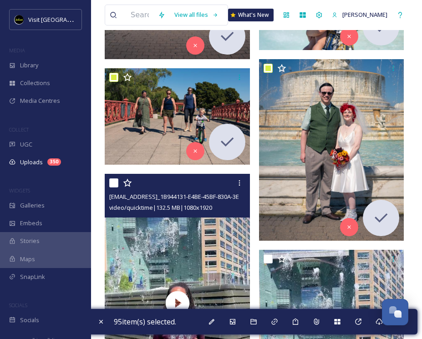
click at [116, 183] on input "checkbox" at bounding box center [113, 182] width 9 height 9
checkbox input "true"
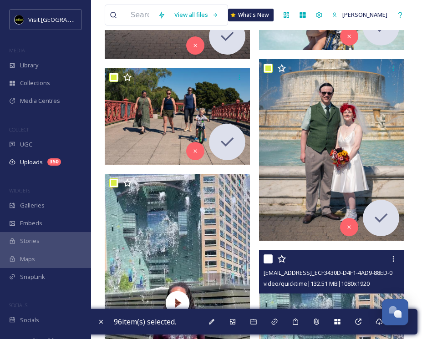
click at [268, 258] on input "checkbox" at bounding box center [267, 258] width 9 height 9
checkbox input "true"
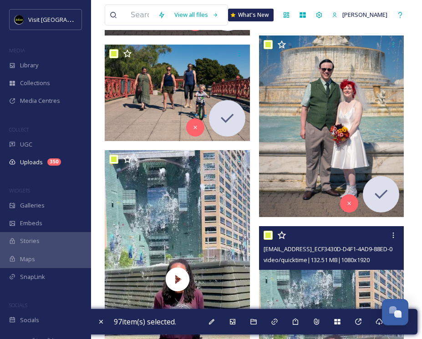
scroll to position [6303, 0]
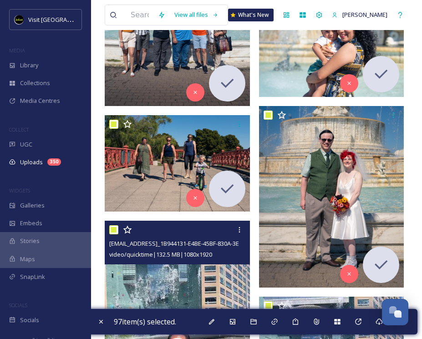
click at [112, 230] on input "checkbox" at bounding box center [113, 229] width 9 height 9
checkbox input "false"
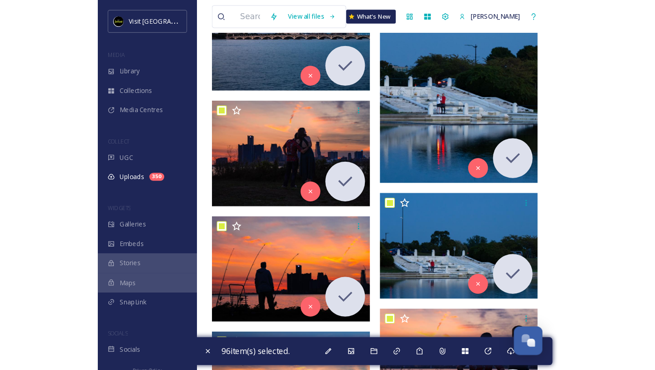
scroll to position [0, 0]
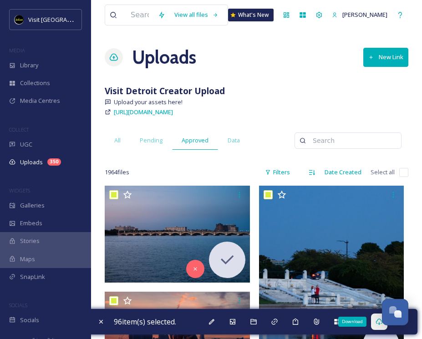
click at [378, 324] on icon at bounding box center [378, 321] width 7 height 7
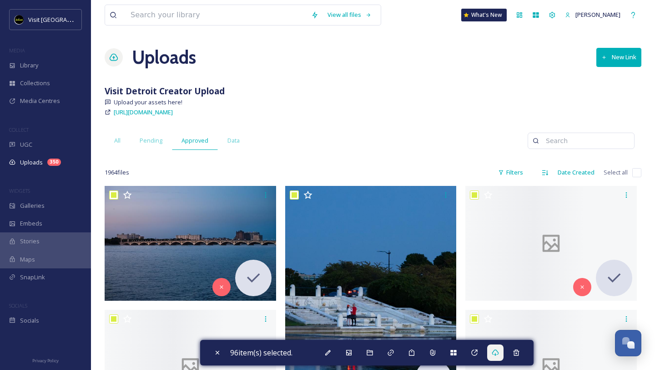
scroll to position [1448, 0]
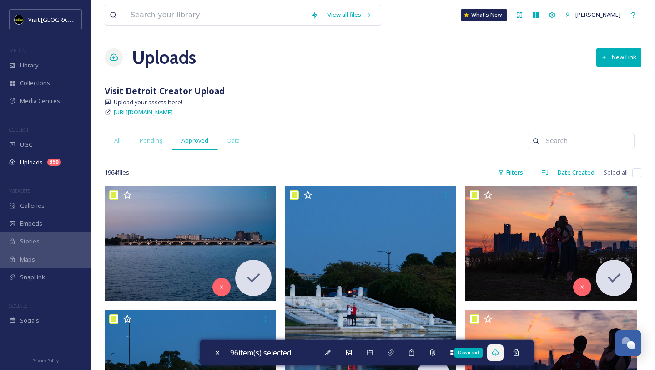
click at [421, 339] on icon at bounding box center [495, 352] width 7 height 6
click at [421, 339] on icon at bounding box center [495, 352] width 7 height 7
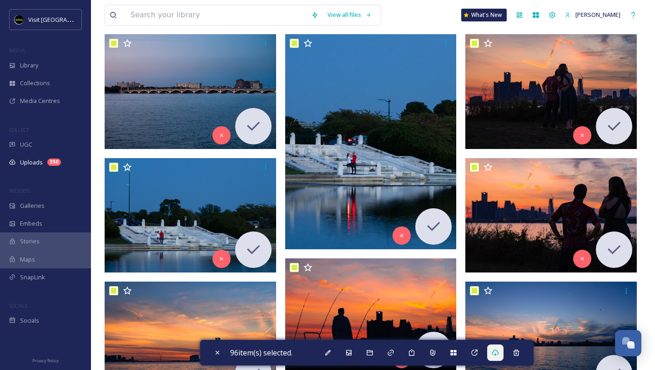
scroll to position [146, 0]
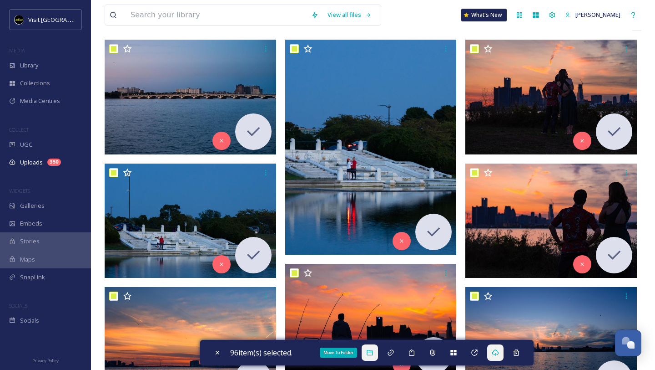
click at [378, 339] on div "Move To Folder" at bounding box center [370, 352] width 16 height 16
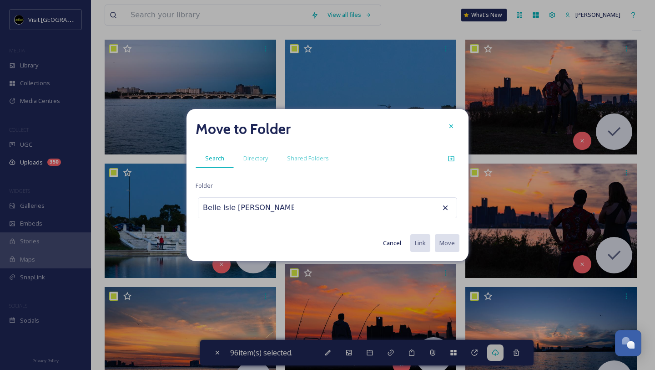
scroll to position [0, 1]
type input "Belle Isle [PERSON_NAME]"
click at [365, 154] on div "Search Directory Shared Folders" at bounding box center [320, 158] width 248 height 19
click at [421, 157] on icon at bounding box center [451, 158] width 6 height 5
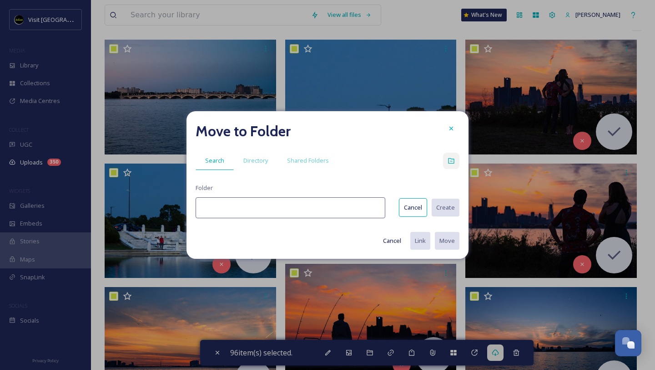
click at [306, 216] on input at bounding box center [291, 207] width 190 height 21
type input "Belle Isle [PERSON_NAME]"
click at [421, 207] on button "Create" at bounding box center [445, 207] width 29 height 19
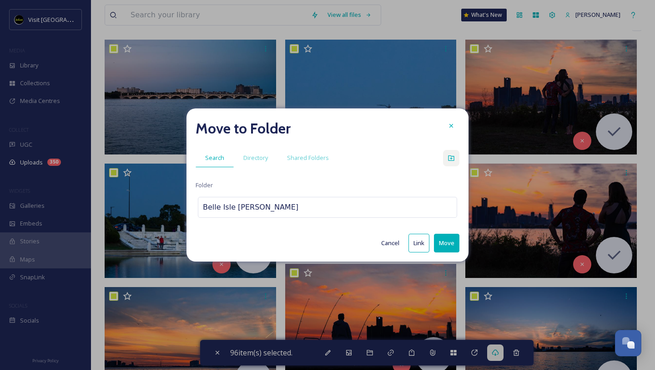
click at [421, 242] on button "Move" at bounding box center [446, 242] width 25 height 19
checkbox input "false"
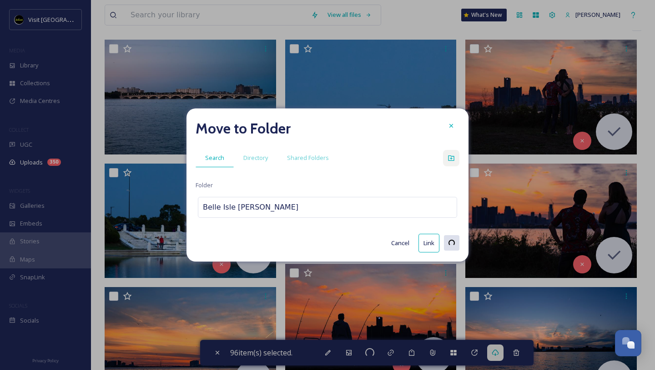
checkbox input "false"
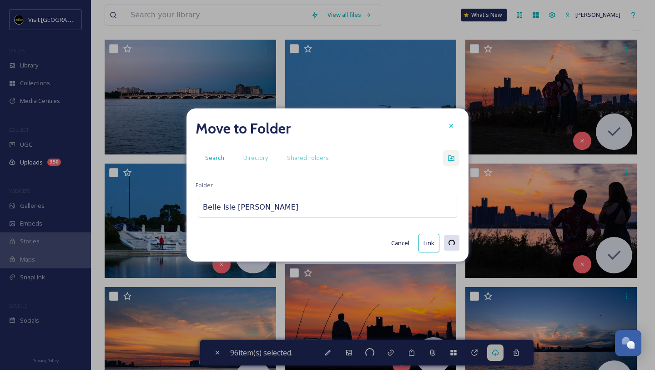
checkbox input "false"
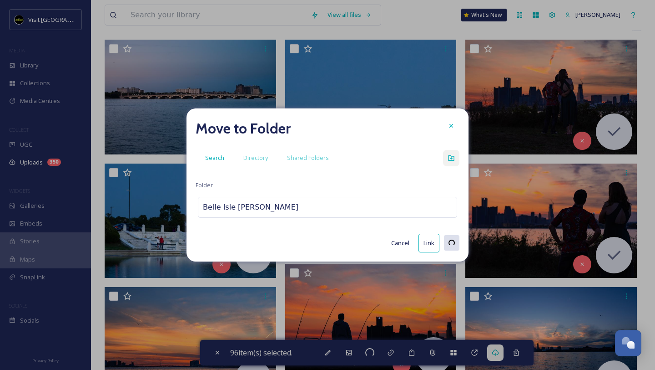
checkbox input "false"
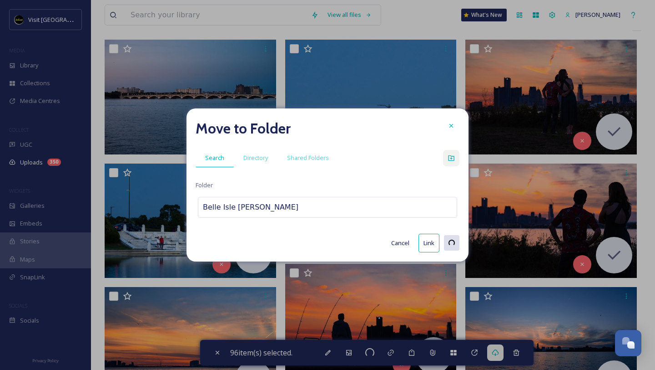
checkbox input "false"
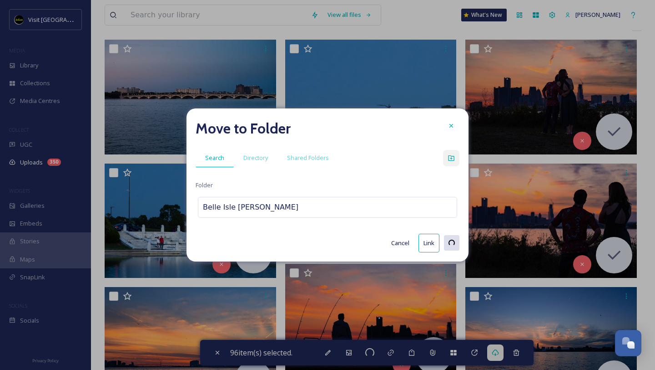
checkbox input "false"
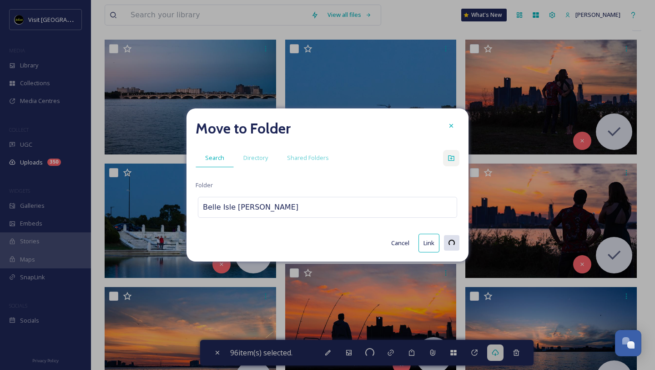
checkbox input "false"
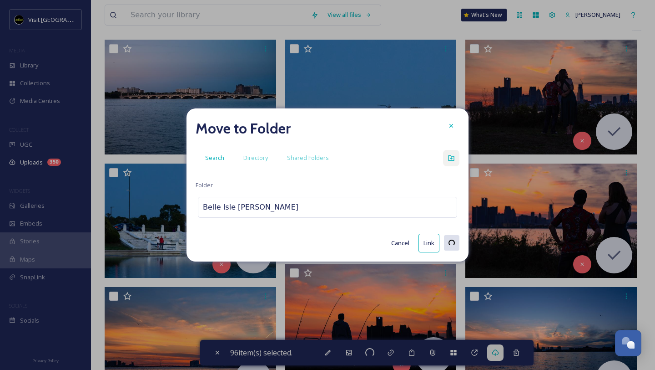
checkbox input "false"
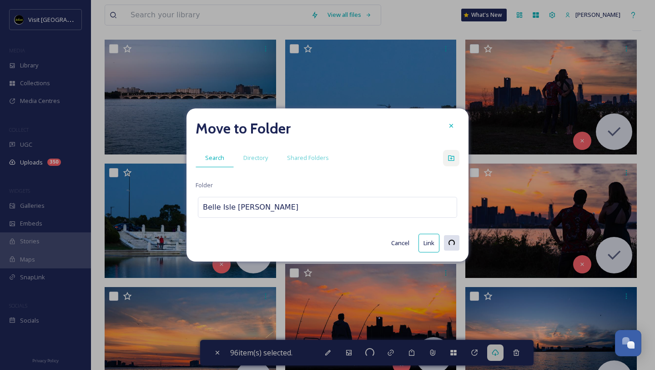
checkbox input "false"
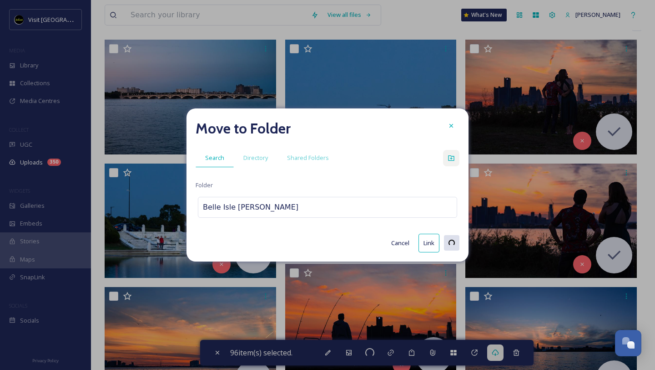
checkbox input "false"
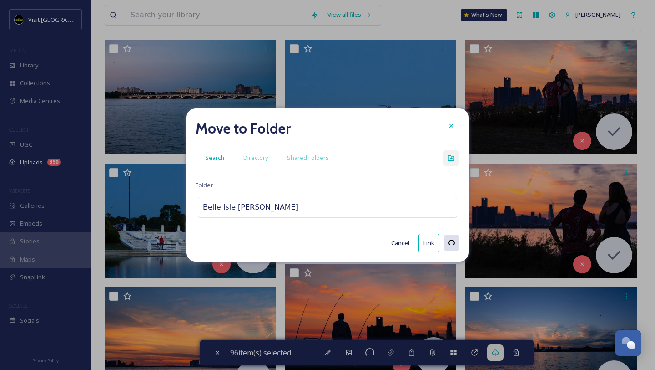
checkbox input "false"
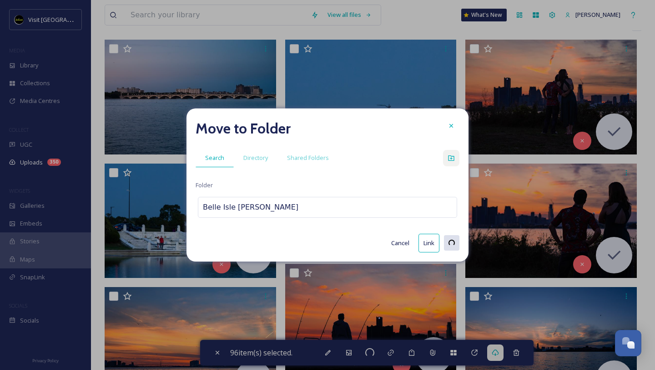
checkbox input "false"
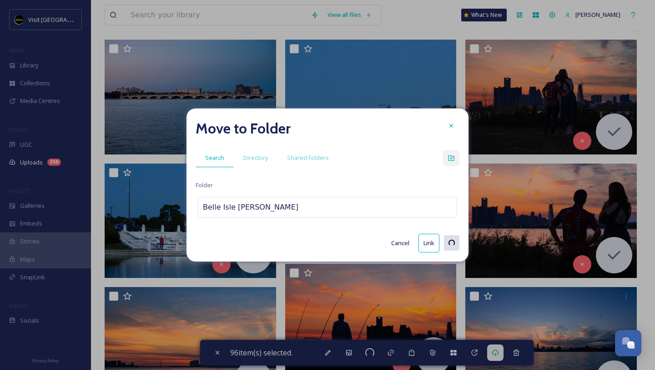
checkbox input "false"
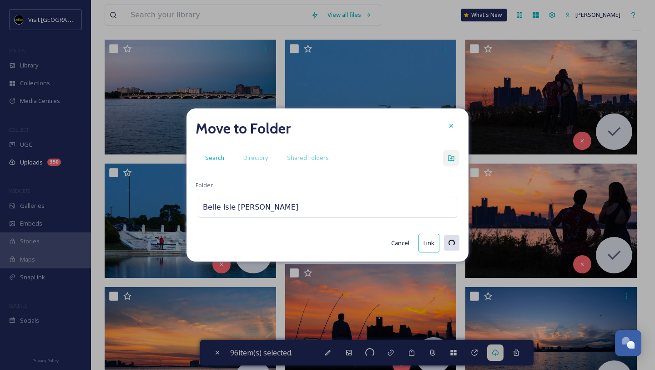
checkbox input "false"
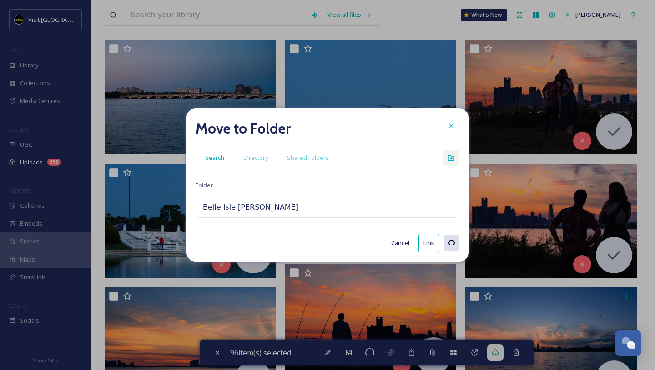
checkbox input "false"
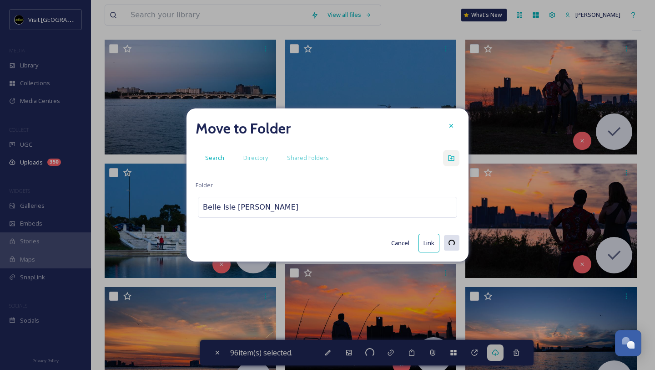
checkbox input "false"
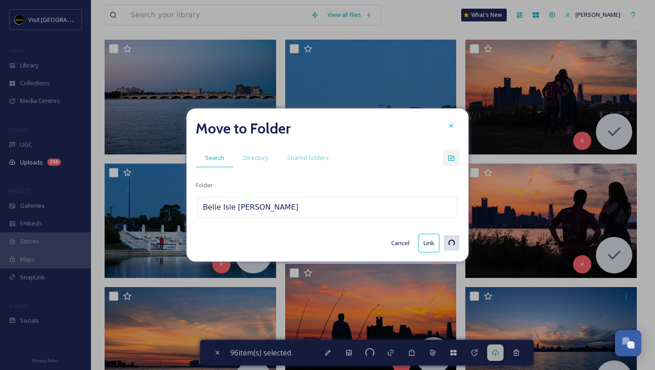
checkbox input "false"
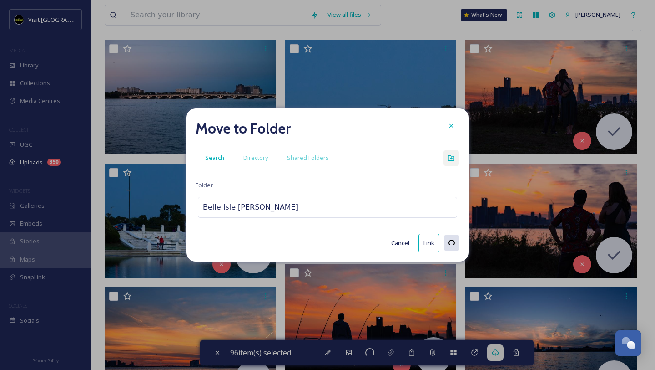
checkbox input "false"
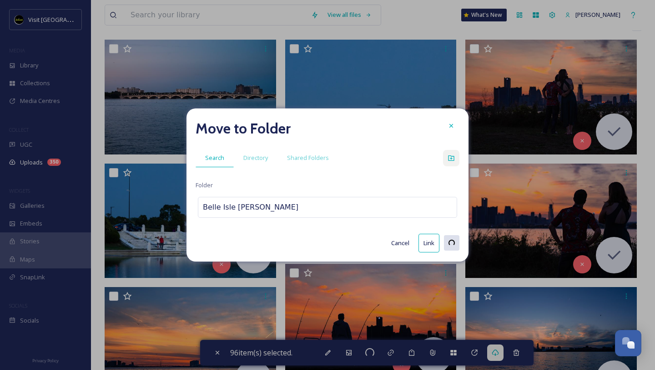
checkbox input "false"
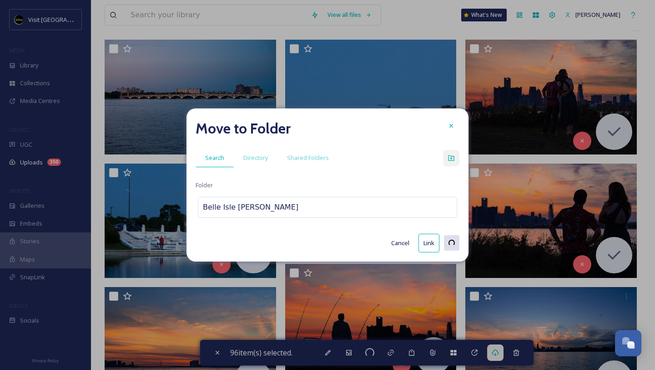
checkbox input "false"
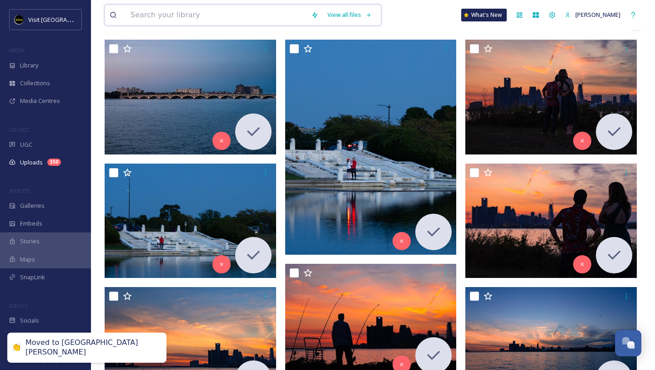
click at [184, 15] on input at bounding box center [216, 15] width 181 height 20
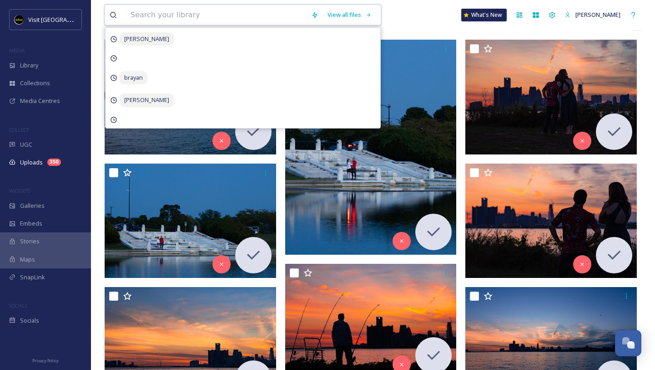
type input "v"
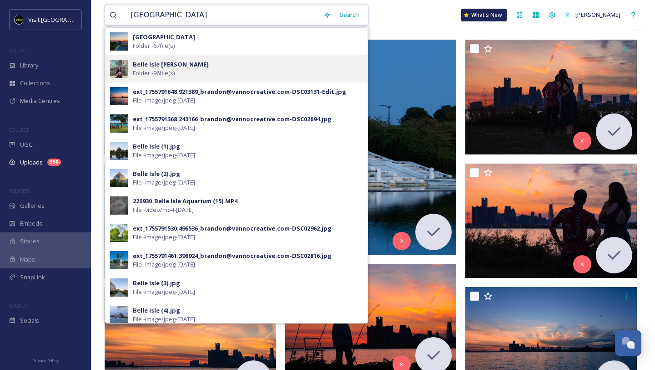
type input "[GEOGRAPHIC_DATA]"
click at [181, 66] on strong "Belle Isle [PERSON_NAME]" at bounding box center [171, 64] width 76 height 8
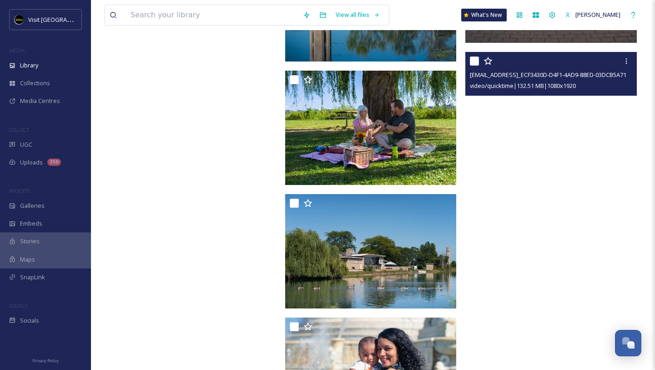
scroll to position [4955, 0]
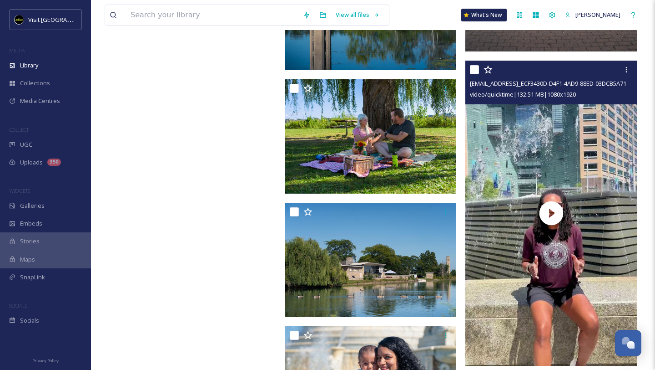
click at [421, 70] on input "checkbox" at bounding box center [474, 69] width 9 height 9
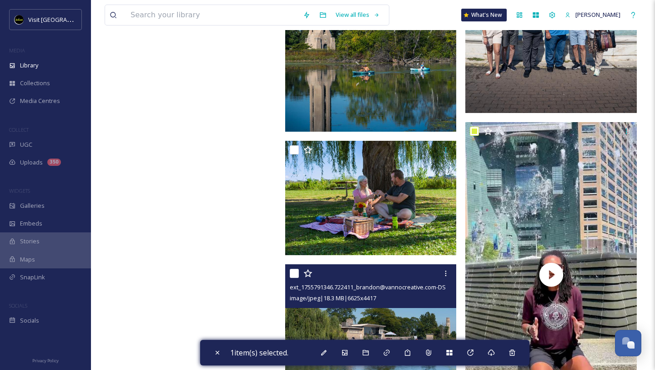
scroll to position [4870, 0]
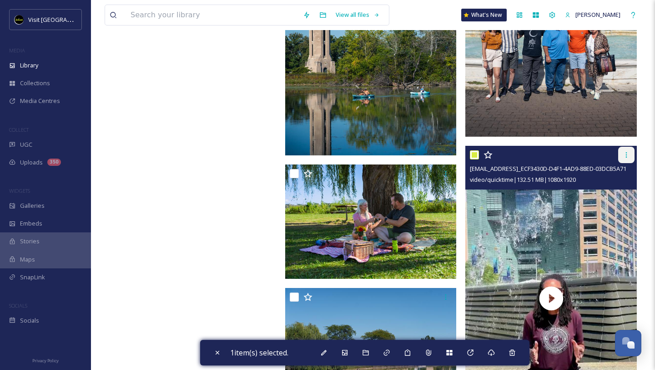
click at [421, 151] on icon at bounding box center [626, 154] width 7 height 7
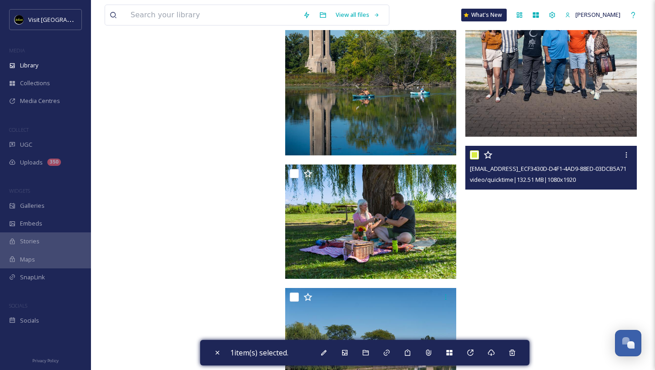
click at [421, 157] on input "checkbox" at bounding box center [474, 154] width 9 height 9
checkbox input "false"
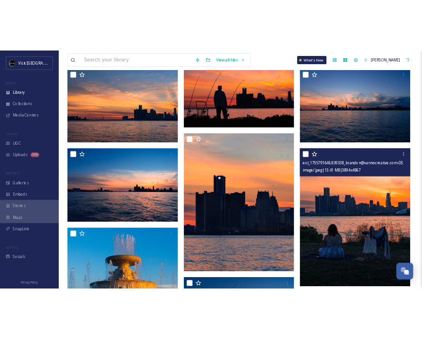
scroll to position [0, 0]
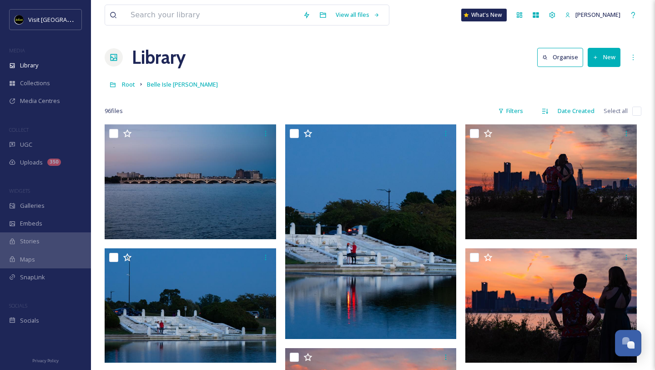
click at [421, 113] on input "checkbox" at bounding box center [637, 110] width 9 height 9
click at [421, 112] on input "checkbox" at bounding box center [637, 110] width 9 height 9
checkbox input "false"
click at [421, 112] on input "checkbox" at bounding box center [637, 110] width 9 height 9
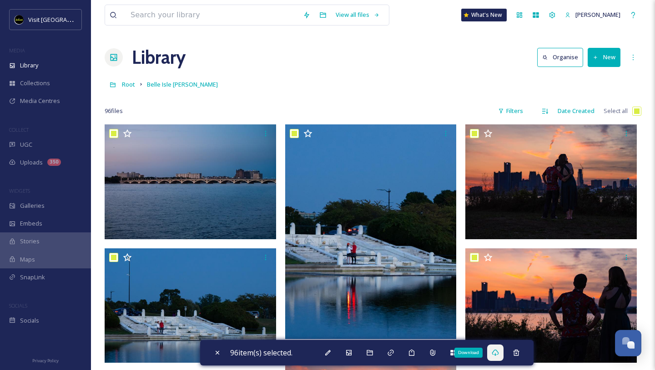
click at [421, 339] on icon at bounding box center [495, 352] width 7 height 7
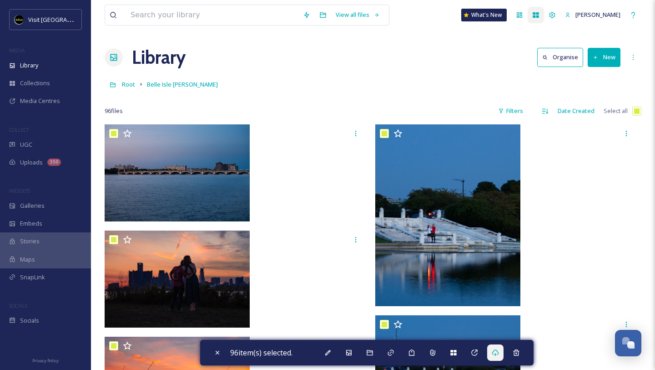
scroll to position [1448, 0]
